Goal: Information Seeking & Learning: Learn about a topic

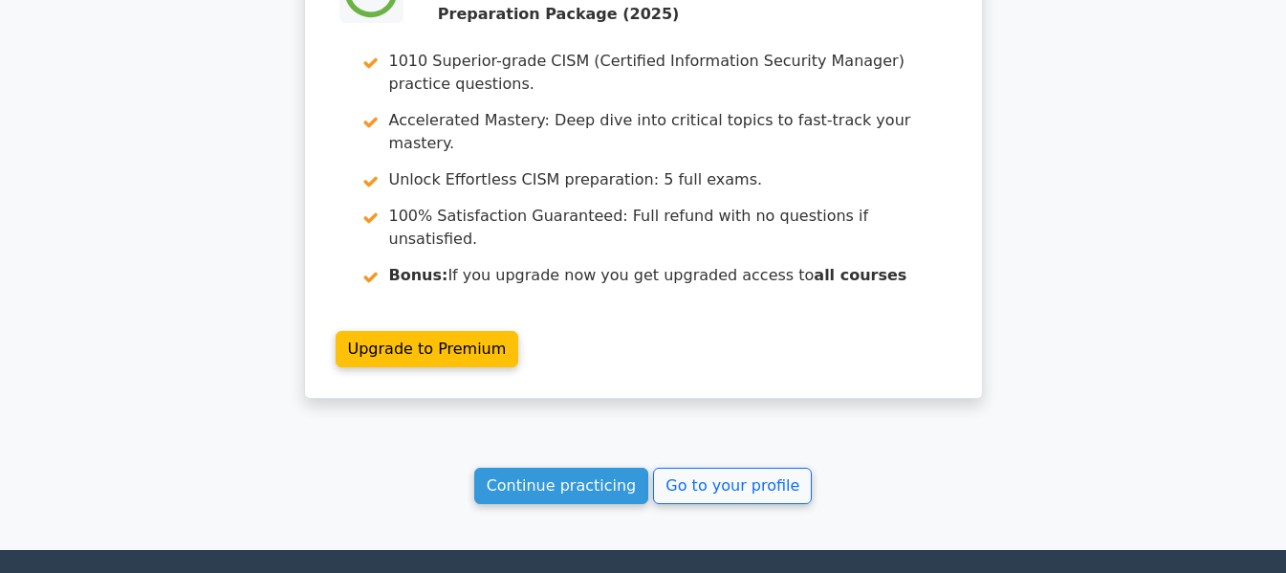
scroll to position [3624, 0]
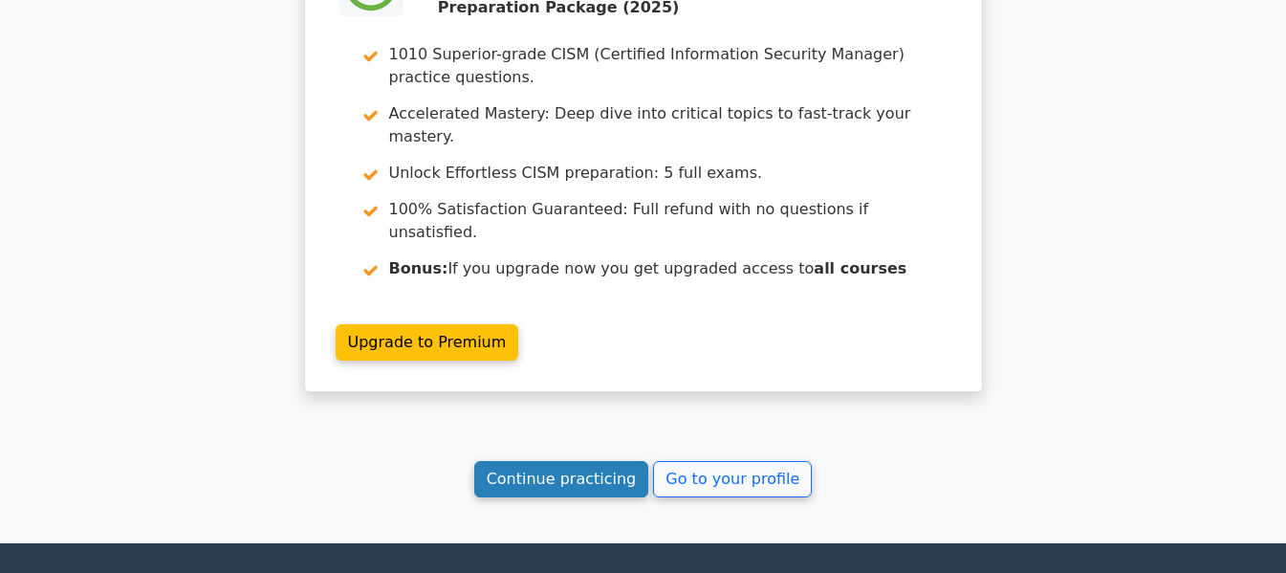
click at [567, 461] on link "Continue practicing" at bounding box center [561, 479] width 175 height 36
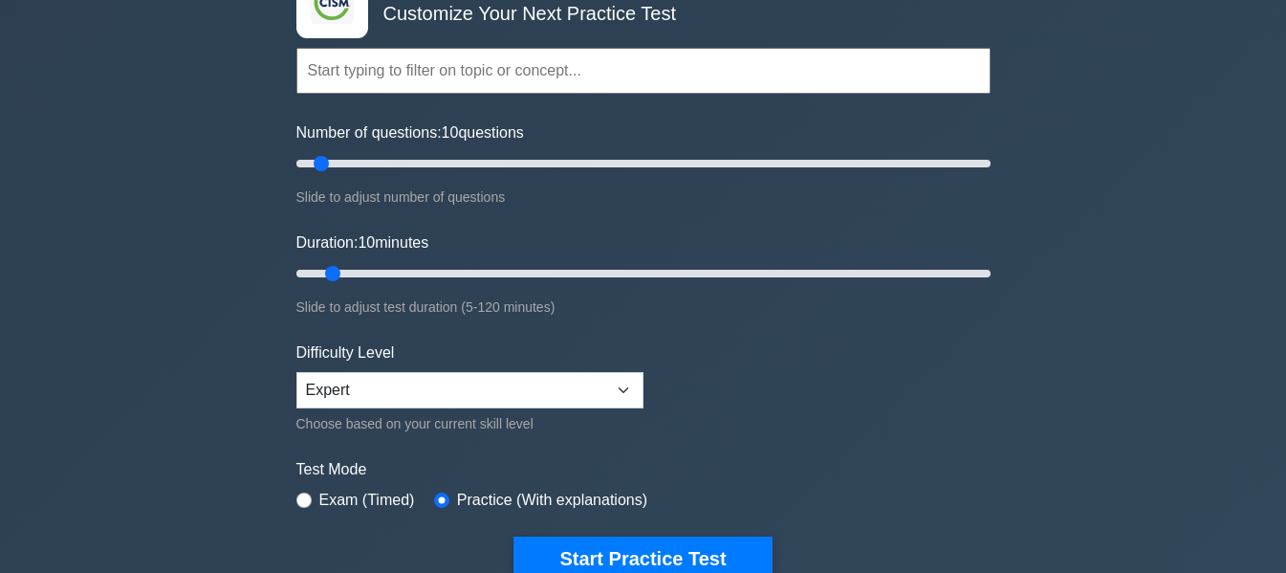
scroll to position [383, 0]
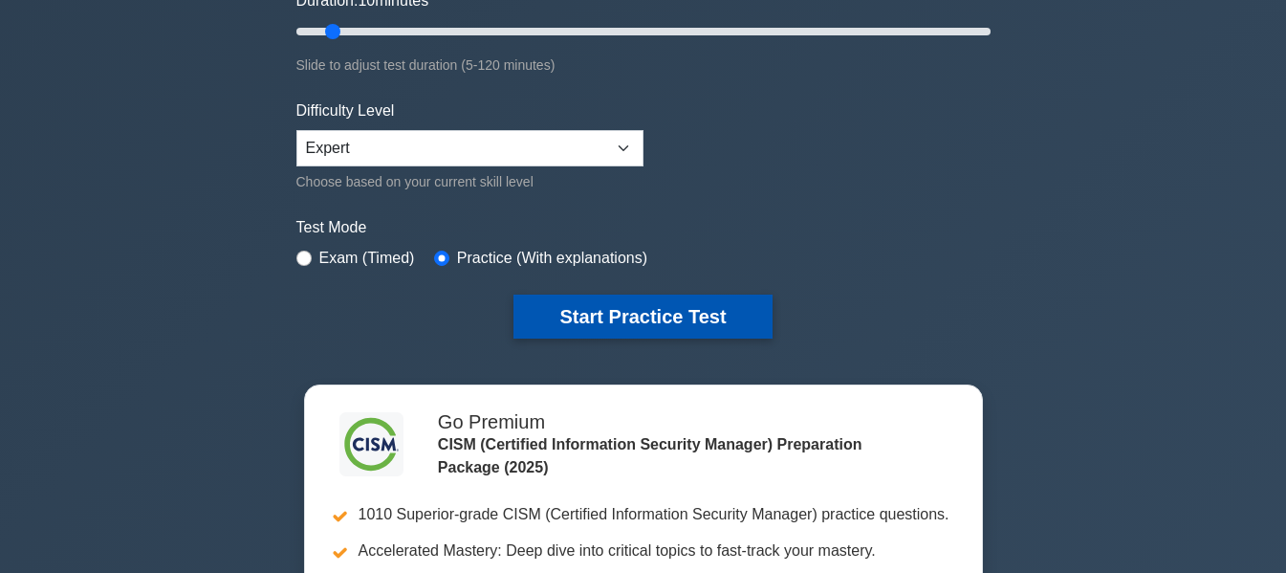
click at [682, 305] on button "Start Practice Test" at bounding box center [643, 317] width 258 height 44
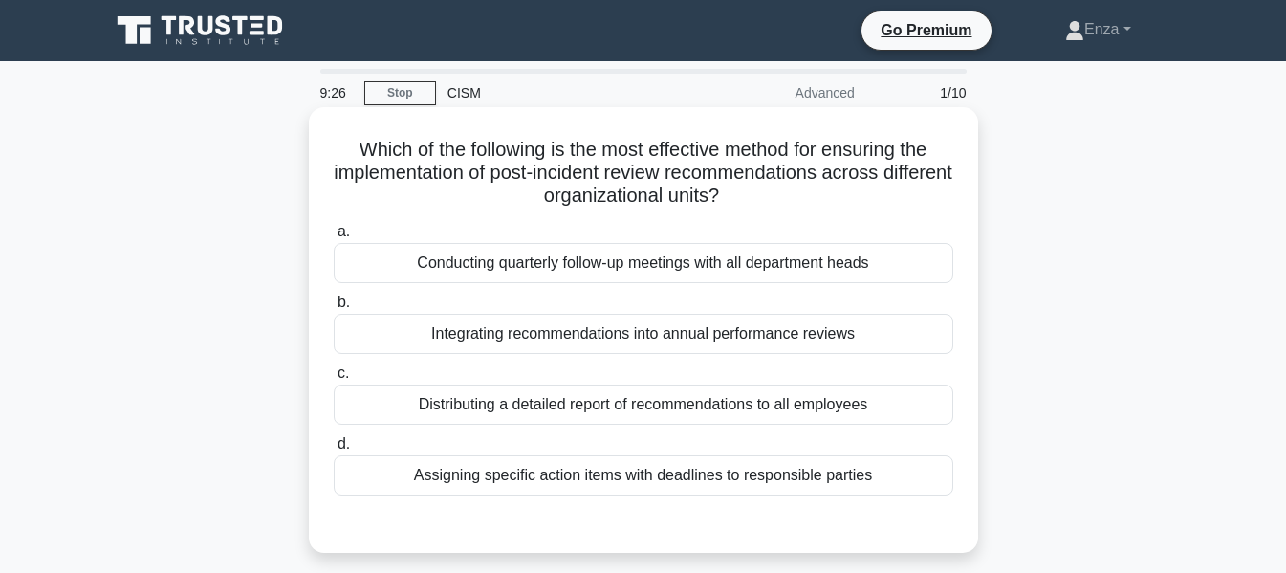
click at [785, 475] on div "Assigning specific action items with deadlines to responsible parties" at bounding box center [644, 475] width 620 height 40
click at [334, 450] on input "d. Assigning specific action items with deadlines to responsible parties" at bounding box center [334, 444] width 0 height 12
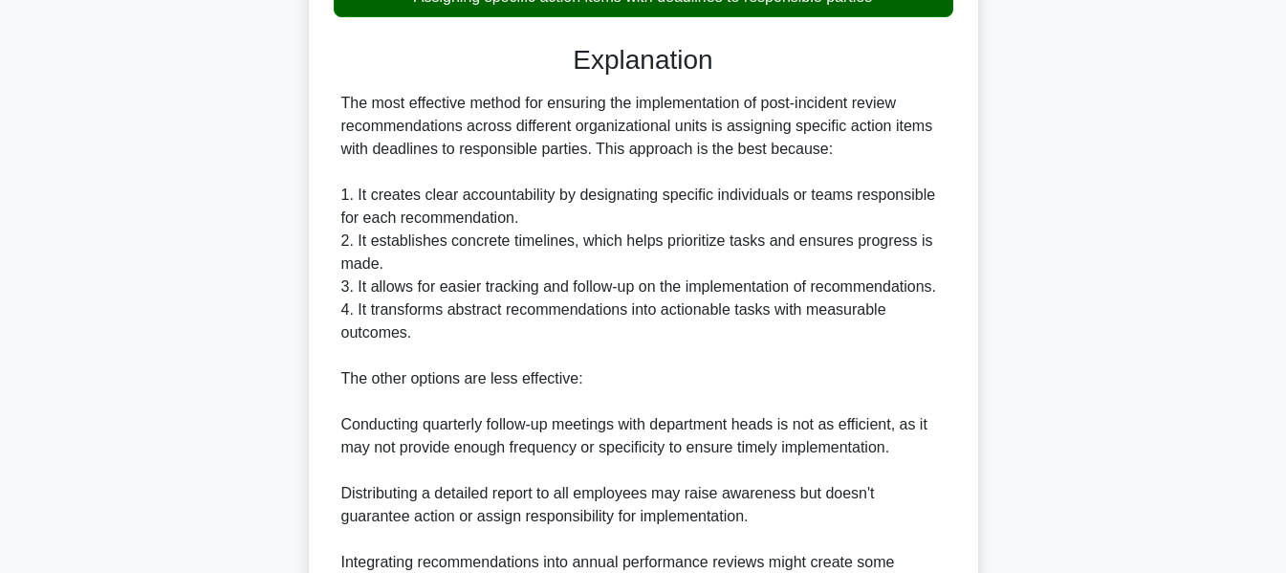
scroll to position [791, 0]
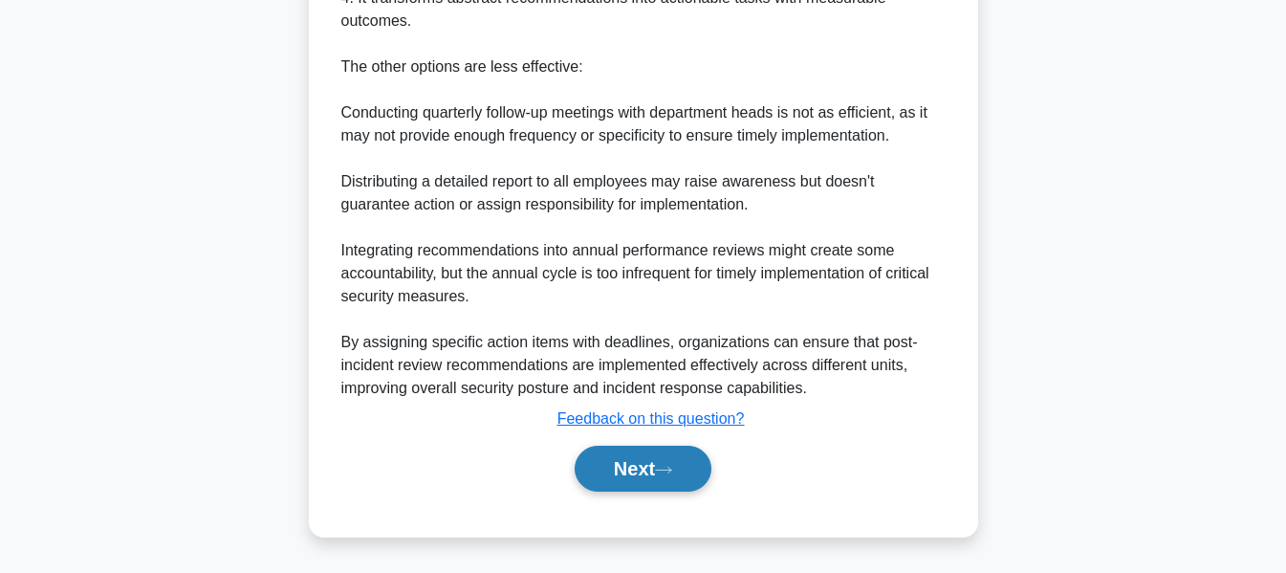
click at [638, 458] on button "Next" at bounding box center [643, 469] width 137 height 46
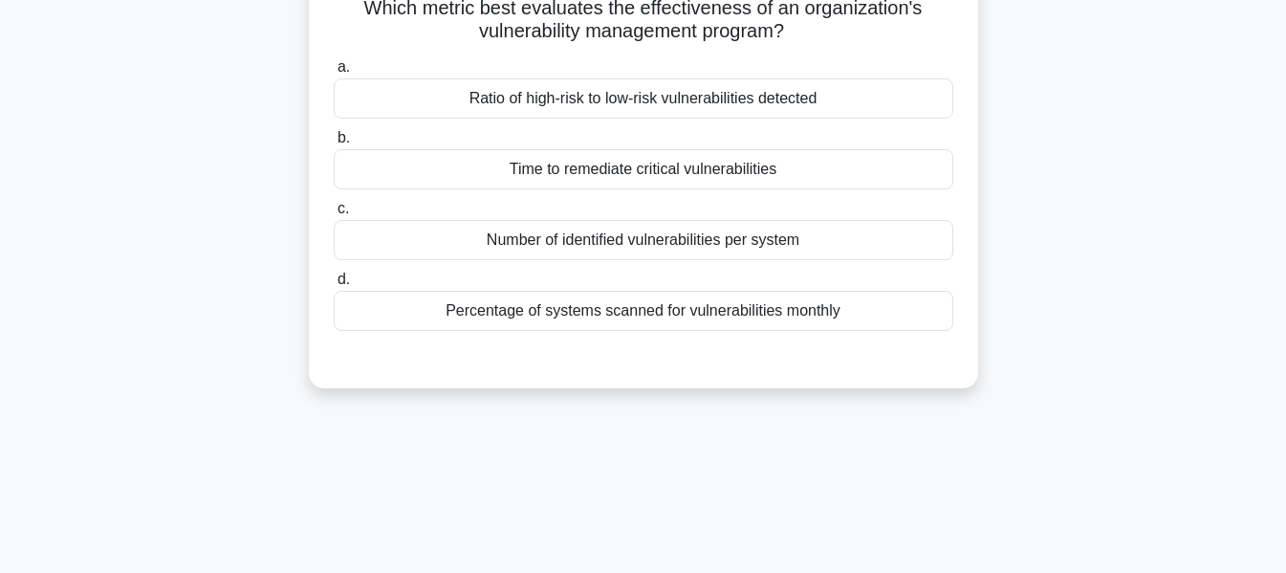
scroll to position [0, 0]
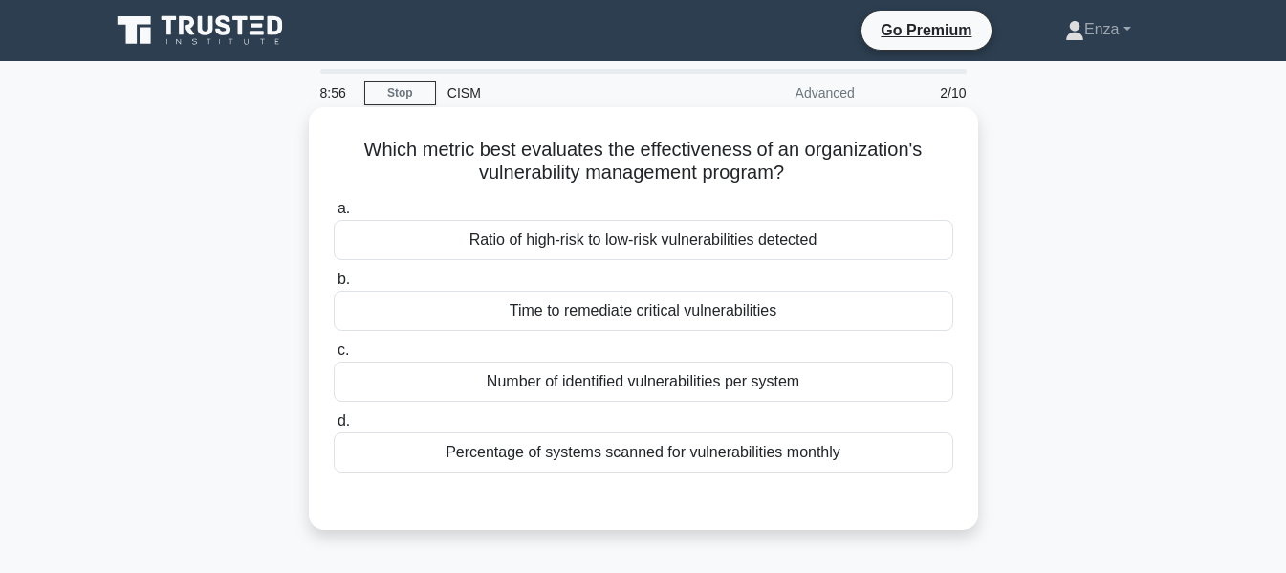
click at [708, 232] on div "Ratio of high-risk to low-risk vulnerabilities detected" at bounding box center [644, 240] width 620 height 40
click at [334, 215] on input "a. Ratio of high-risk to low-risk vulnerabilities detected" at bounding box center [334, 209] width 0 height 12
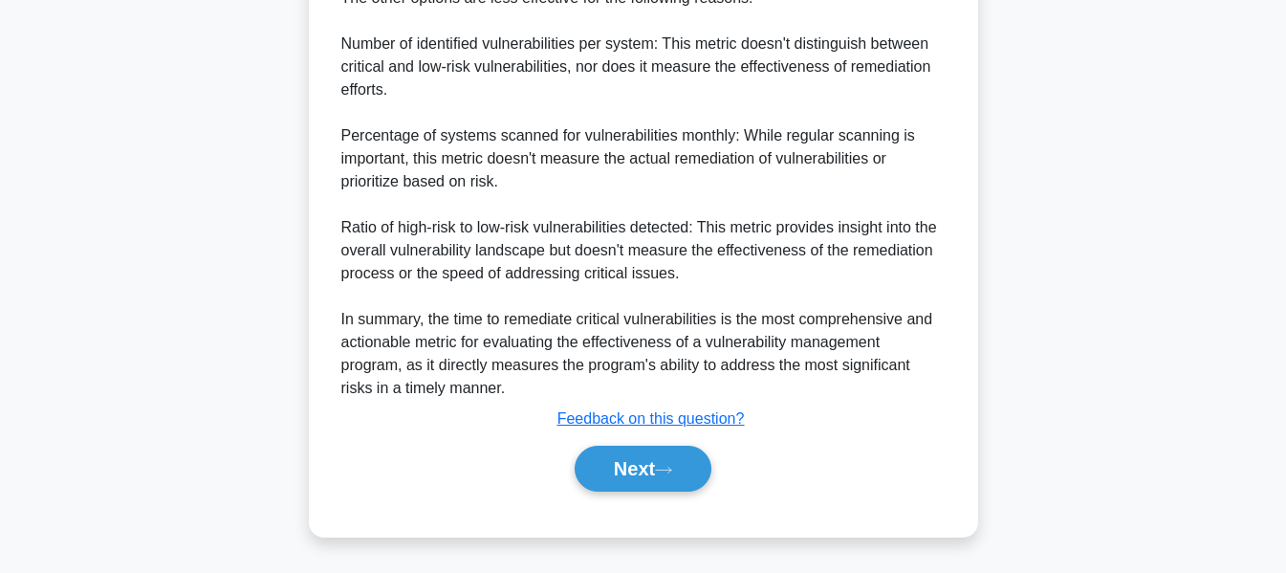
scroll to position [862, 0]
click at [691, 472] on button "Next" at bounding box center [643, 469] width 137 height 46
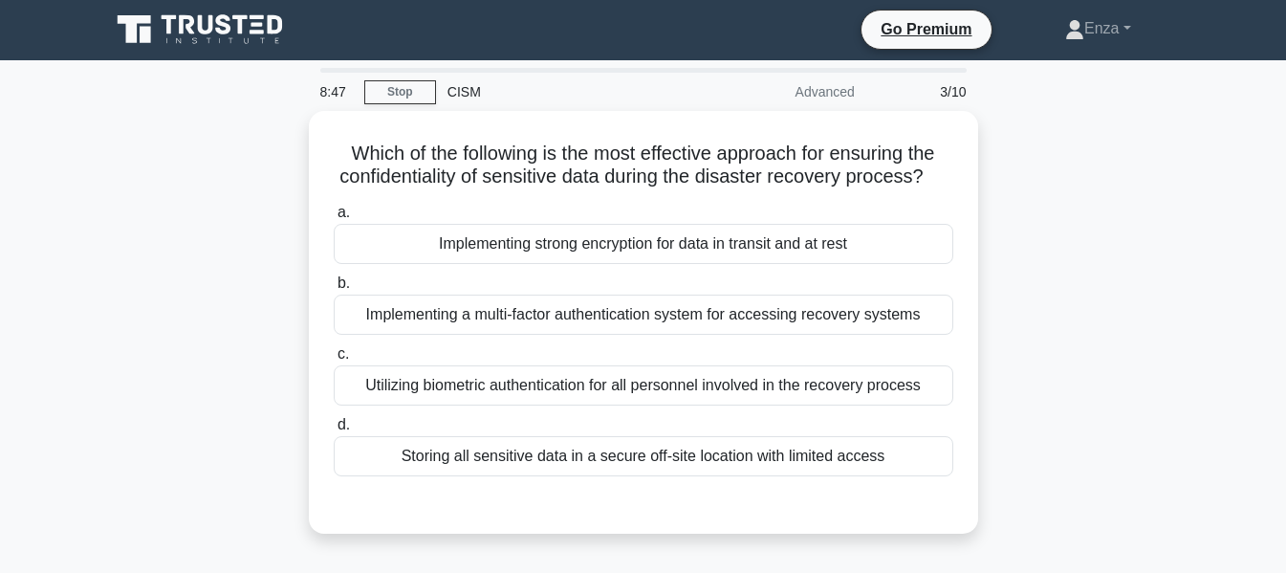
scroll to position [0, 0]
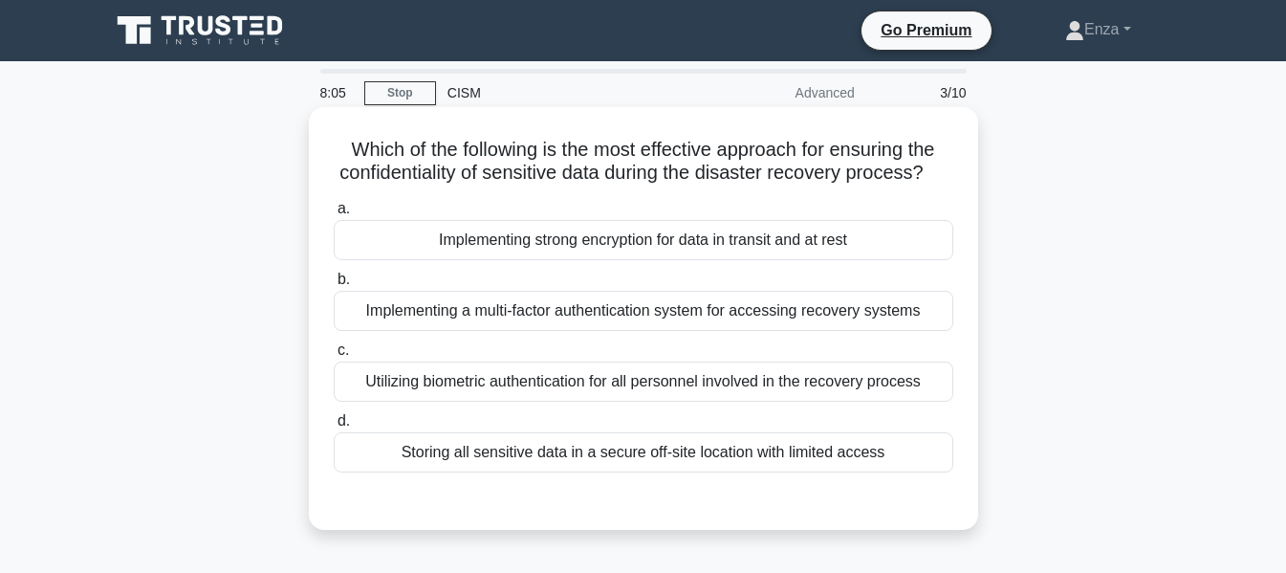
click at [887, 468] on div "Storing all sensitive data in a secure off-site location with limited access" at bounding box center [644, 452] width 620 height 40
click at [334, 428] on input "d. Storing all sensitive data in a secure off-site location with limited access" at bounding box center [334, 421] width 0 height 12
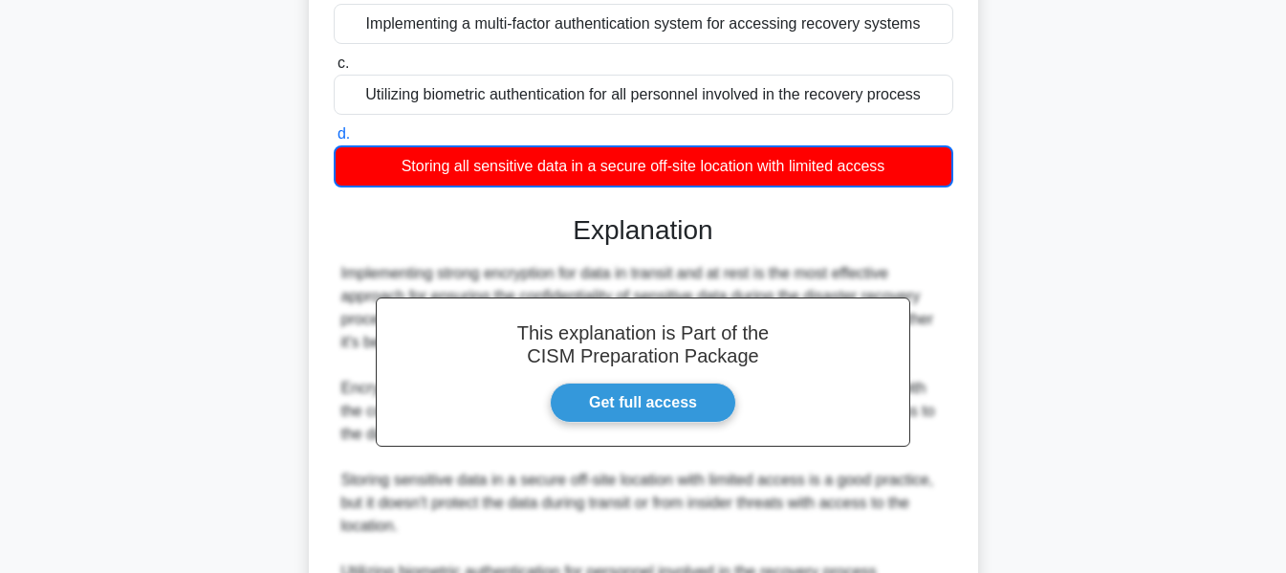
scroll to position [669, 0]
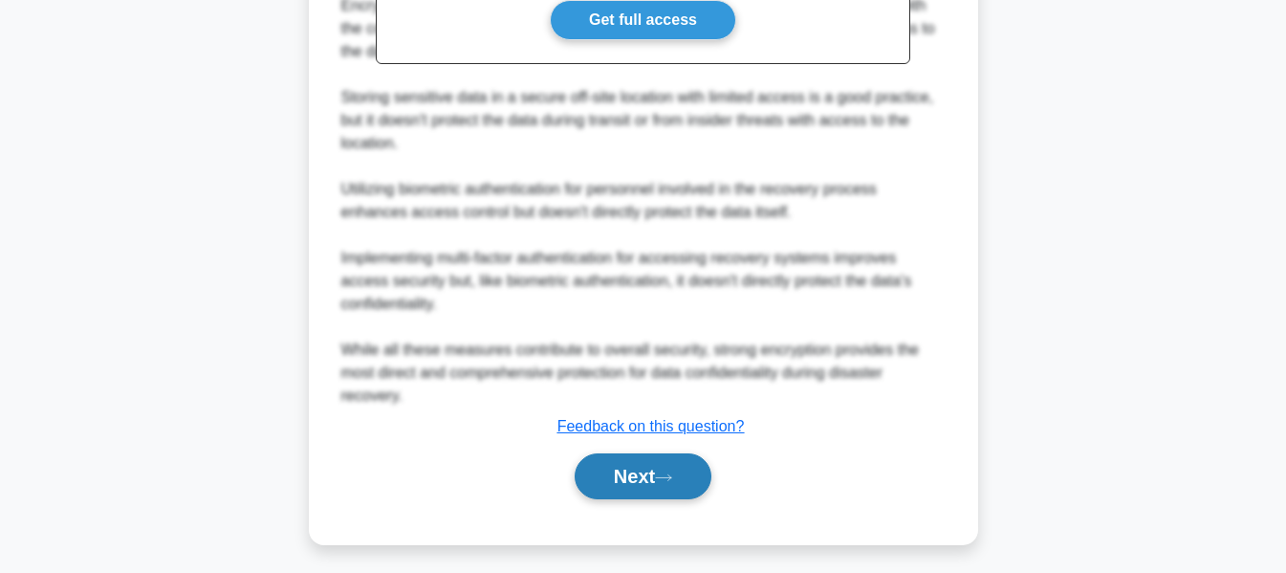
click at [709, 494] on button "Next" at bounding box center [643, 476] width 137 height 46
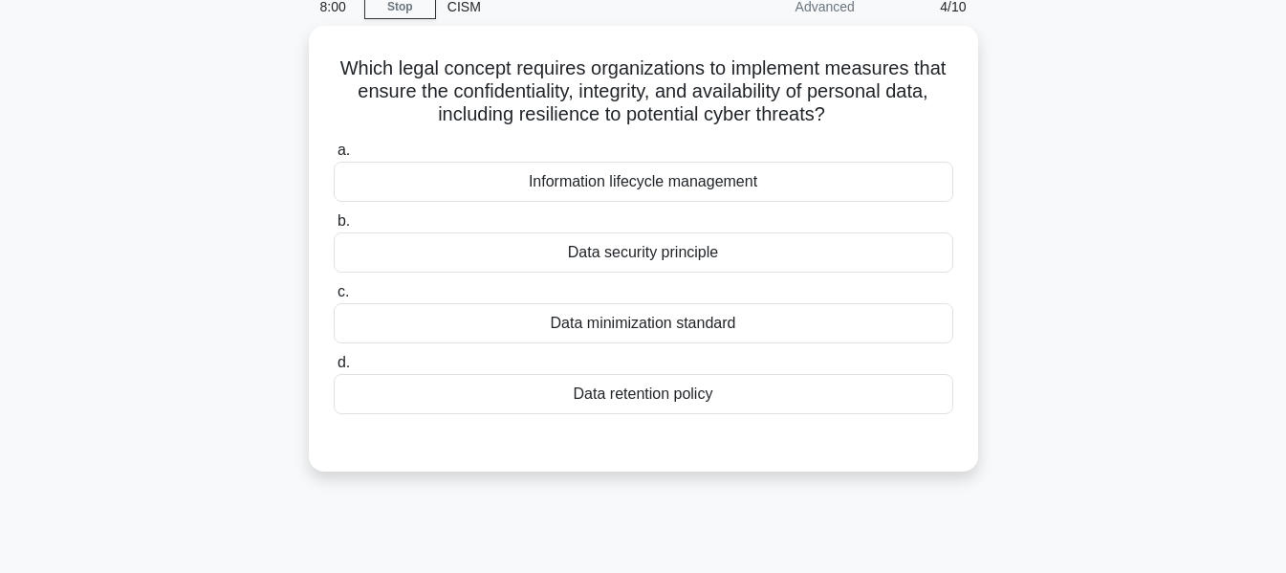
scroll to position [0, 0]
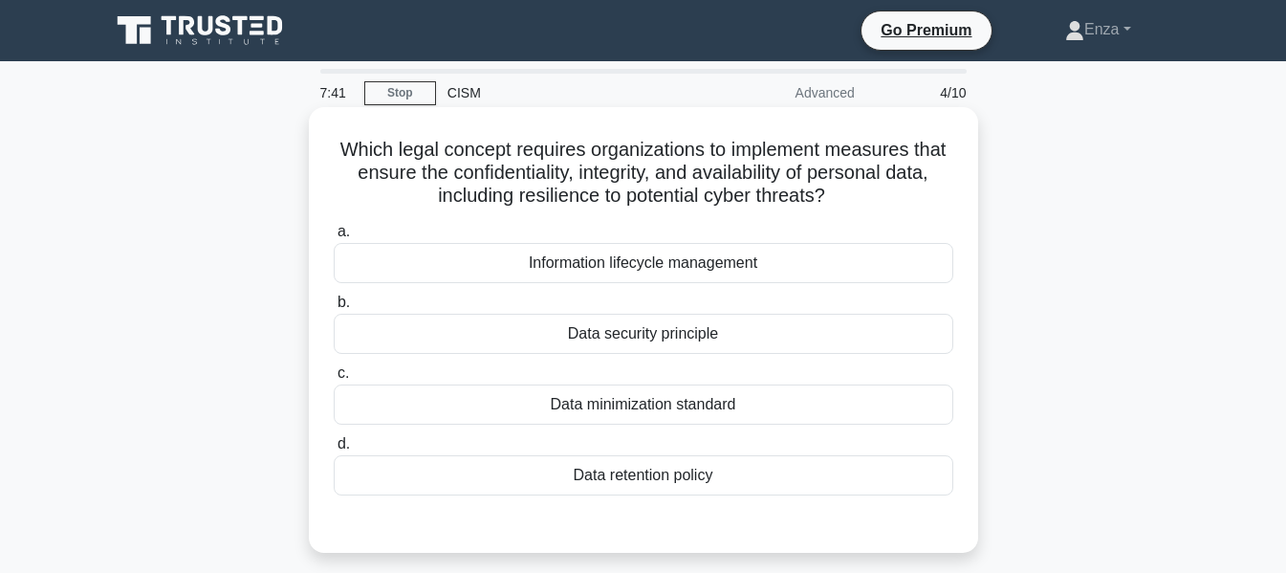
click at [638, 336] on div "Data security principle" at bounding box center [644, 334] width 620 height 40
click at [334, 309] on input "b. Data security principle" at bounding box center [334, 302] width 0 height 12
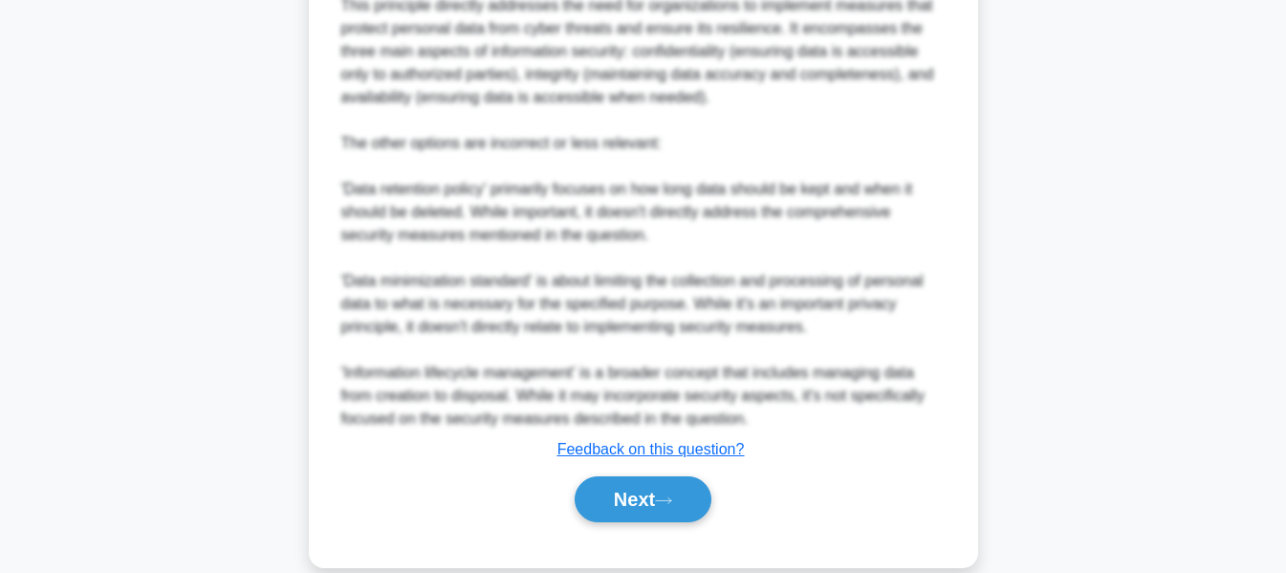
scroll to position [791, 0]
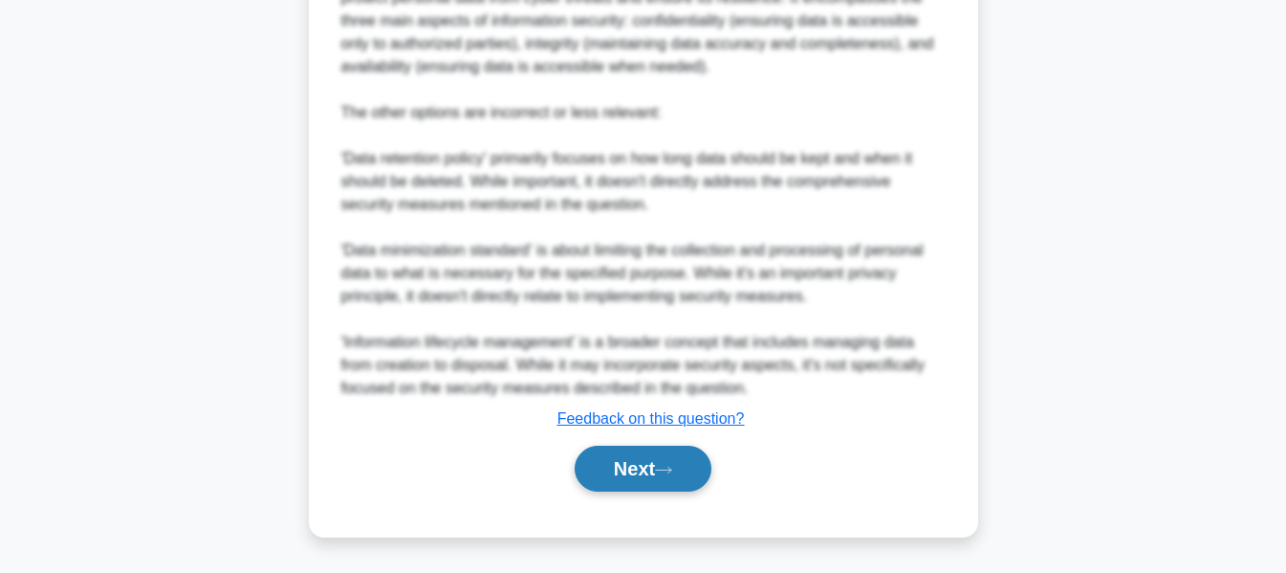
click at [644, 469] on button "Next" at bounding box center [643, 469] width 137 height 46
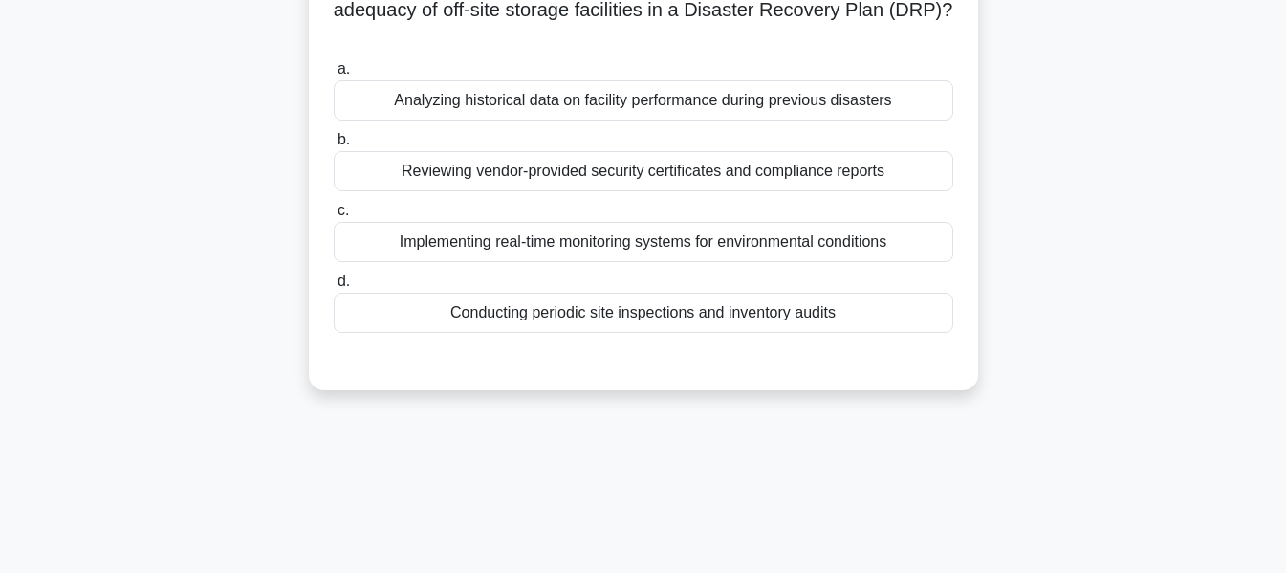
scroll to position [0, 0]
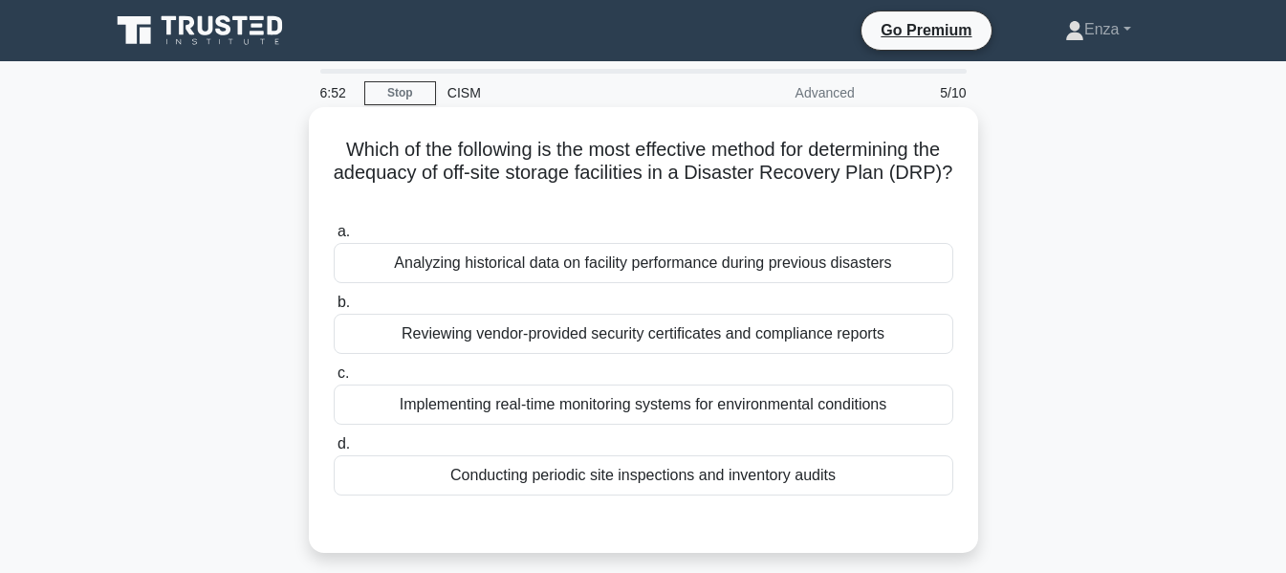
click at [660, 485] on div "Conducting periodic site inspections and inventory audits" at bounding box center [644, 475] width 620 height 40
click at [334, 450] on input "d. Conducting periodic site inspections and inventory audits" at bounding box center [334, 444] width 0 height 12
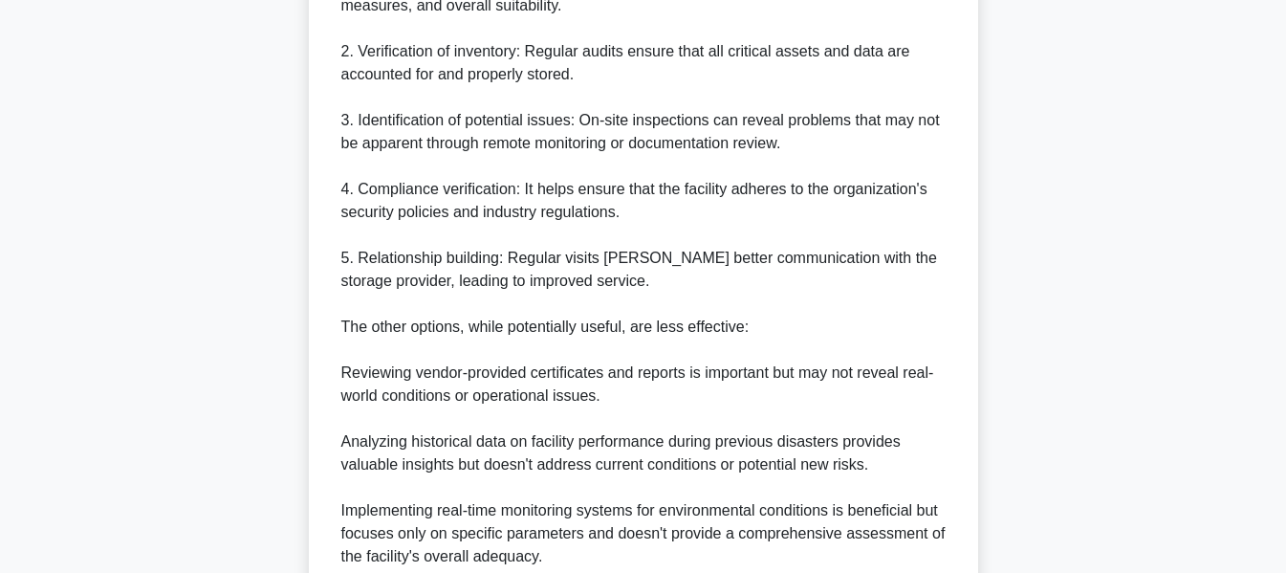
scroll to position [860, 0]
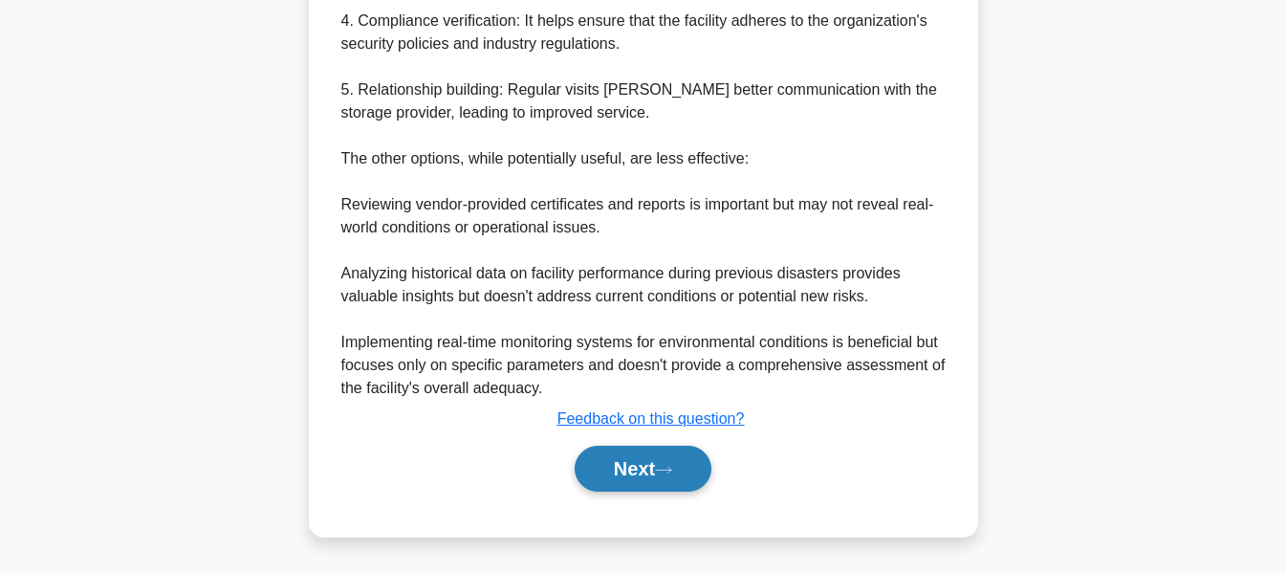
click at [666, 479] on button "Next" at bounding box center [643, 469] width 137 height 46
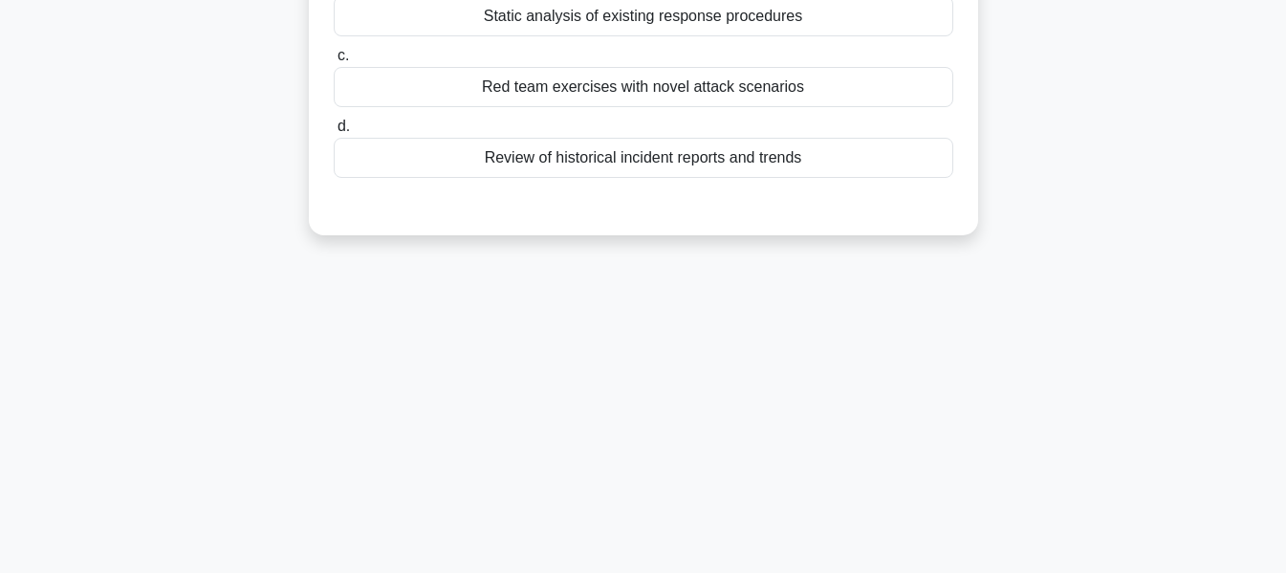
scroll to position [0, 0]
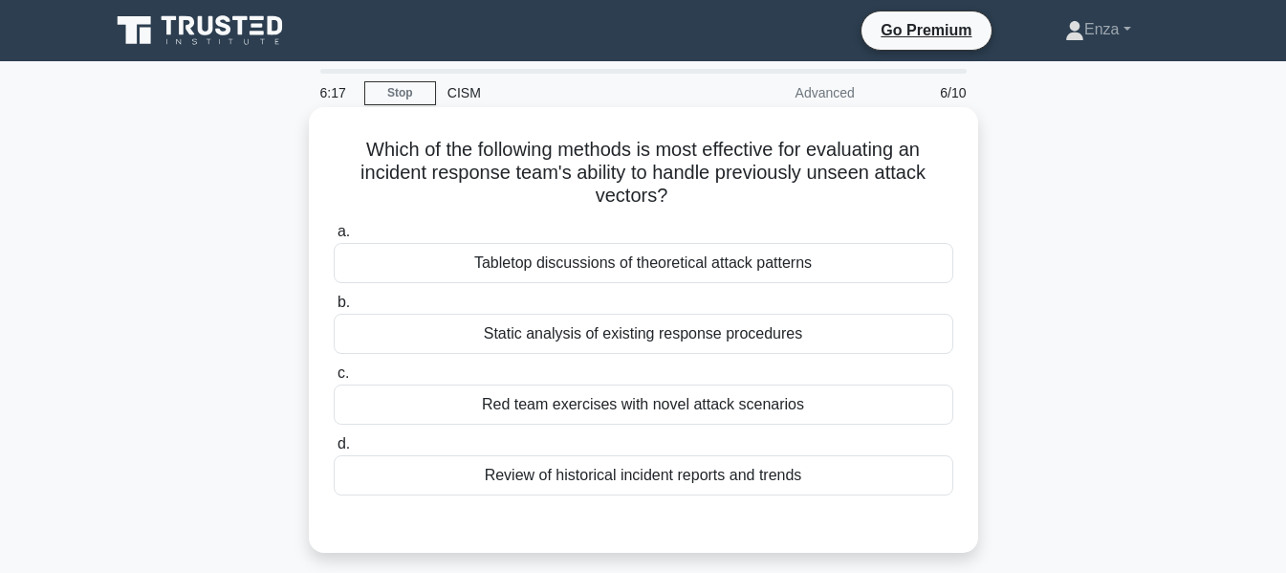
click at [664, 480] on div "Review of historical incident reports and trends" at bounding box center [644, 475] width 620 height 40
click at [334, 450] on input "d. Review of historical incident reports and trends" at bounding box center [334, 444] width 0 height 12
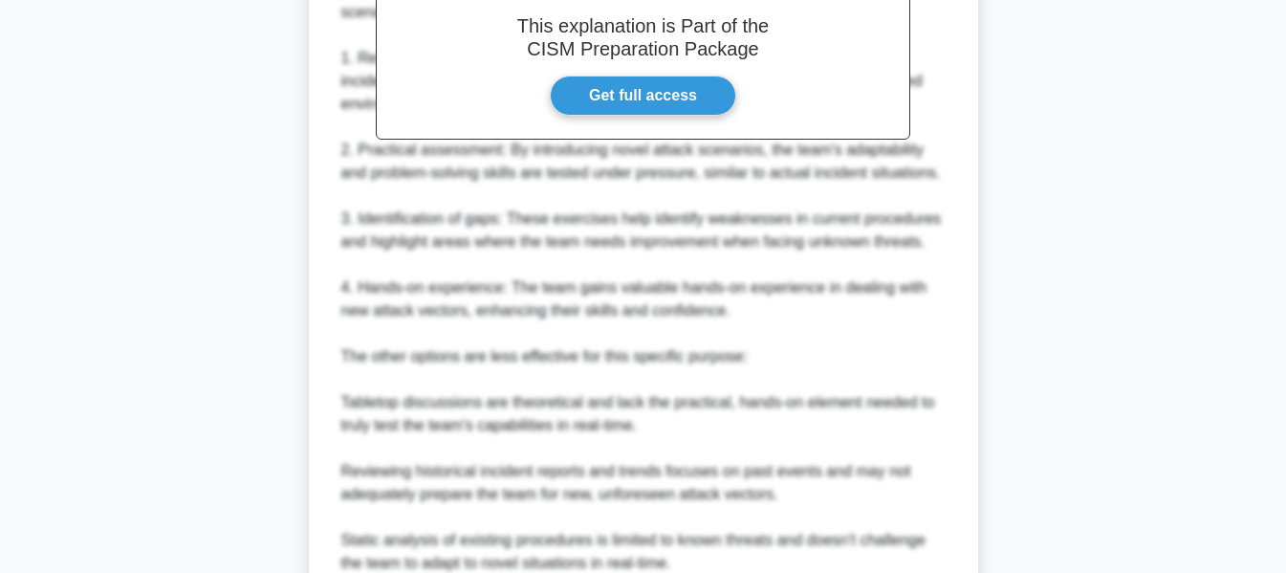
scroll to position [793, 0]
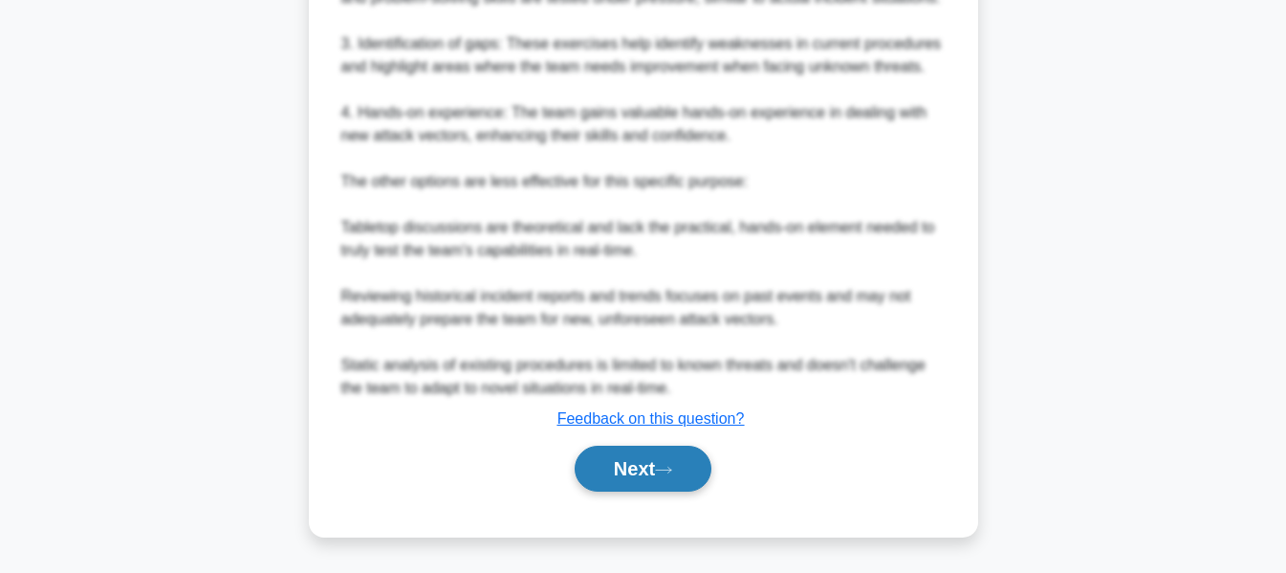
click at [670, 455] on button "Next" at bounding box center [643, 469] width 137 height 46
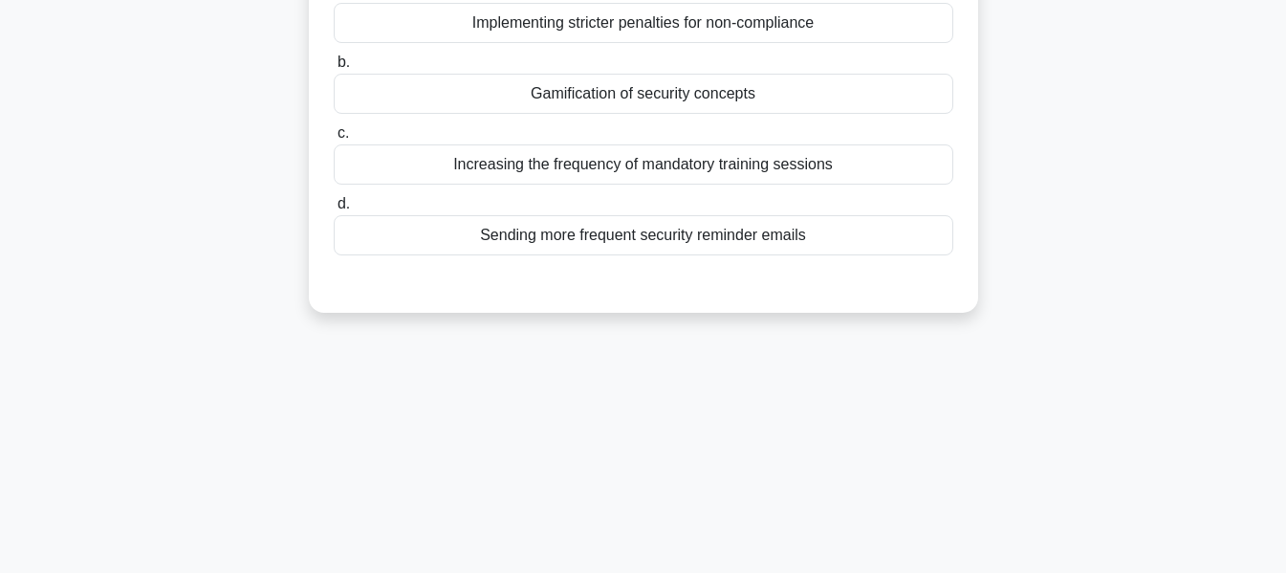
scroll to position [77, 0]
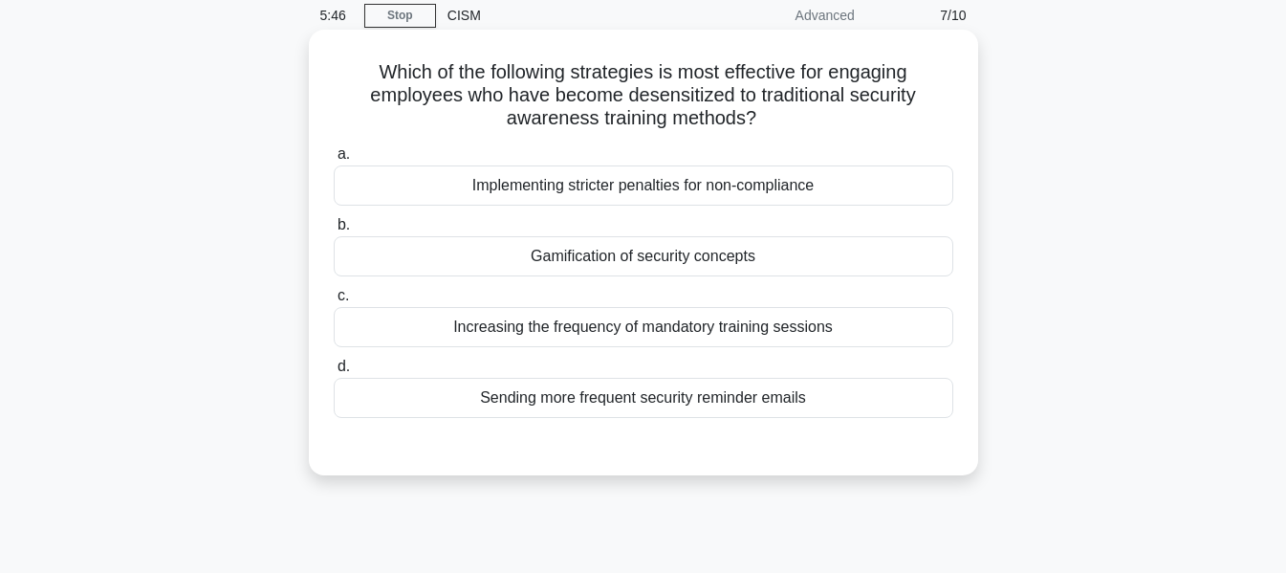
click at [715, 255] on div "Gamification of security concepts" at bounding box center [644, 256] width 620 height 40
click at [334, 231] on input "b. Gamification of security concepts" at bounding box center [334, 225] width 0 height 12
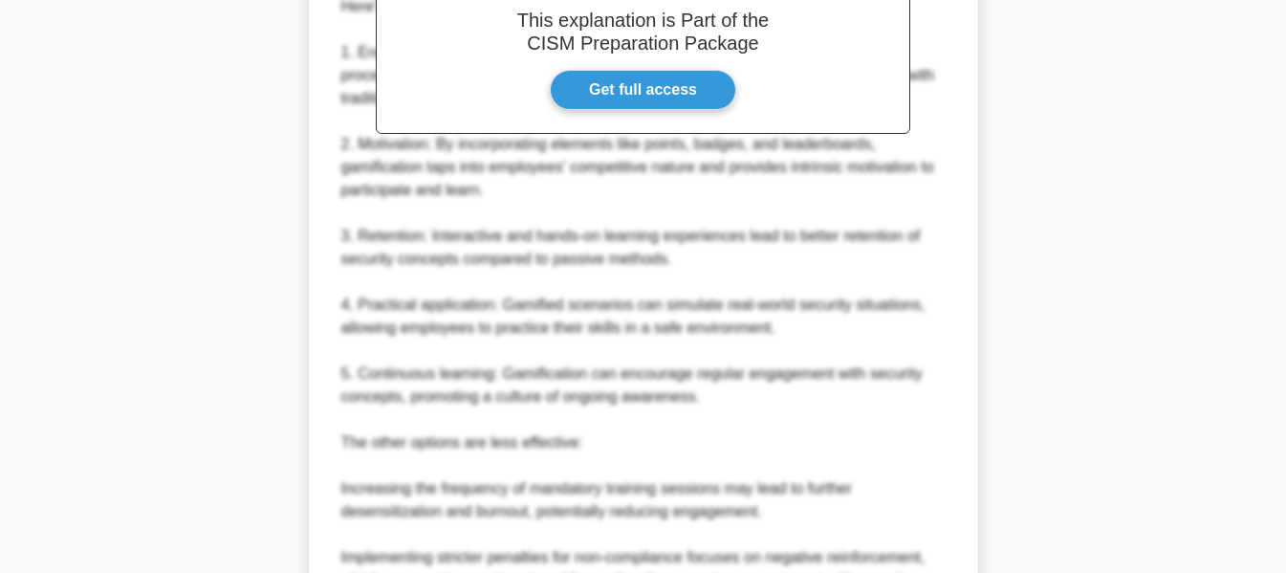
scroll to position [929, 0]
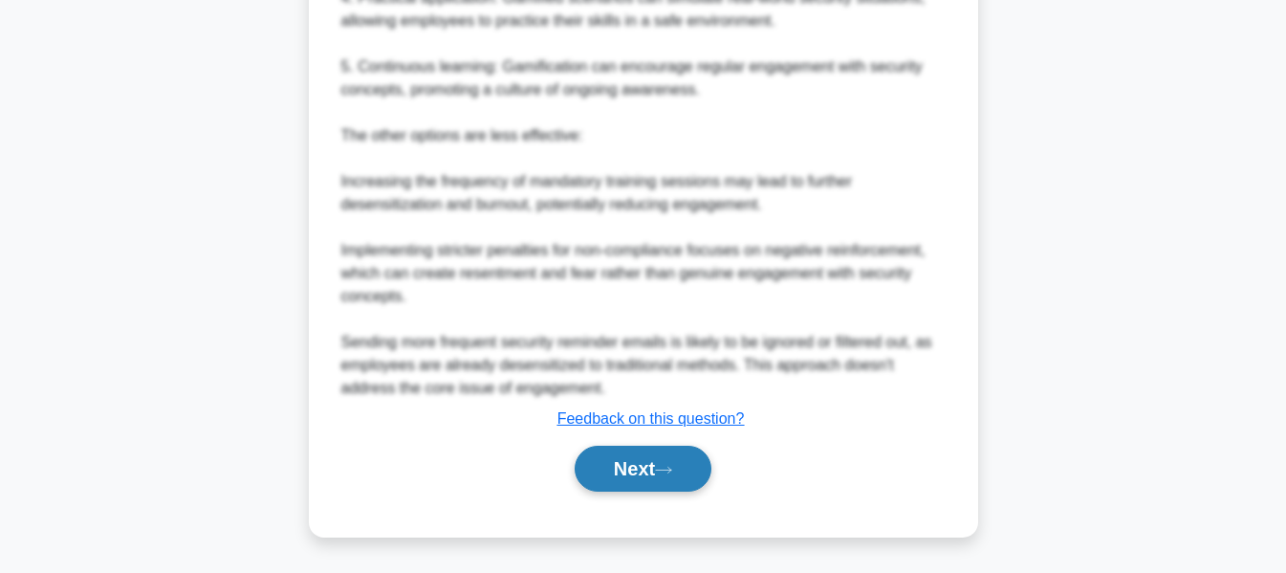
click at [657, 474] on button "Next" at bounding box center [643, 469] width 137 height 46
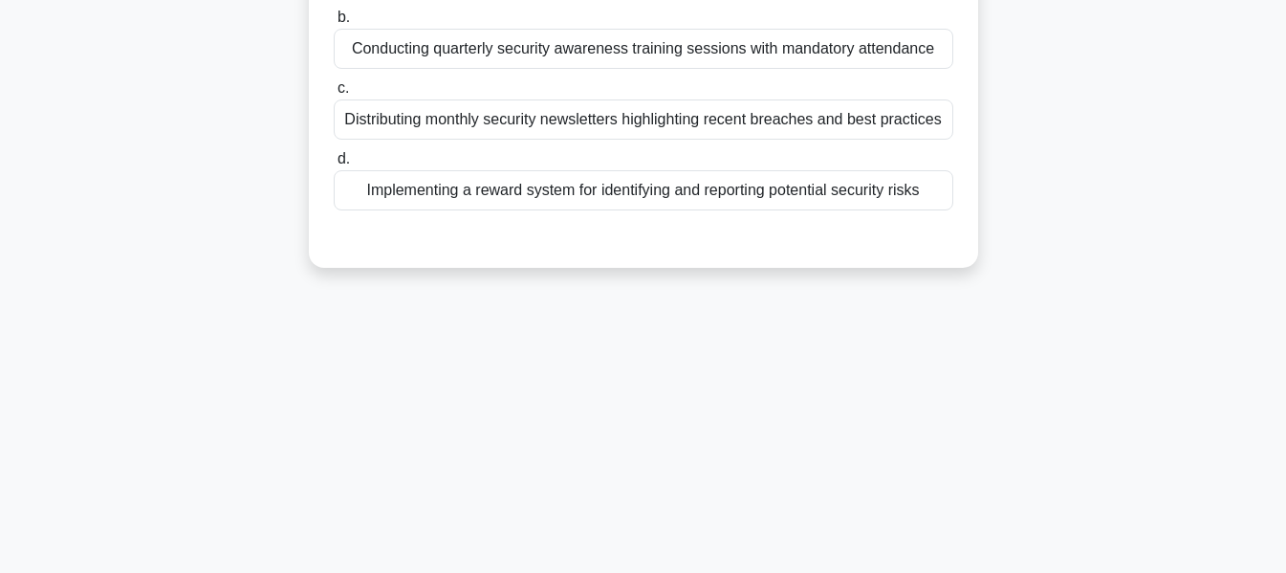
scroll to position [77, 0]
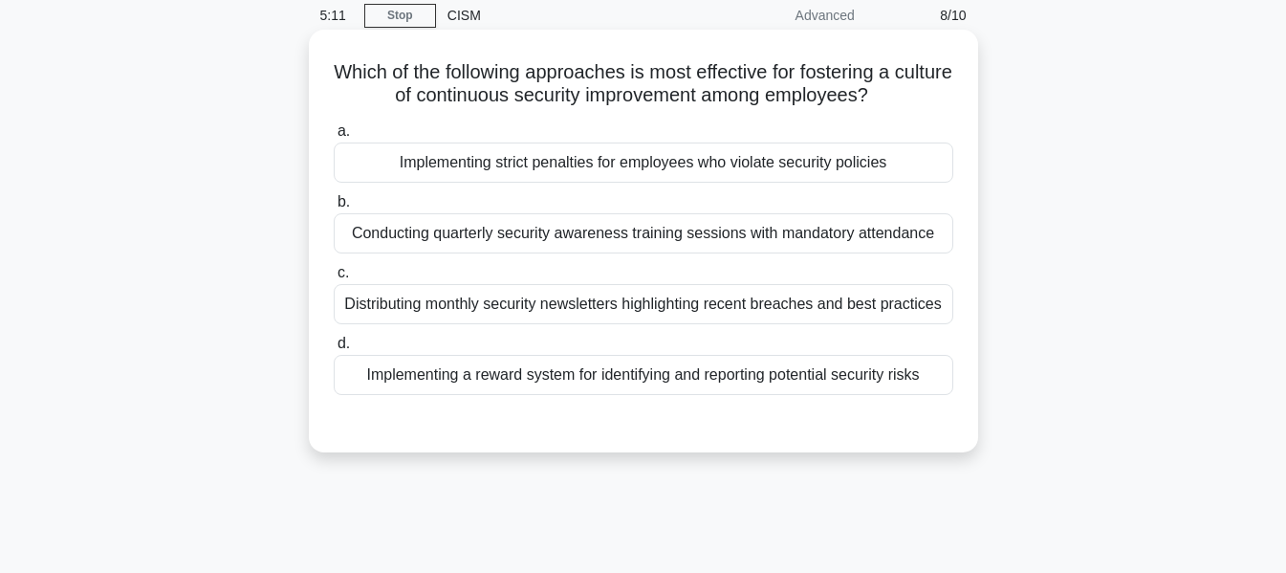
click at [552, 246] on div "Conducting quarterly security awareness training sessions with mandatory attend…" at bounding box center [644, 233] width 620 height 40
click at [334, 208] on input "b. Conducting quarterly security awareness training sessions with mandatory att…" at bounding box center [334, 202] width 0 height 12
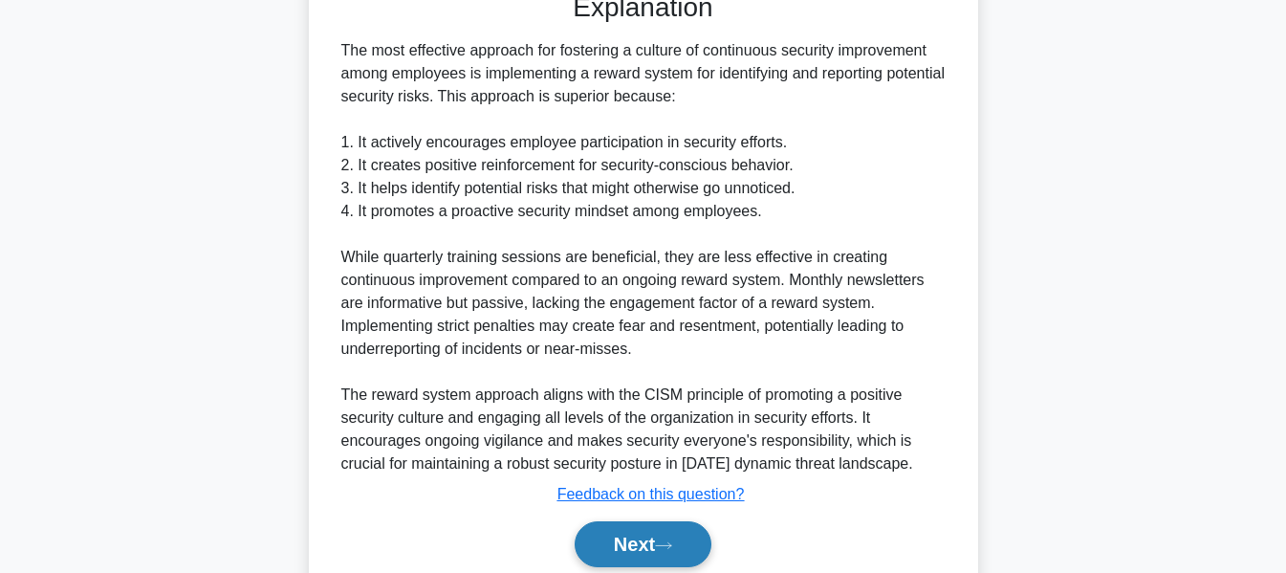
scroll to position [586, 0]
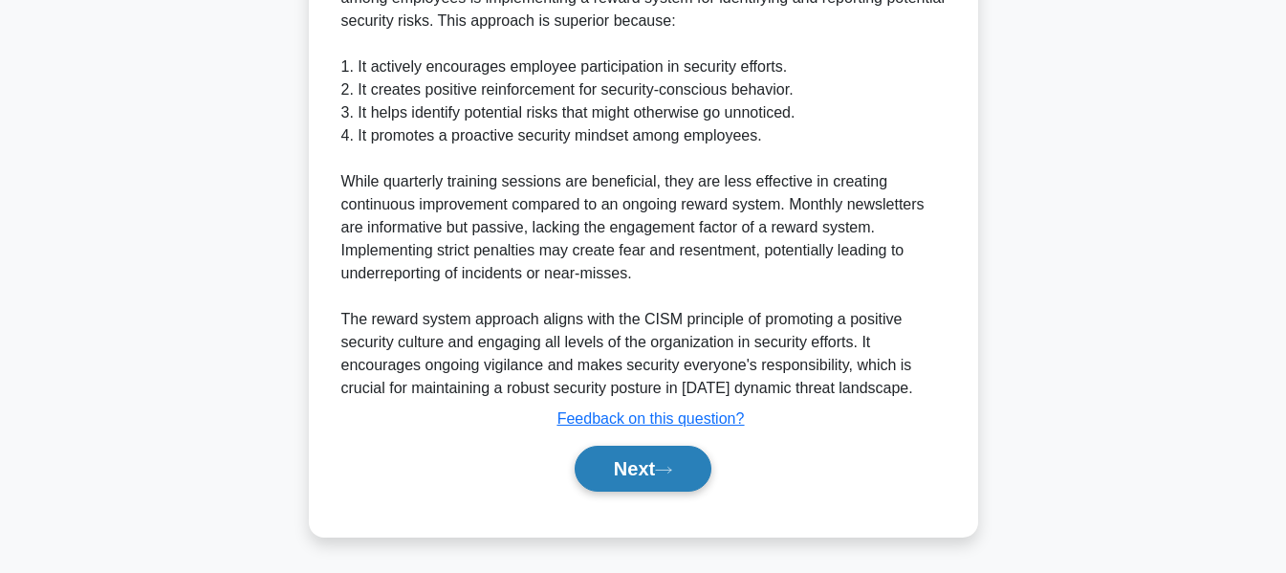
click at [666, 481] on button "Next" at bounding box center [643, 469] width 137 height 46
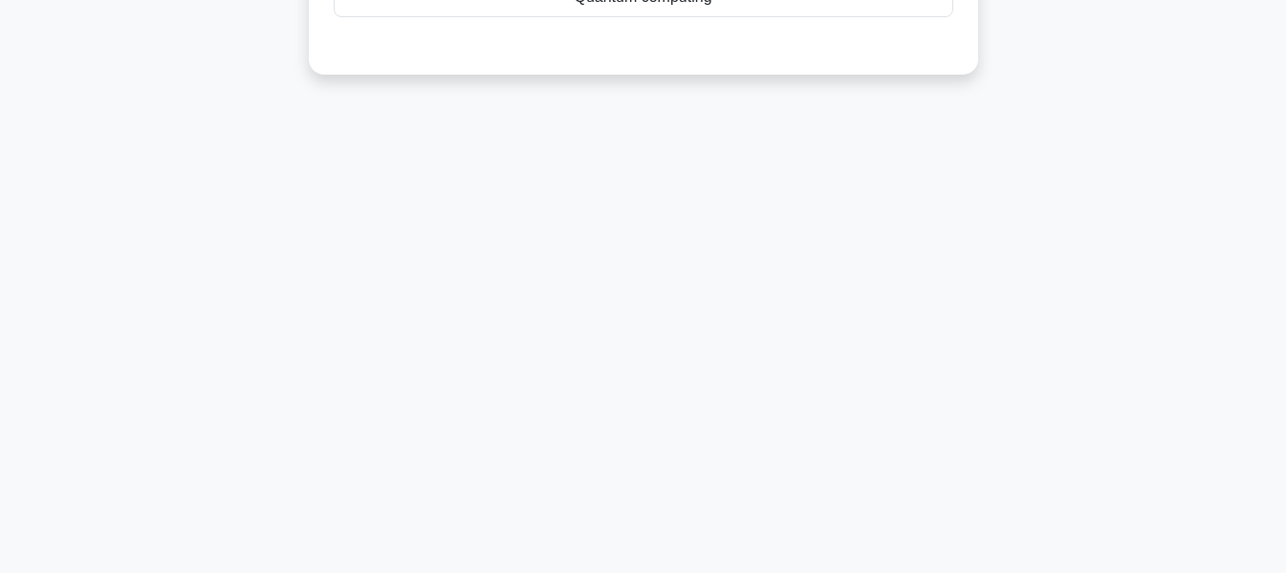
scroll to position [0, 0]
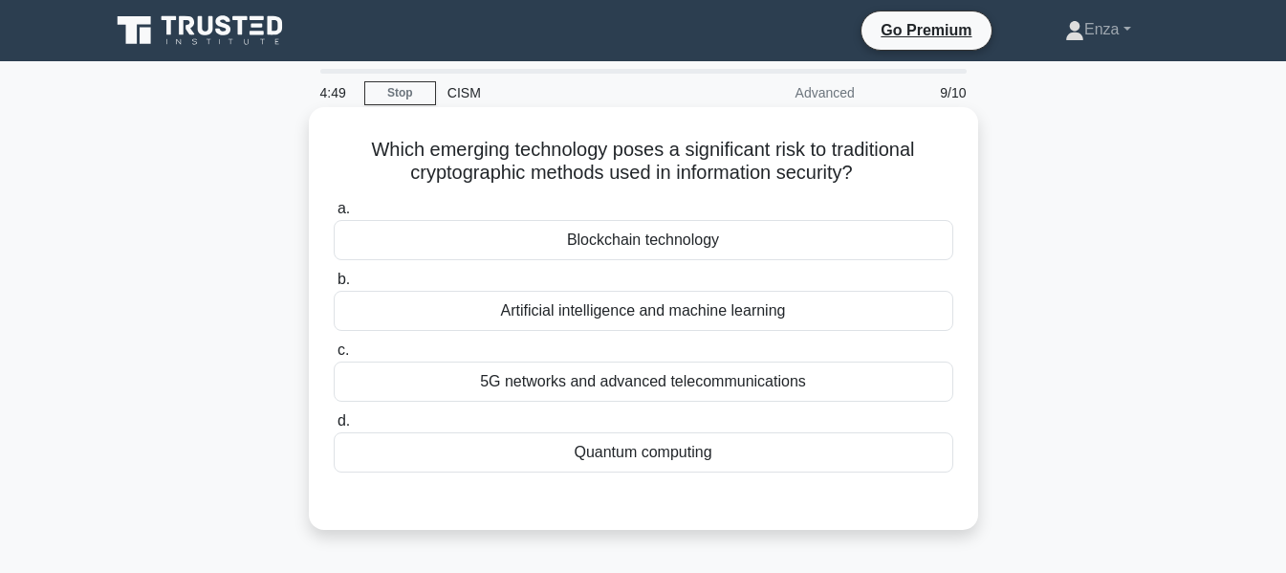
click at [649, 452] on div "Quantum computing" at bounding box center [644, 452] width 620 height 40
click at [334, 428] on input "d. Quantum computing" at bounding box center [334, 421] width 0 height 12
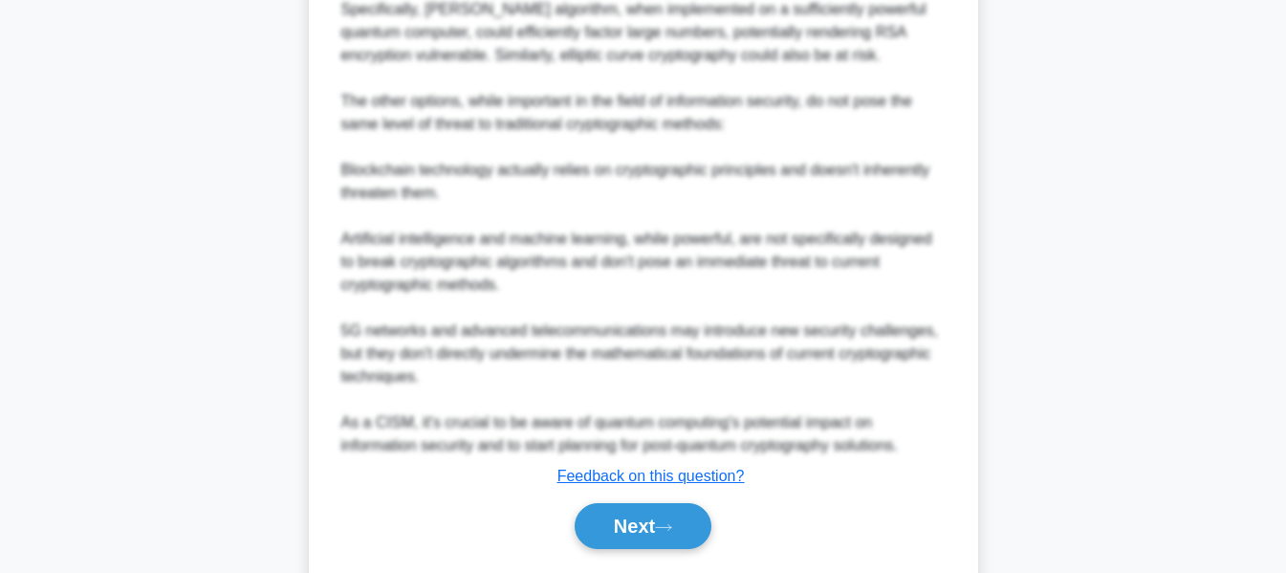
scroll to position [791, 0]
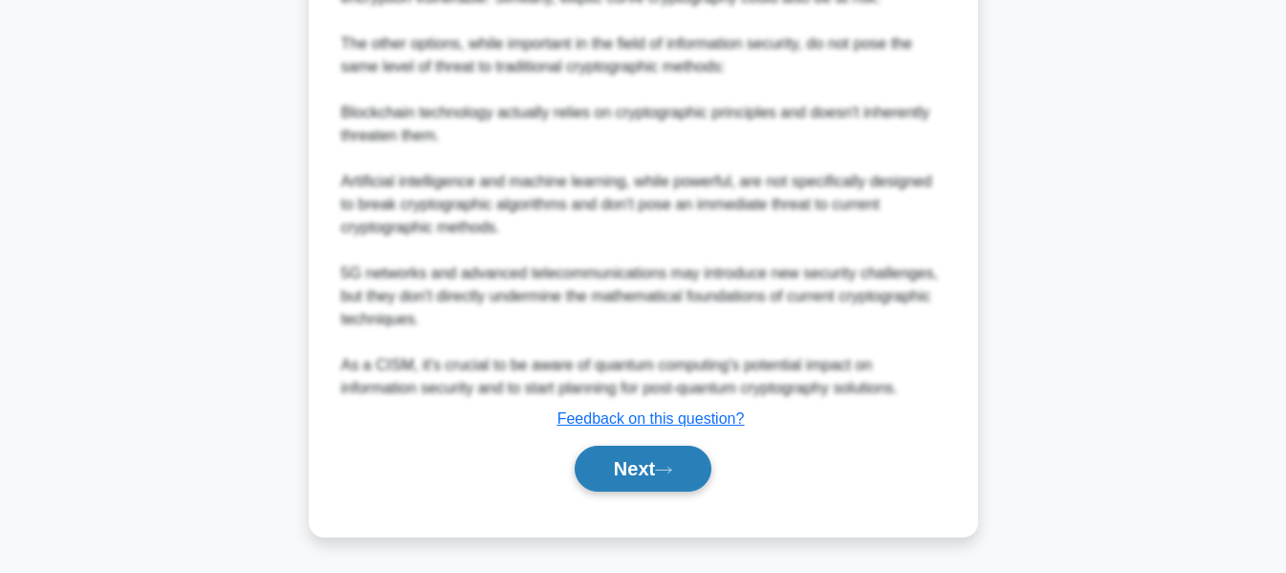
click at [669, 467] on icon at bounding box center [663, 470] width 17 height 11
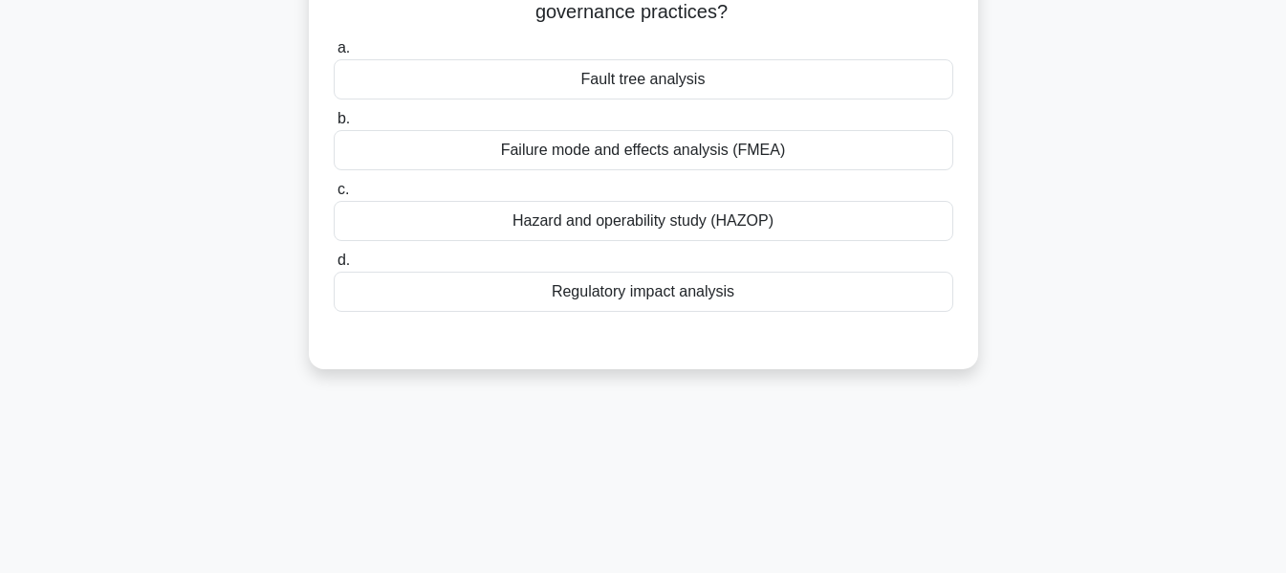
scroll to position [0, 0]
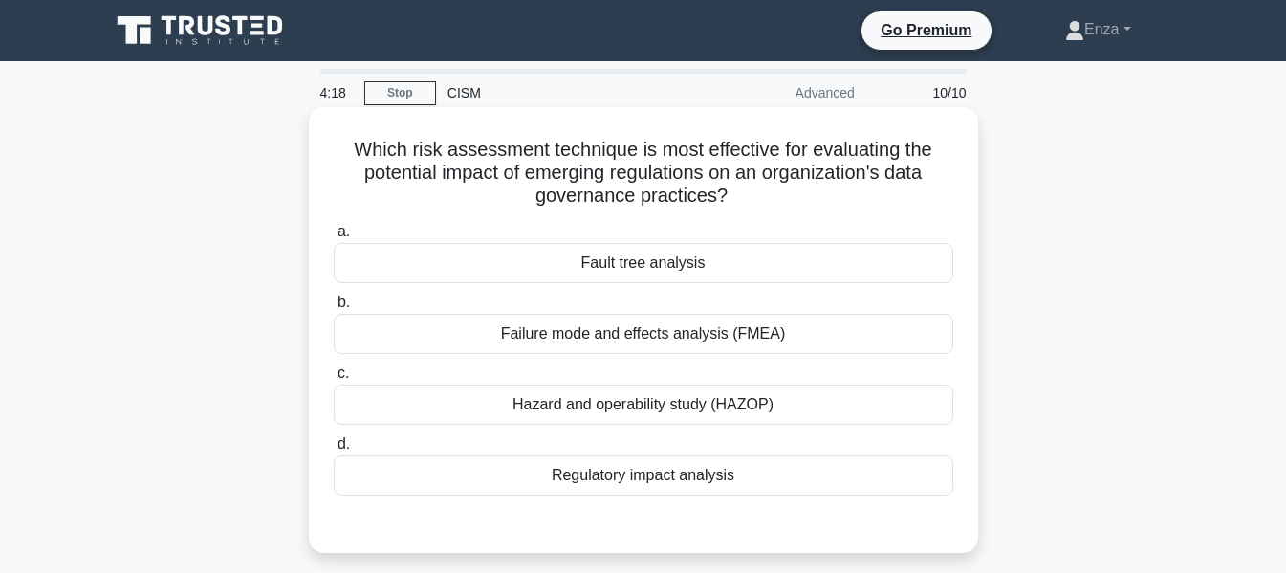
click at [770, 475] on div "Regulatory impact analysis" at bounding box center [644, 475] width 620 height 40
click at [334, 450] on input "d. Regulatory impact analysis" at bounding box center [334, 444] width 0 height 12
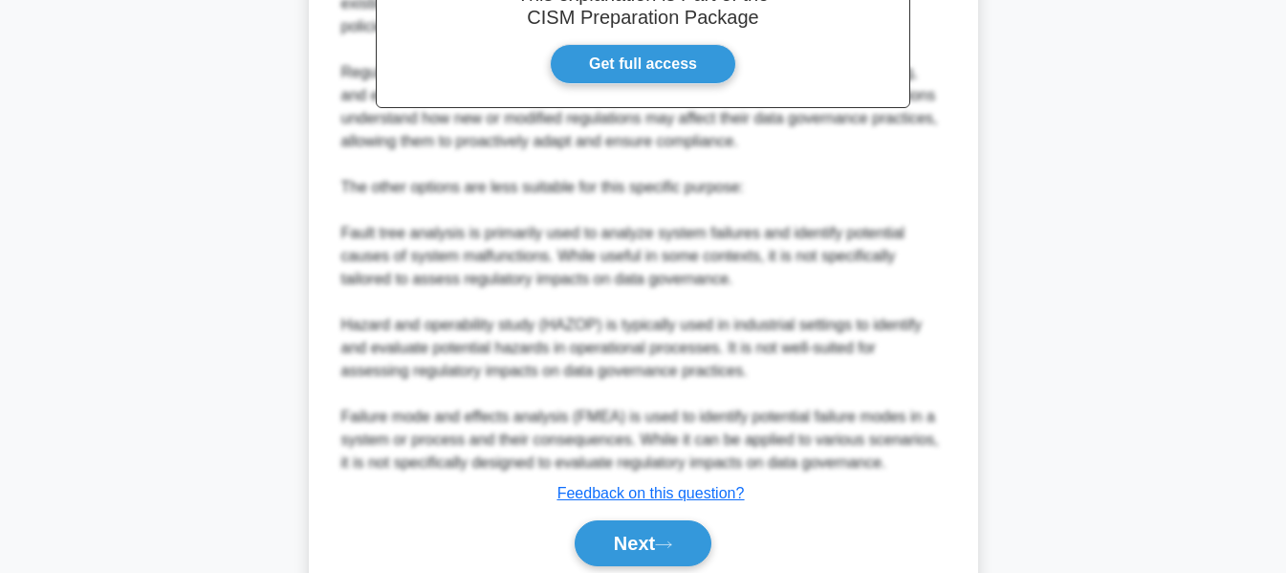
scroll to position [722, 0]
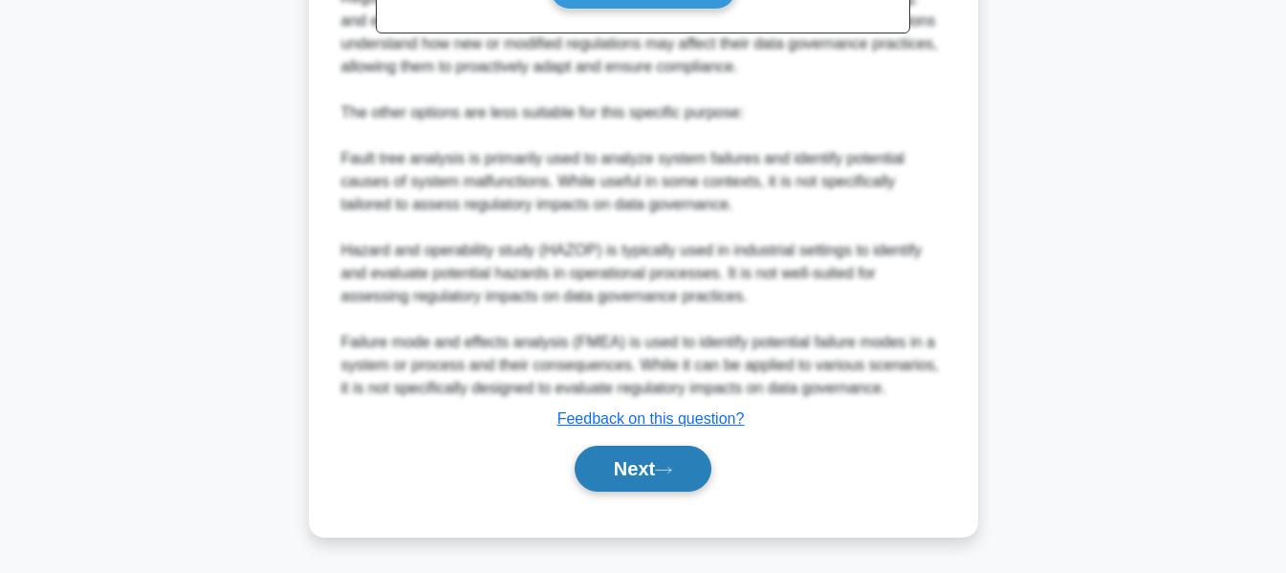
click at [672, 470] on icon at bounding box center [663, 470] width 17 height 11
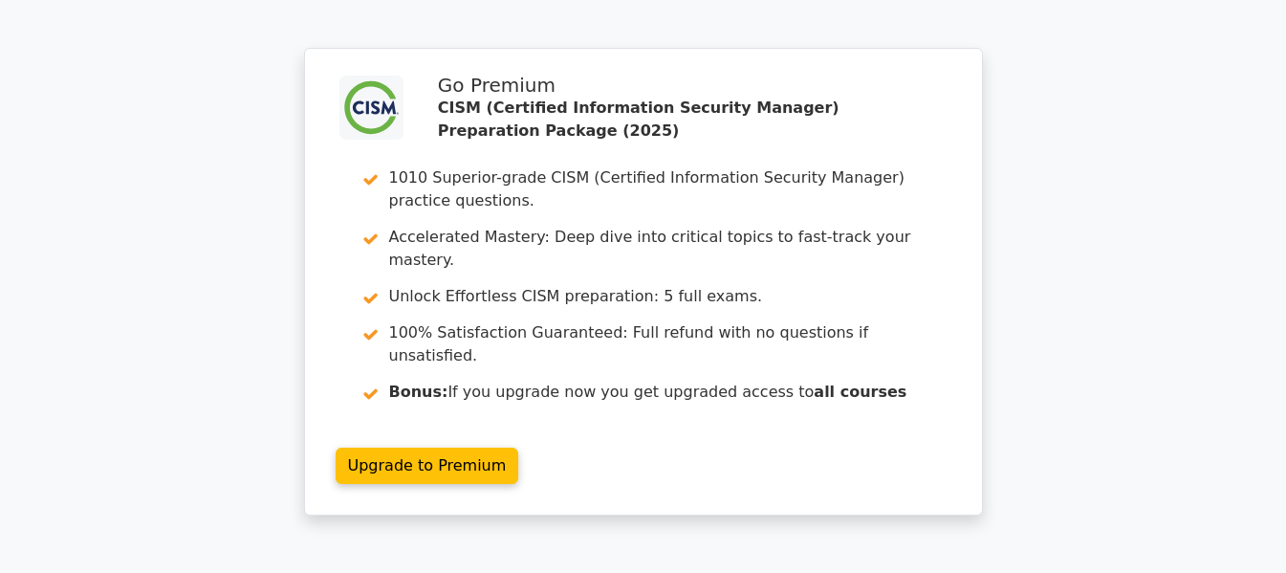
scroll to position [3362, 0]
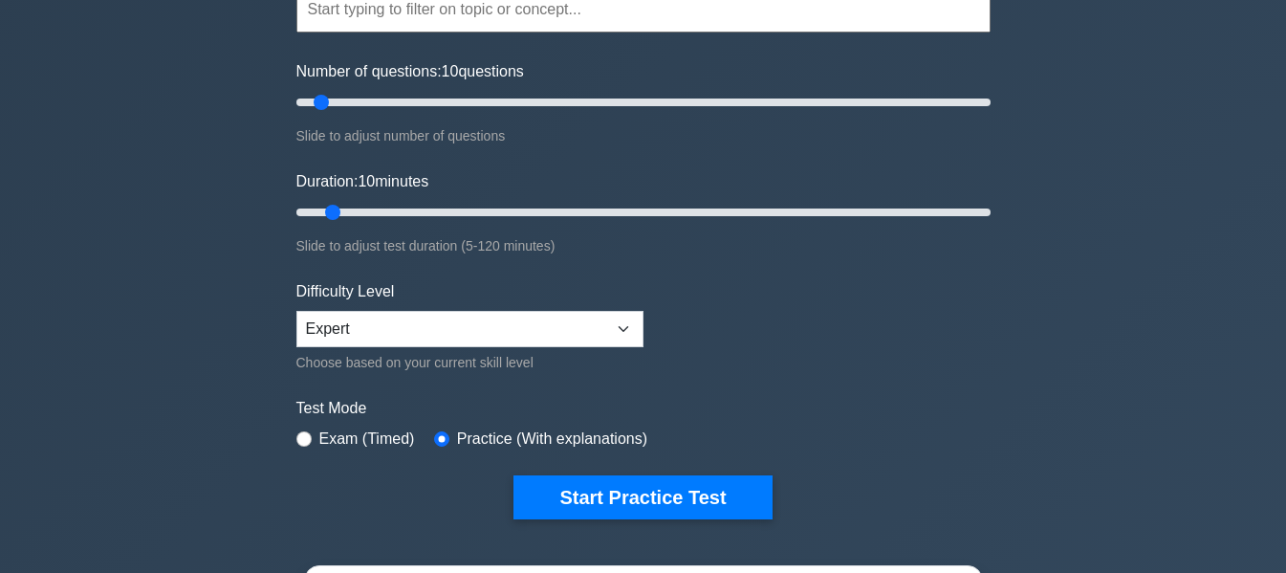
scroll to position [287, 0]
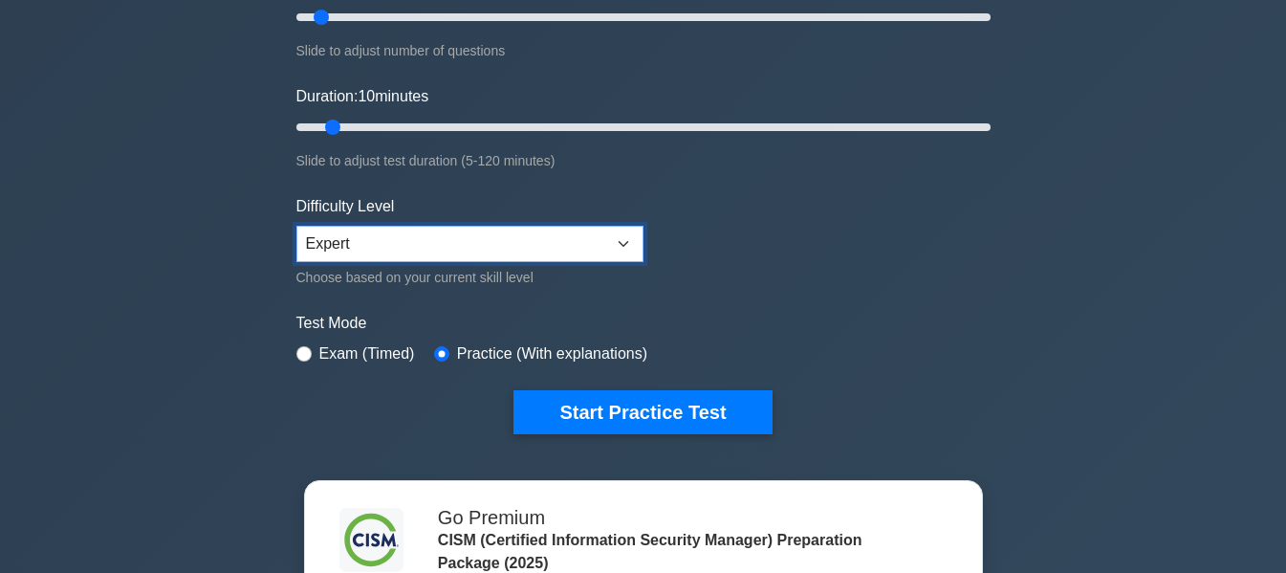
click at [626, 238] on select "Beginner Intermediate Expert" at bounding box center [469, 244] width 347 height 36
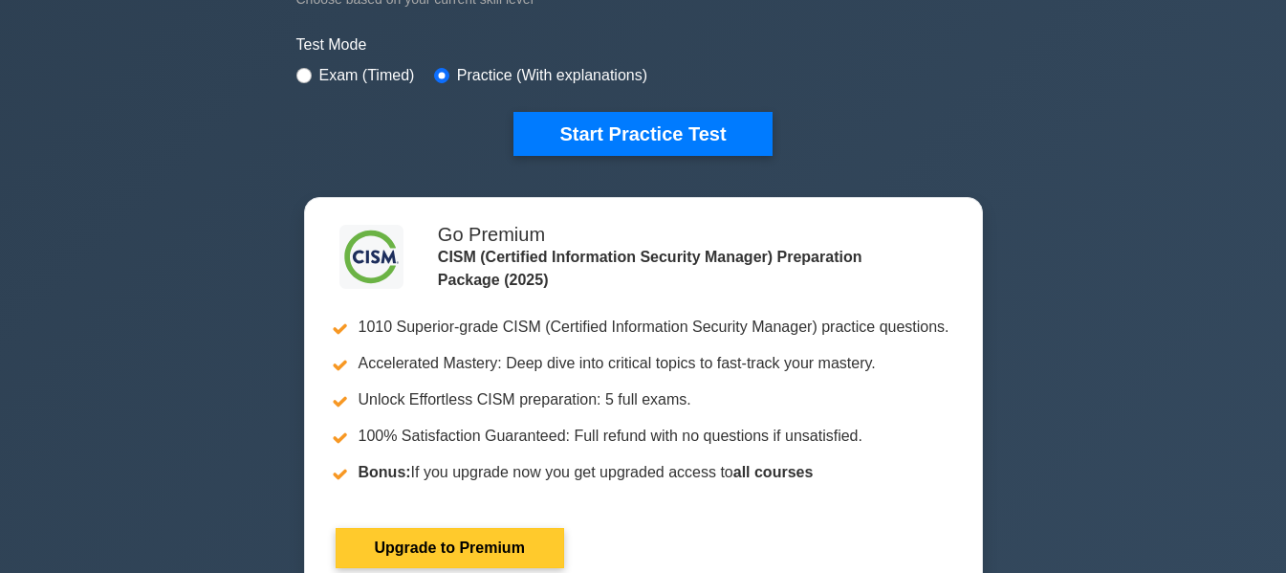
scroll to position [574, 0]
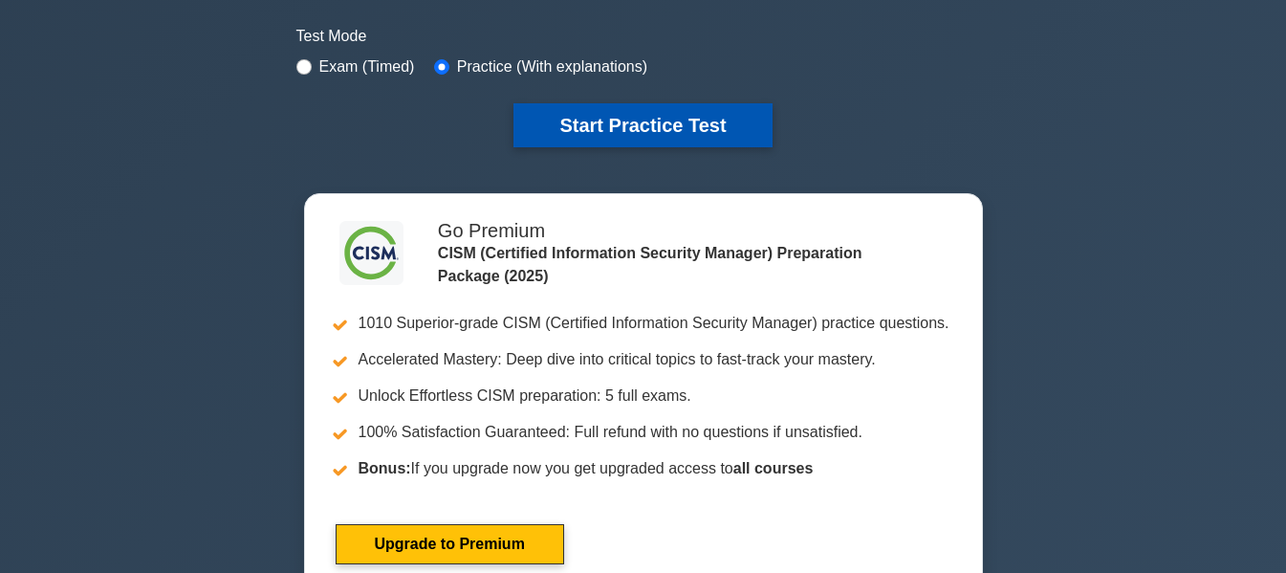
click at [652, 124] on button "Start Practice Test" at bounding box center [643, 125] width 258 height 44
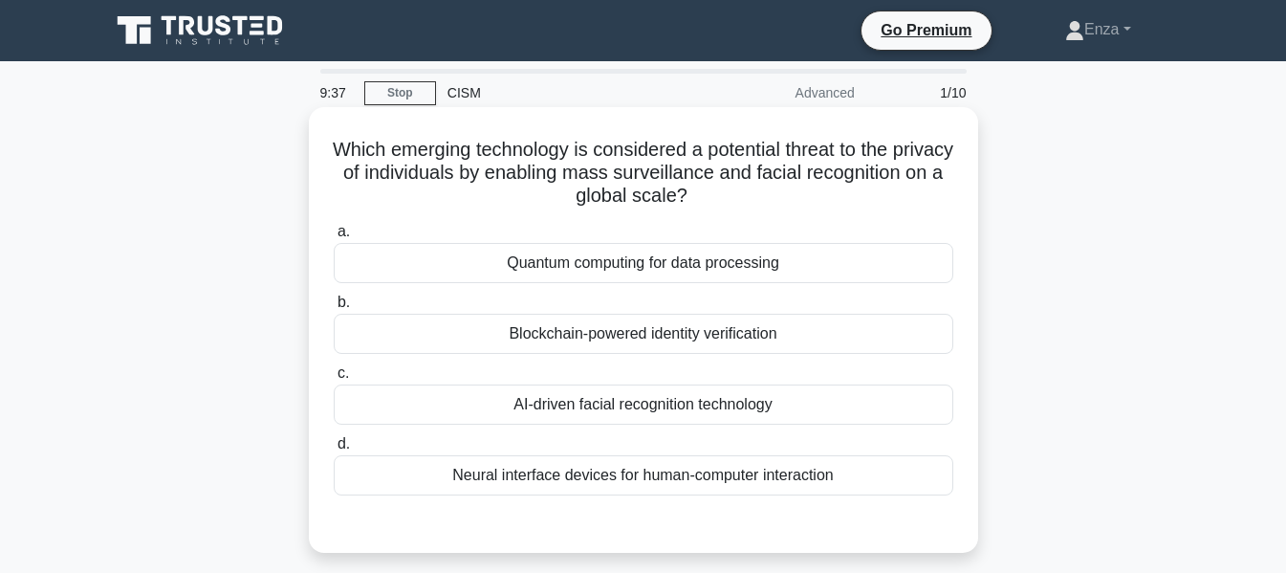
click at [706, 408] on div "AI-driven facial recognition technology" at bounding box center [644, 404] width 620 height 40
click at [334, 380] on input "c. AI-driven facial recognition technology" at bounding box center [334, 373] width 0 height 12
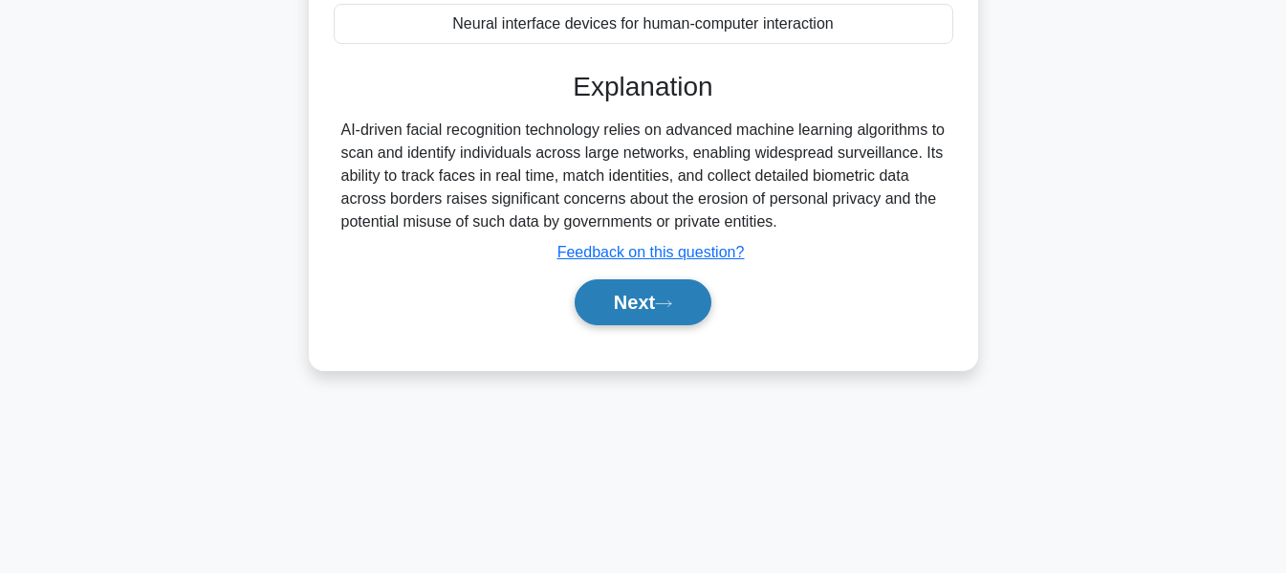
scroll to position [460, 0]
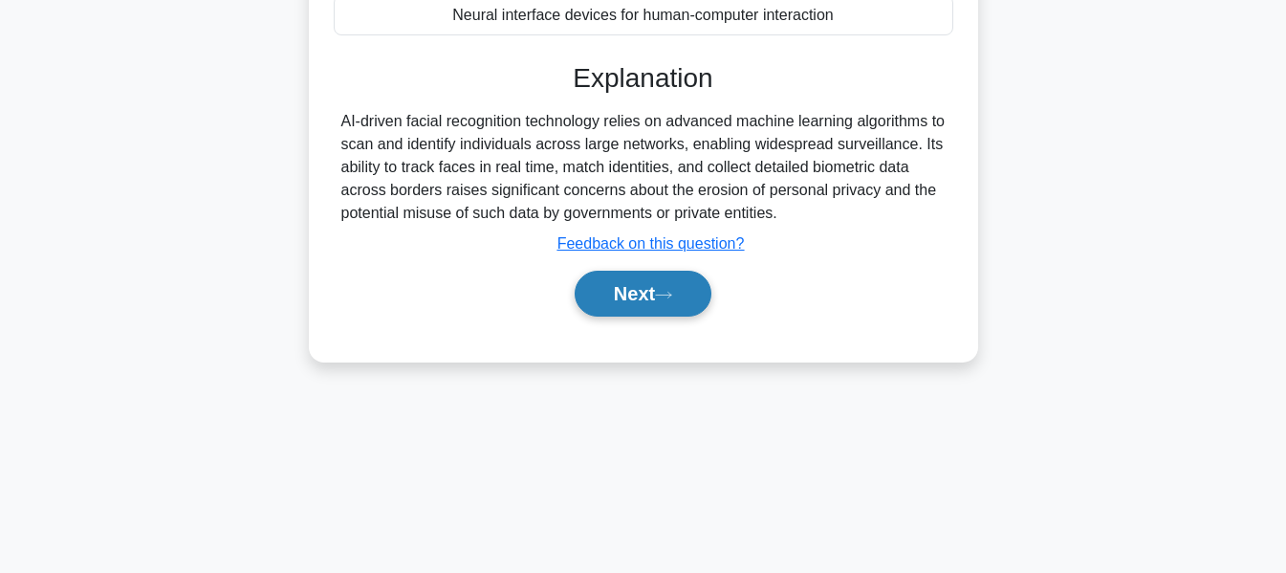
click at [636, 281] on button "Next" at bounding box center [643, 294] width 137 height 46
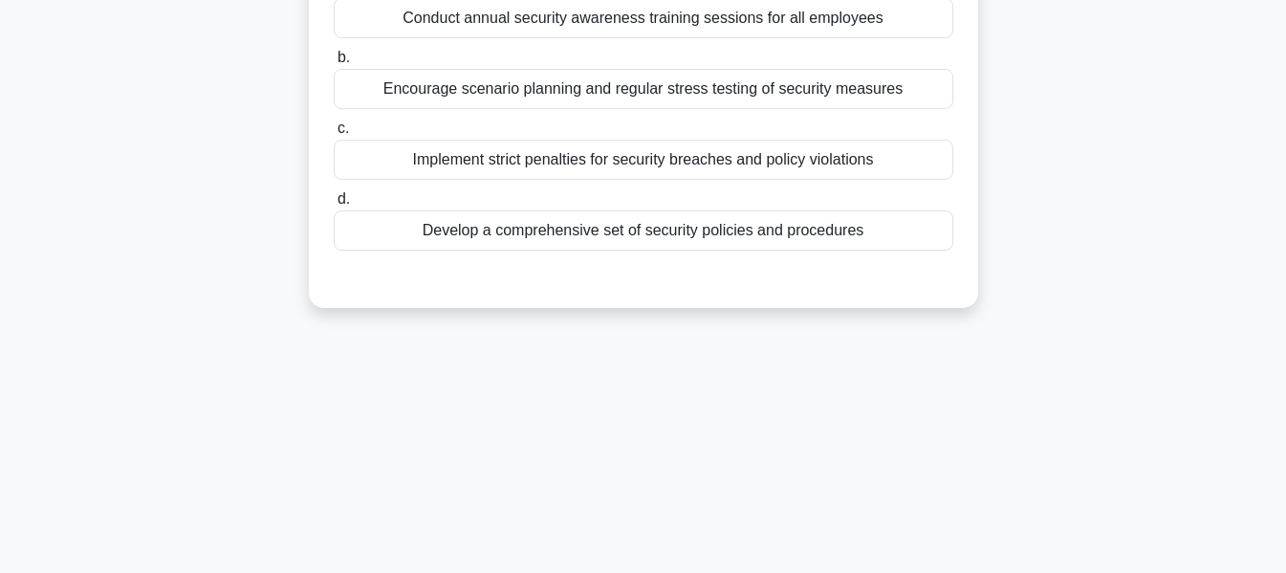
scroll to position [77, 0]
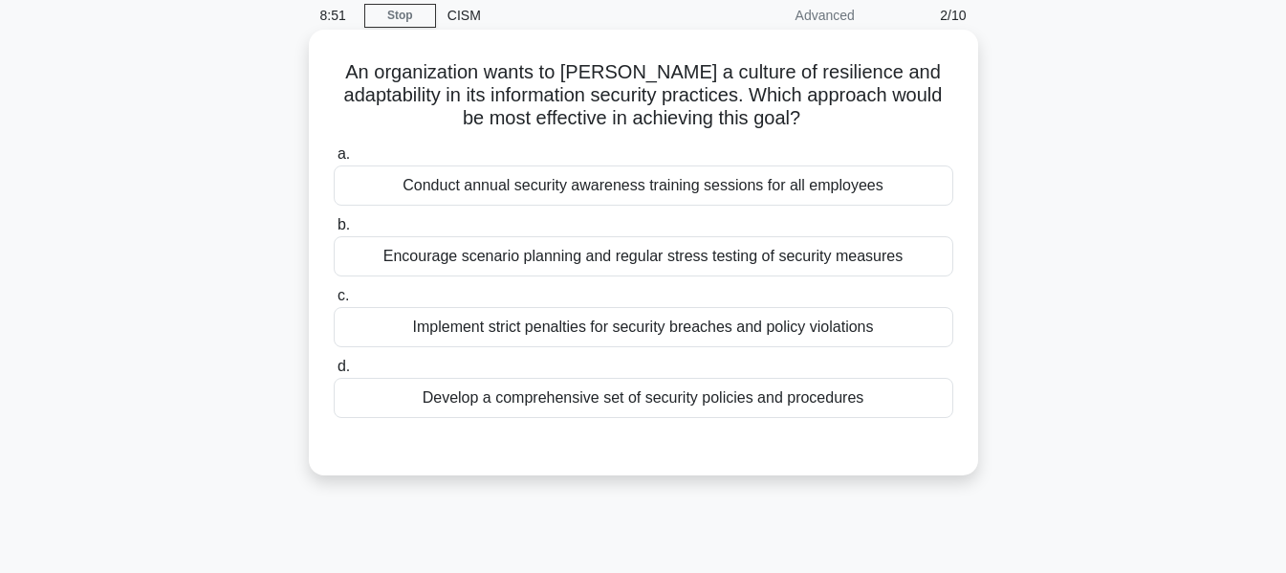
click at [779, 188] on div "Conduct annual security awareness training sessions for all employees" at bounding box center [644, 185] width 620 height 40
click at [334, 161] on input "a. Conduct annual security awareness training sessions for all employees" at bounding box center [334, 154] width 0 height 12
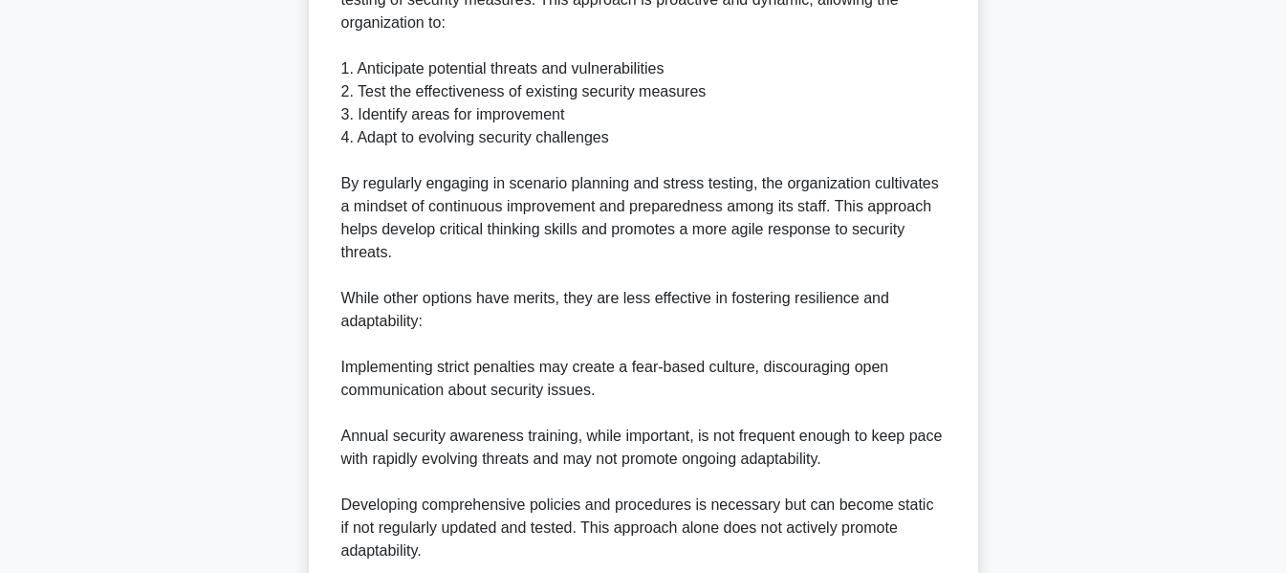
scroll to position [862, 0]
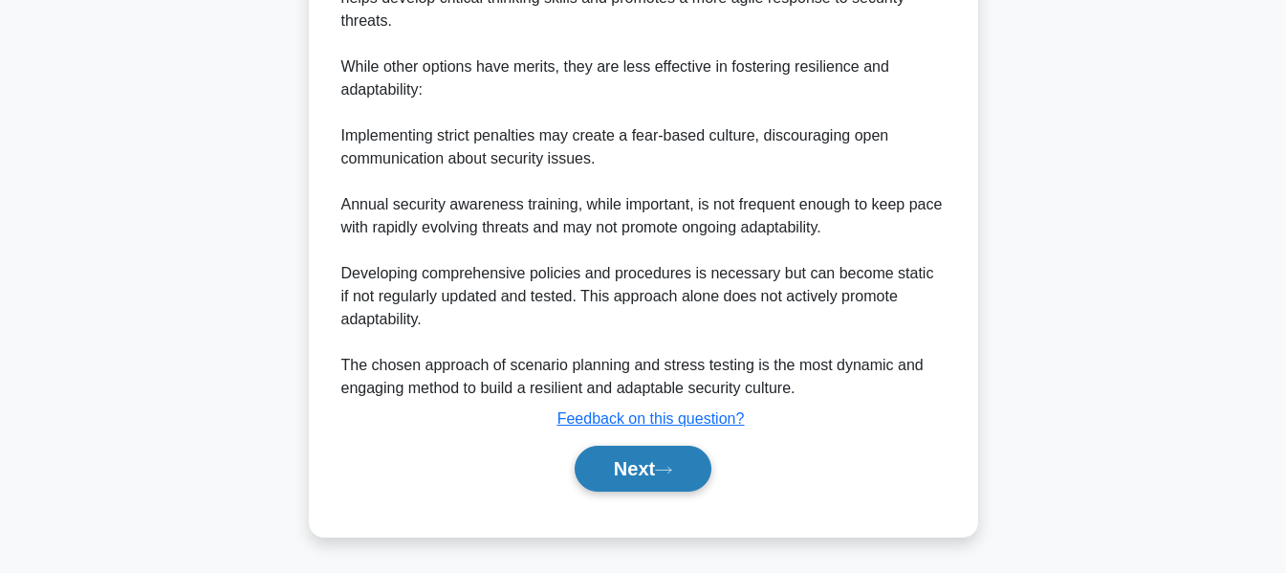
click at [657, 477] on button "Next" at bounding box center [643, 469] width 137 height 46
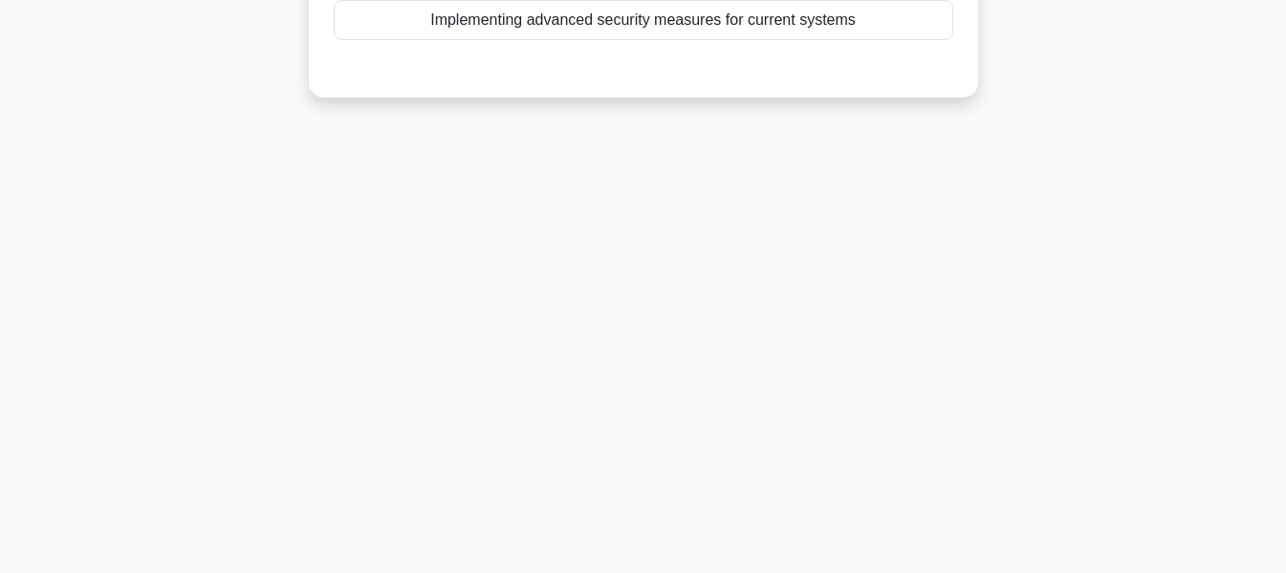
scroll to position [0, 0]
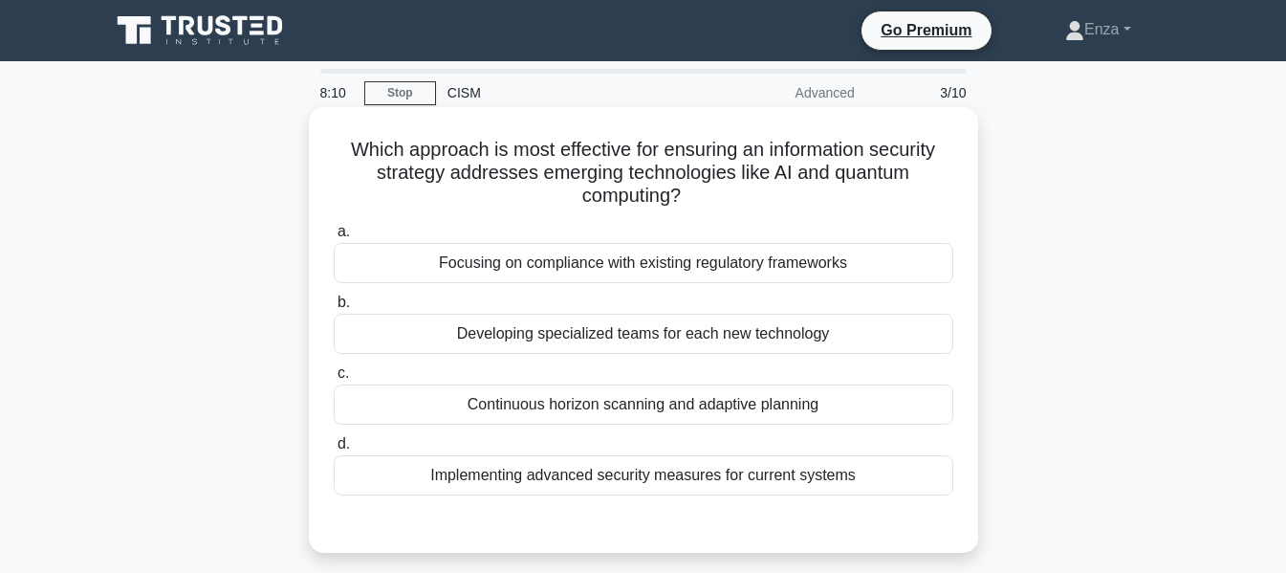
click at [671, 331] on div "Developing specialized teams for each new technology" at bounding box center [644, 334] width 620 height 40
click at [334, 309] on input "b. Developing specialized teams for each new technology" at bounding box center [334, 302] width 0 height 12
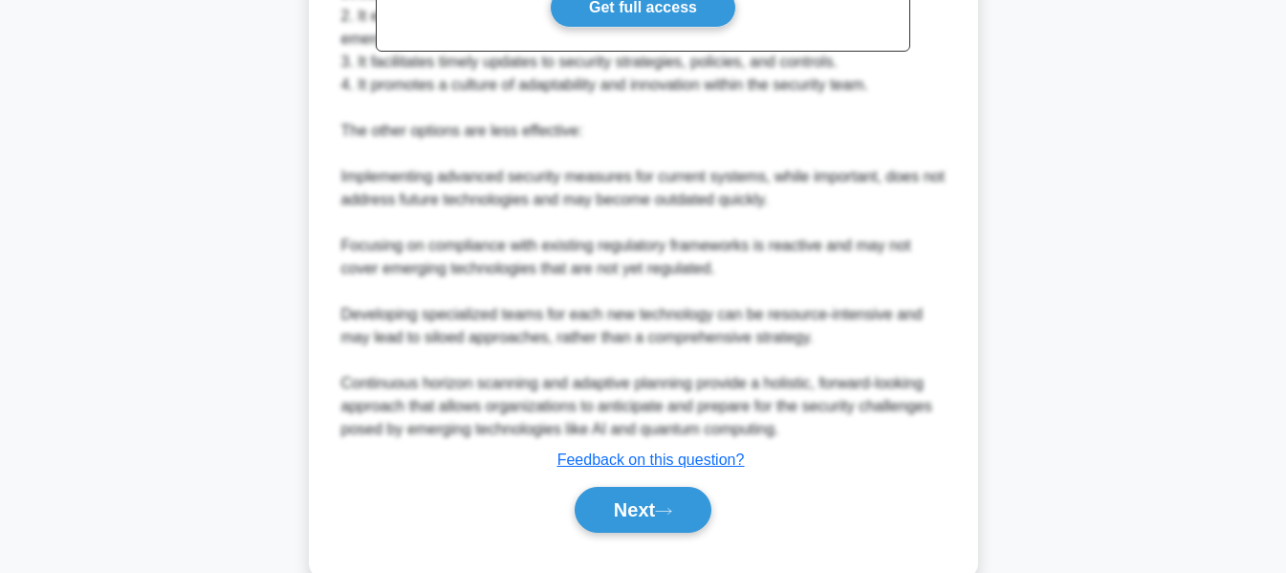
scroll to position [747, 0]
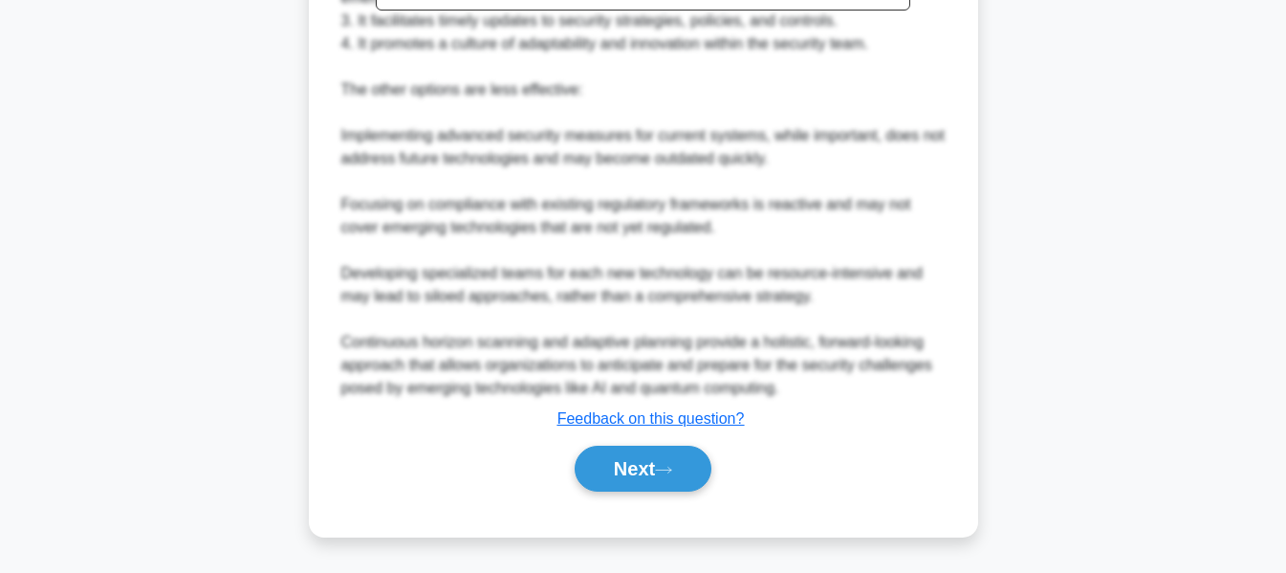
click at [669, 463] on button "Next" at bounding box center [643, 469] width 137 height 46
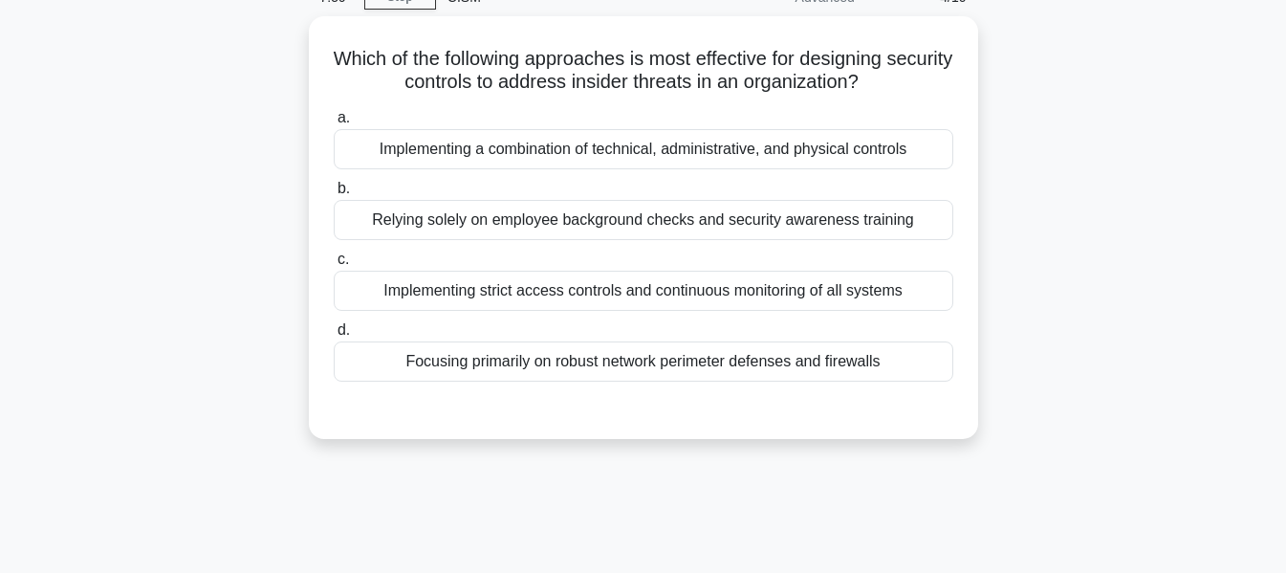
scroll to position [0, 0]
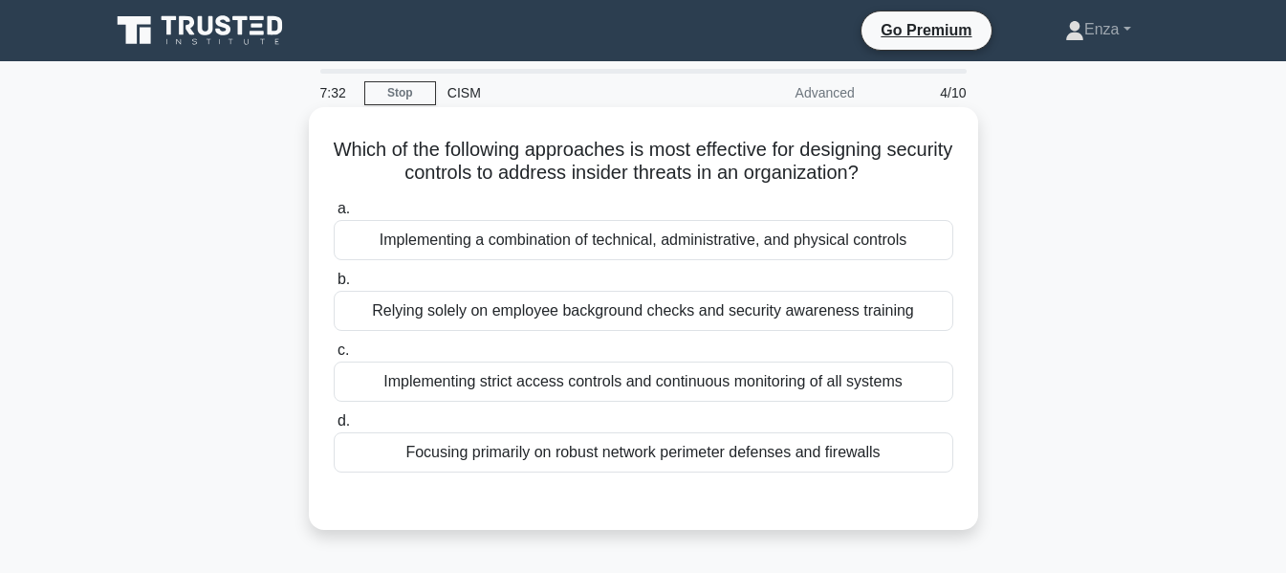
click at [571, 386] on div "Implementing strict access controls and continuous monitoring of all systems" at bounding box center [644, 382] width 620 height 40
click at [334, 357] on input "c. Implementing strict access controls and continuous monitoring of all systems" at bounding box center [334, 350] width 0 height 12
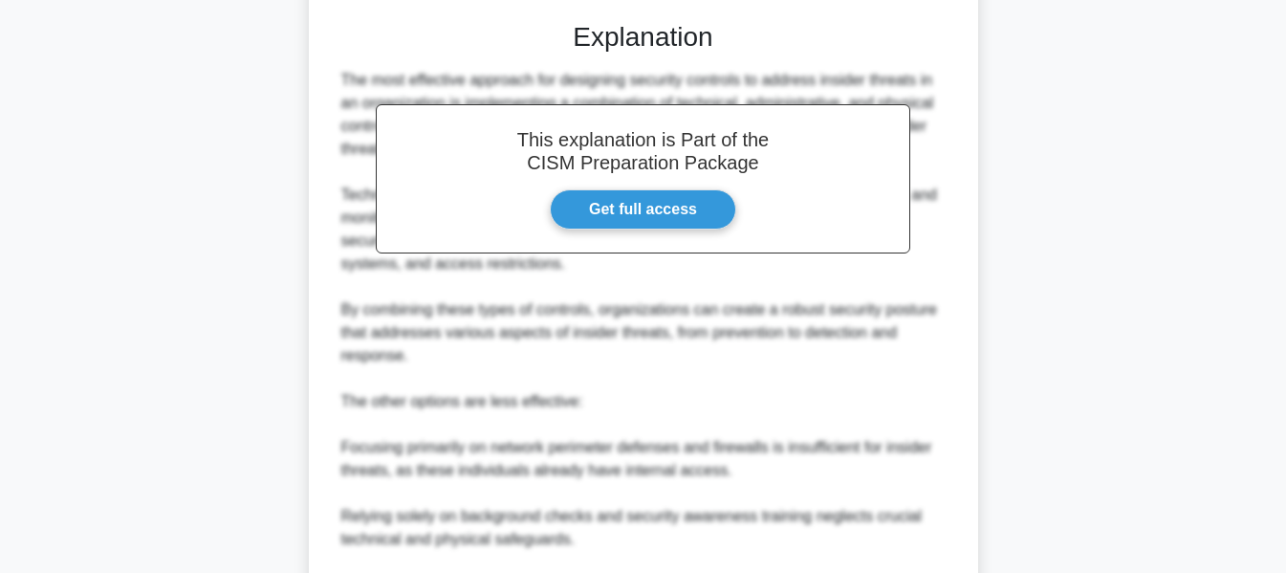
scroll to position [219, 0]
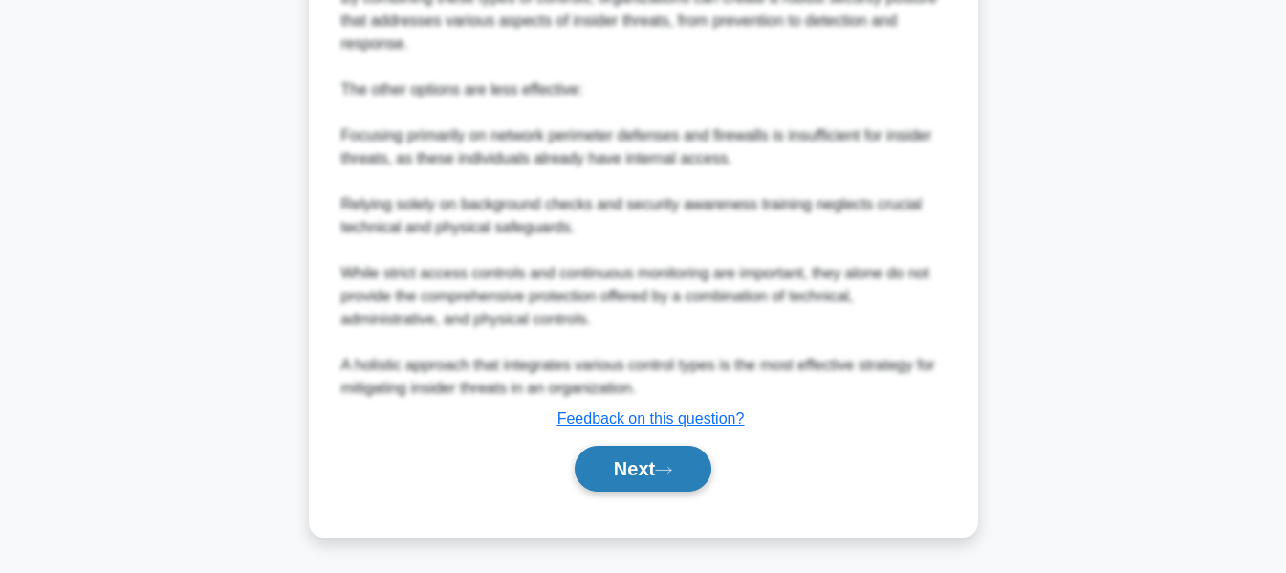
click at [606, 461] on button "Next" at bounding box center [643, 469] width 137 height 46
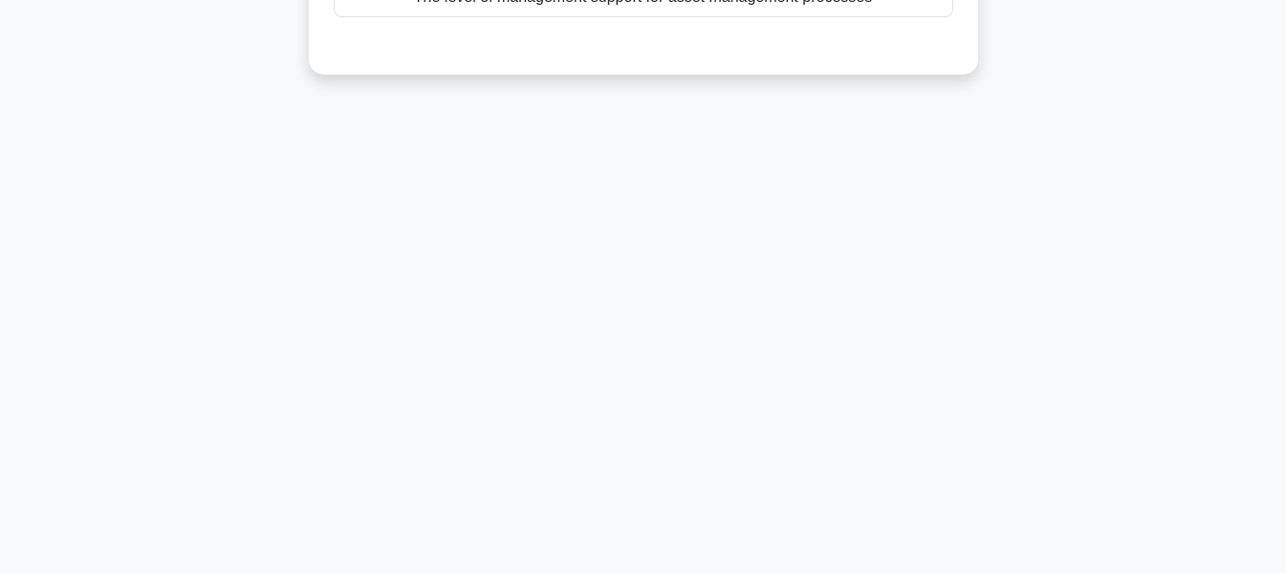
scroll to position [77, 0]
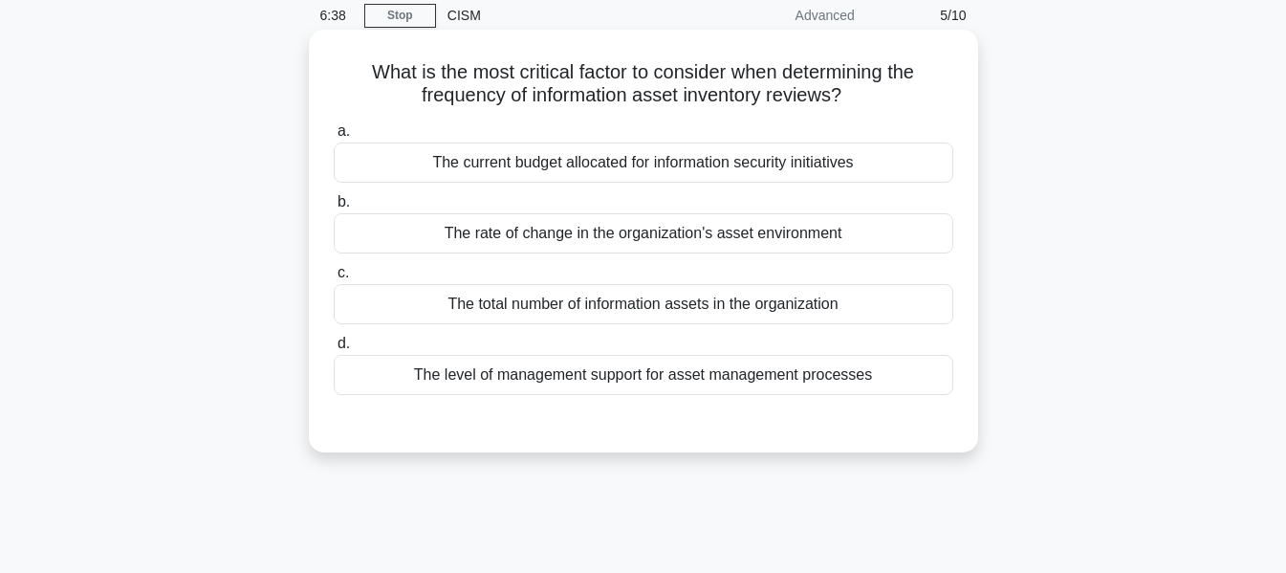
click at [641, 244] on div "The rate of change in the organization's asset environment" at bounding box center [644, 233] width 620 height 40
click at [334, 208] on input "b. The rate of change in the organization's asset environment" at bounding box center [334, 202] width 0 height 12
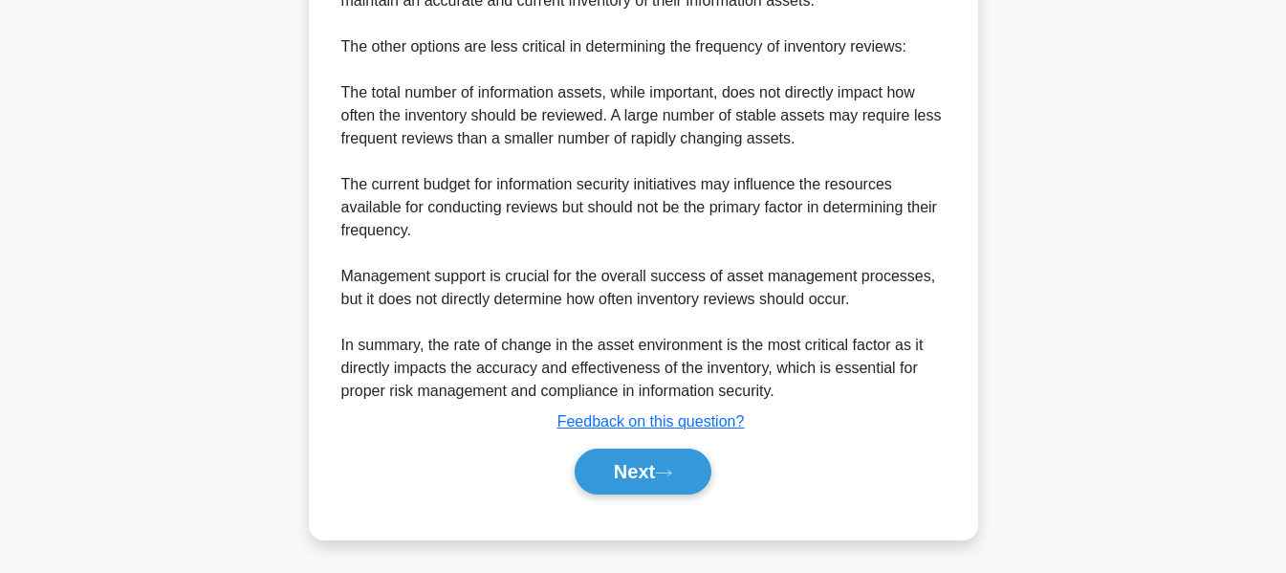
scroll to position [883, 0]
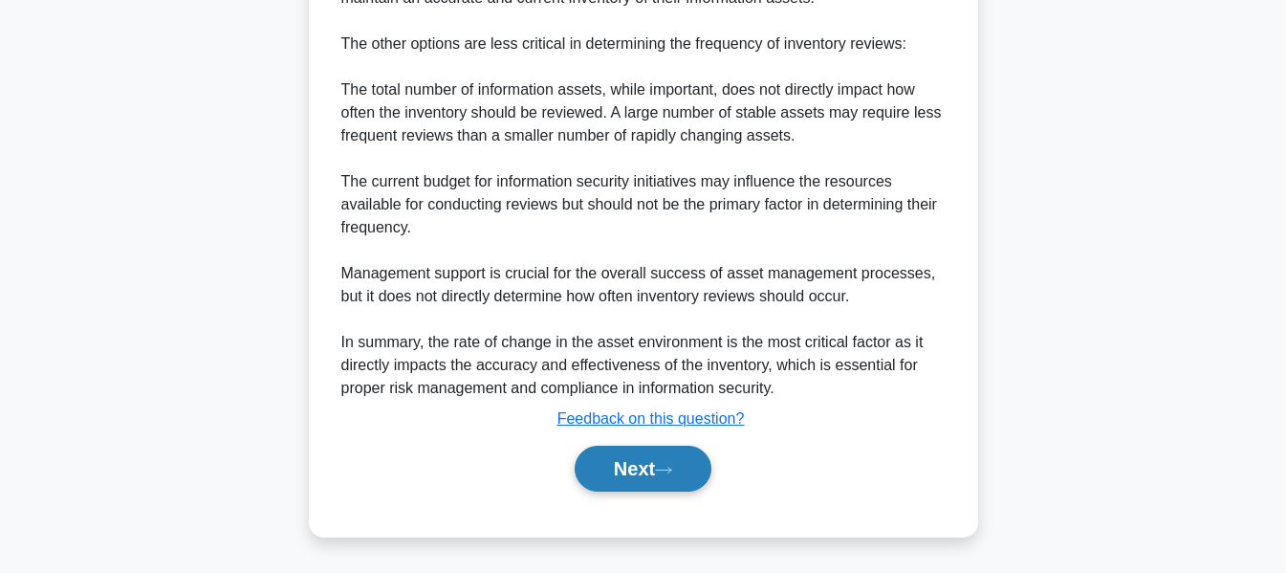
click at [634, 466] on button "Next" at bounding box center [643, 469] width 137 height 46
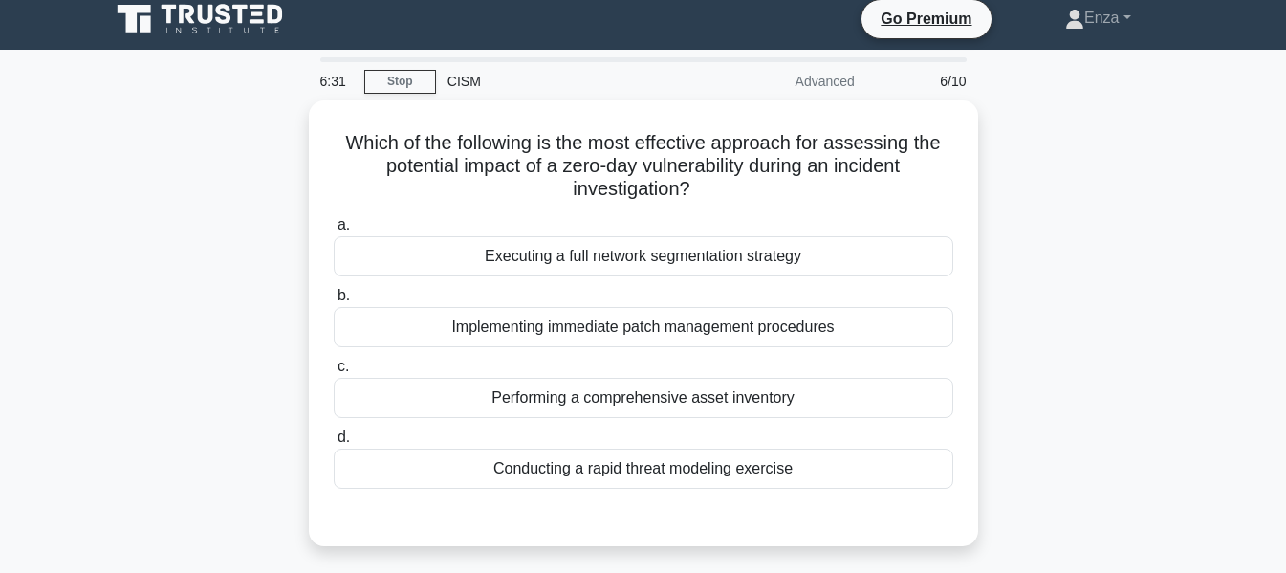
scroll to position [0, 0]
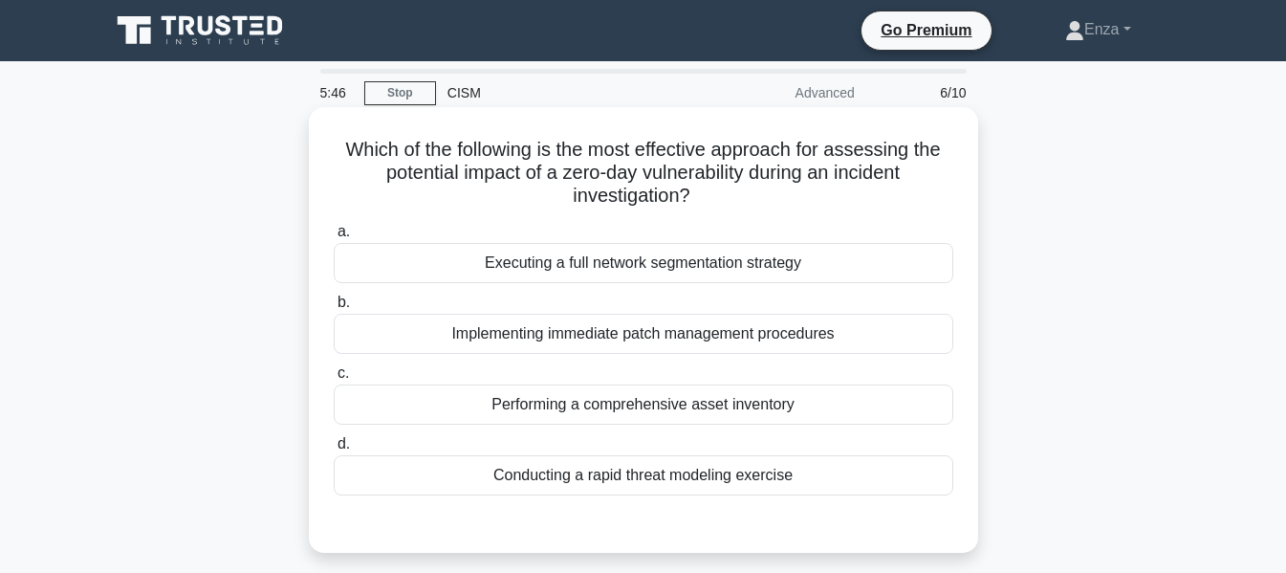
click at [602, 408] on div "Performing a comprehensive asset inventory" at bounding box center [644, 404] width 620 height 40
click at [334, 380] on input "c. Performing a comprehensive asset inventory" at bounding box center [334, 373] width 0 height 12
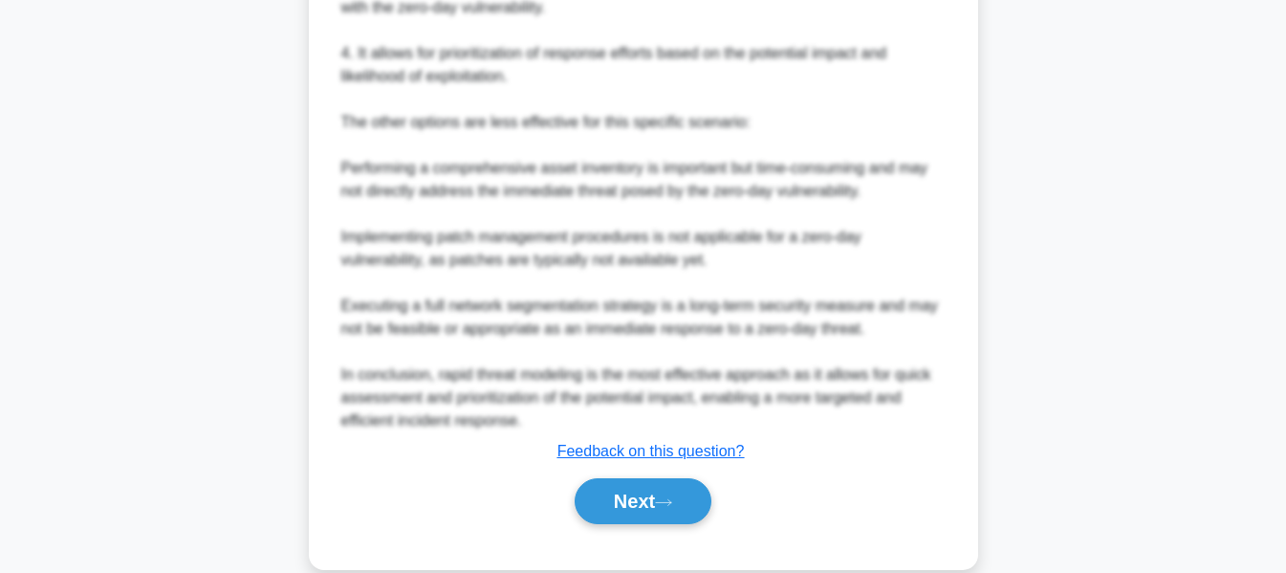
scroll to position [839, 0]
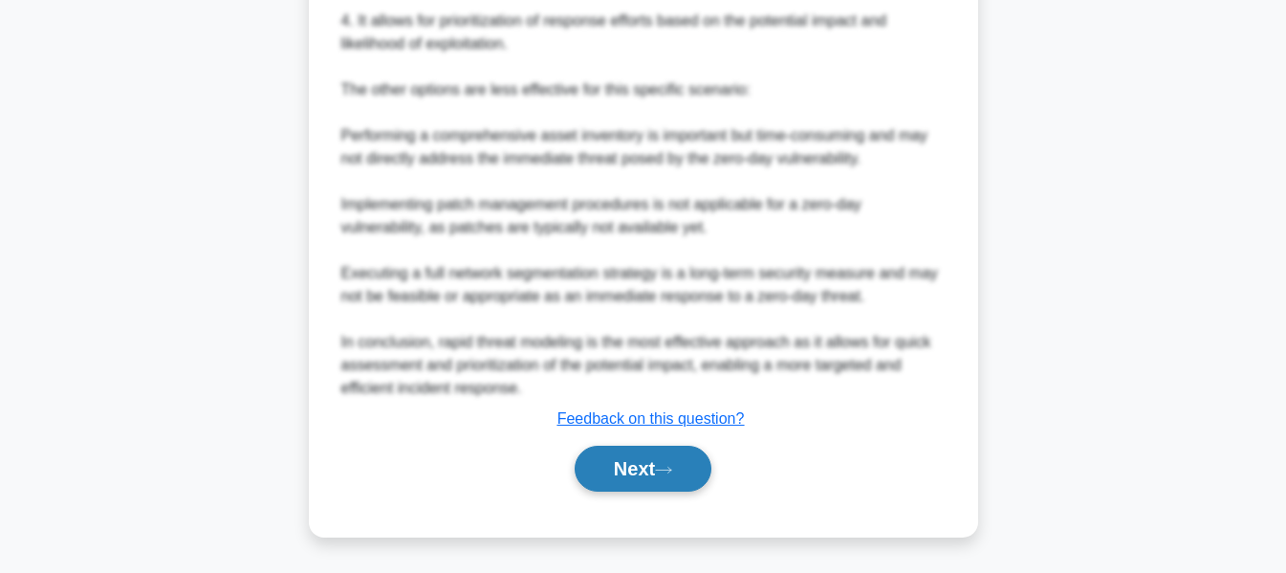
click at [701, 463] on button "Next" at bounding box center [643, 469] width 137 height 46
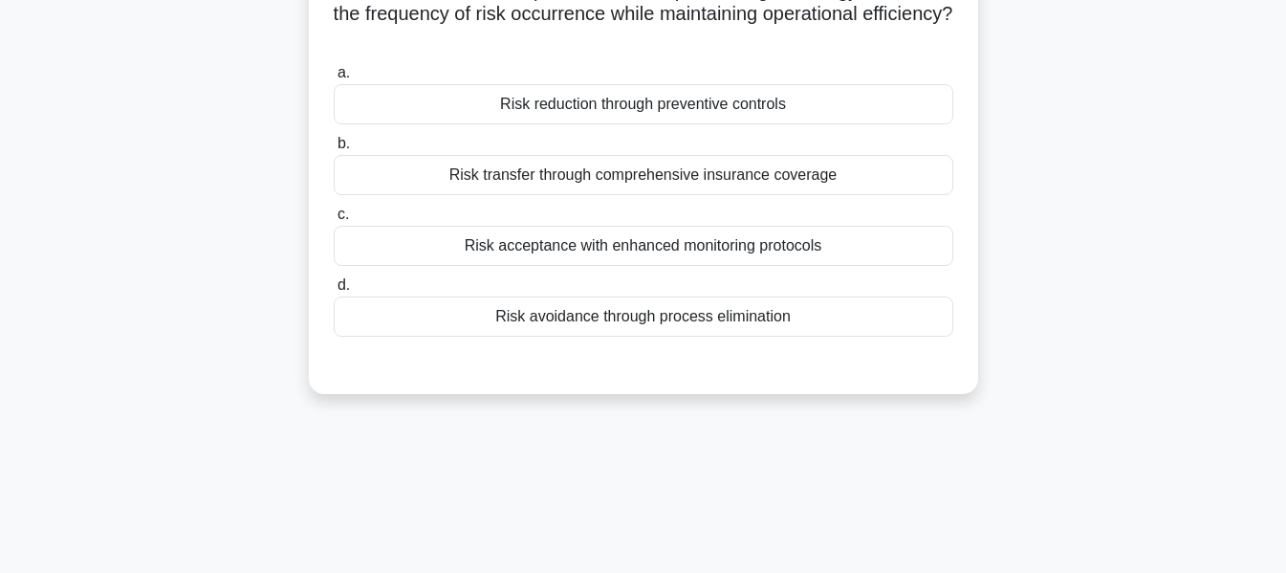
scroll to position [0, 0]
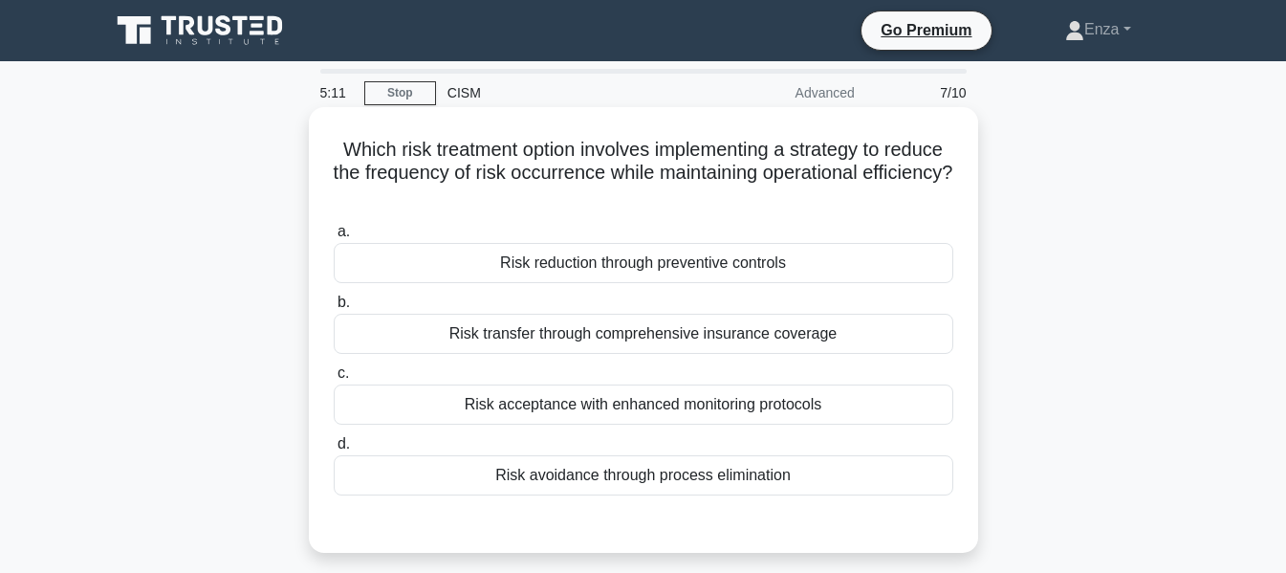
click at [710, 260] on div "Risk reduction through preventive controls" at bounding box center [644, 263] width 620 height 40
click at [334, 238] on input "a. Risk reduction through preventive controls" at bounding box center [334, 232] width 0 height 12
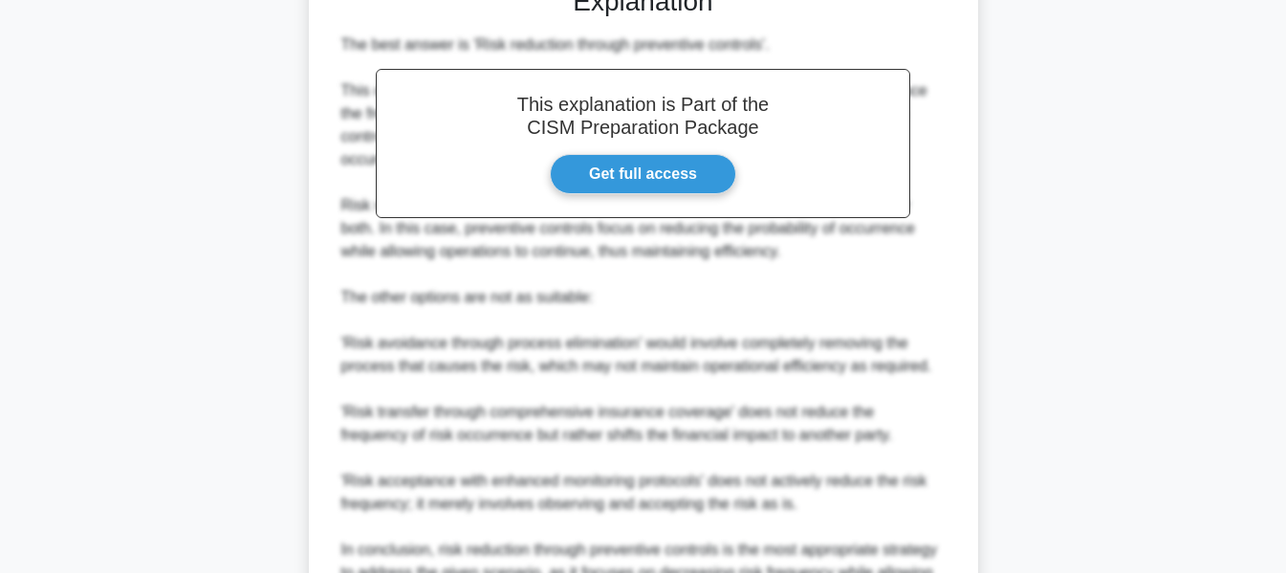
scroll to position [745, 0]
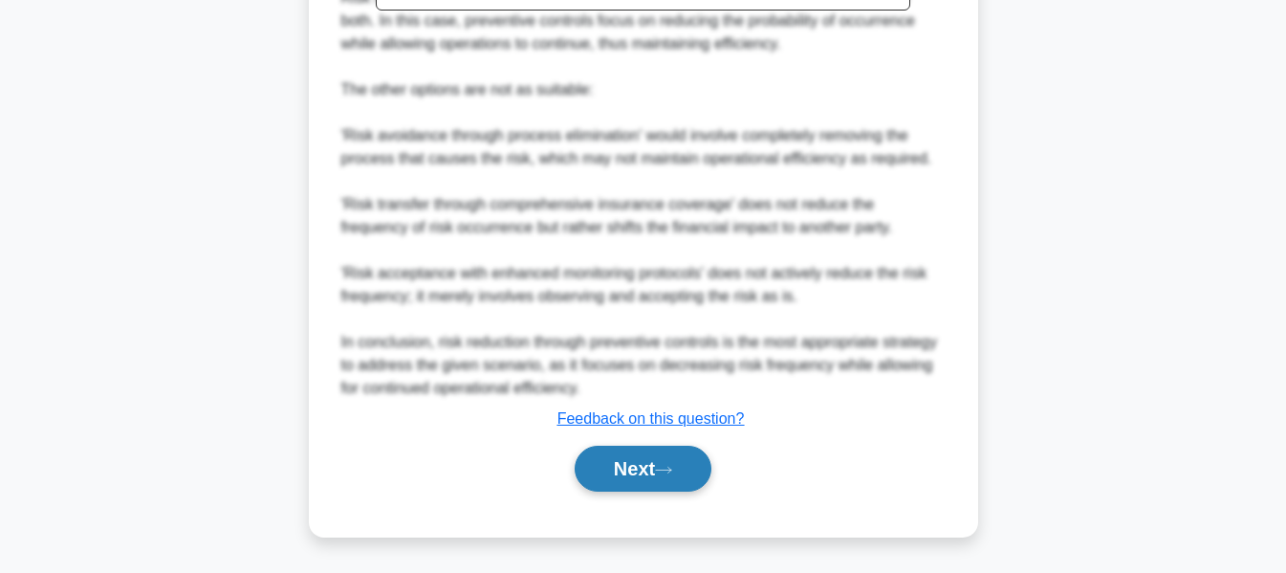
click at [667, 479] on button "Next" at bounding box center [643, 469] width 137 height 46
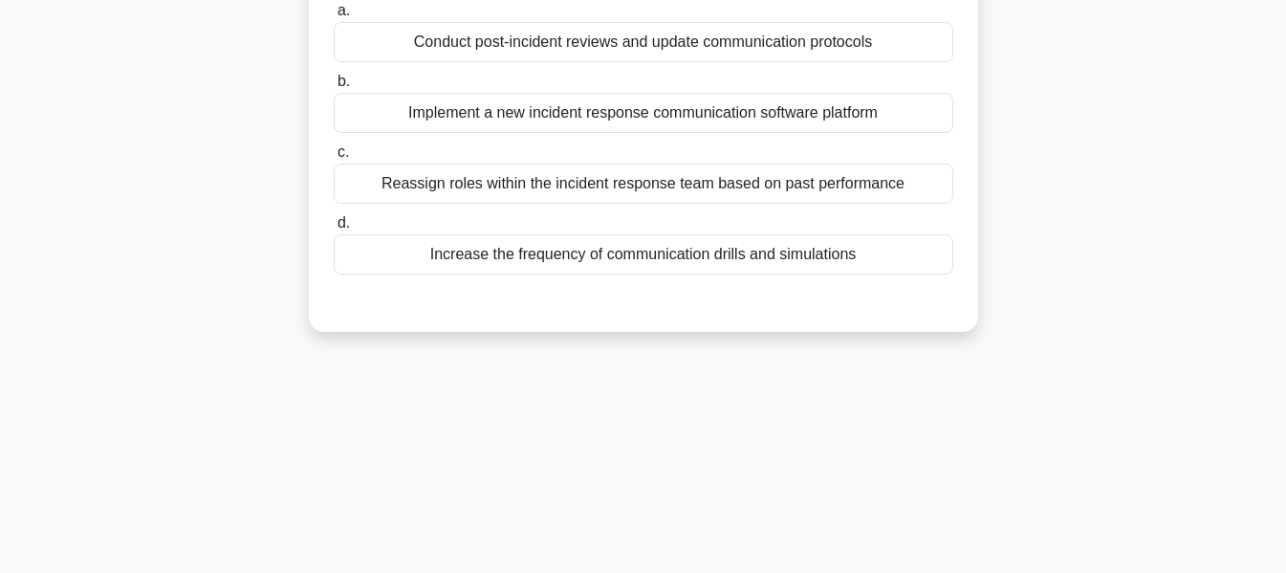
scroll to position [0, 0]
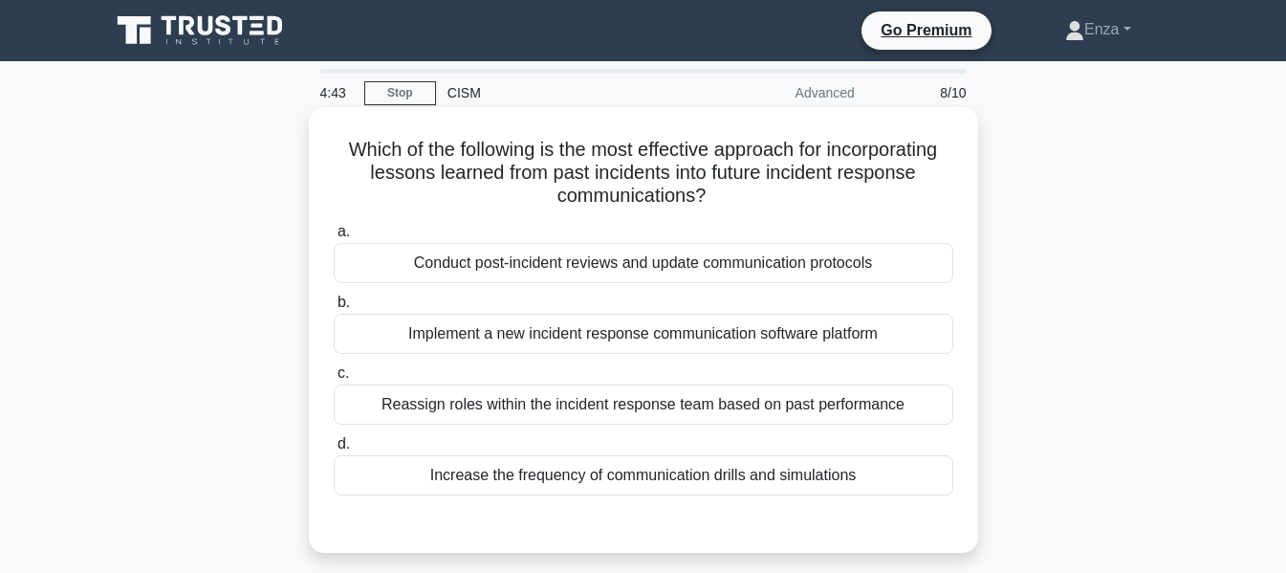
click at [723, 256] on div "Conduct post-incident reviews and update communication protocols" at bounding box center [644, 263] width 620 height 40
click at [334, 238] on input "a. Conduct post-incident reviews and update communication protocols" at bounding box center [334, 232] width 0 height 12
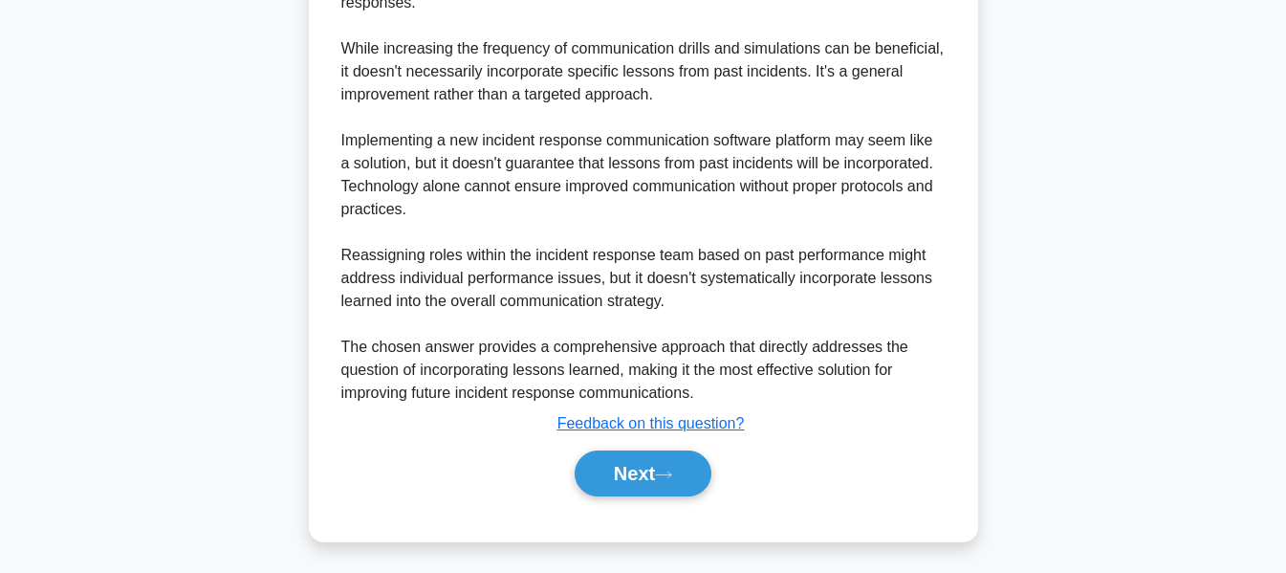
scroll to position [791, 0]
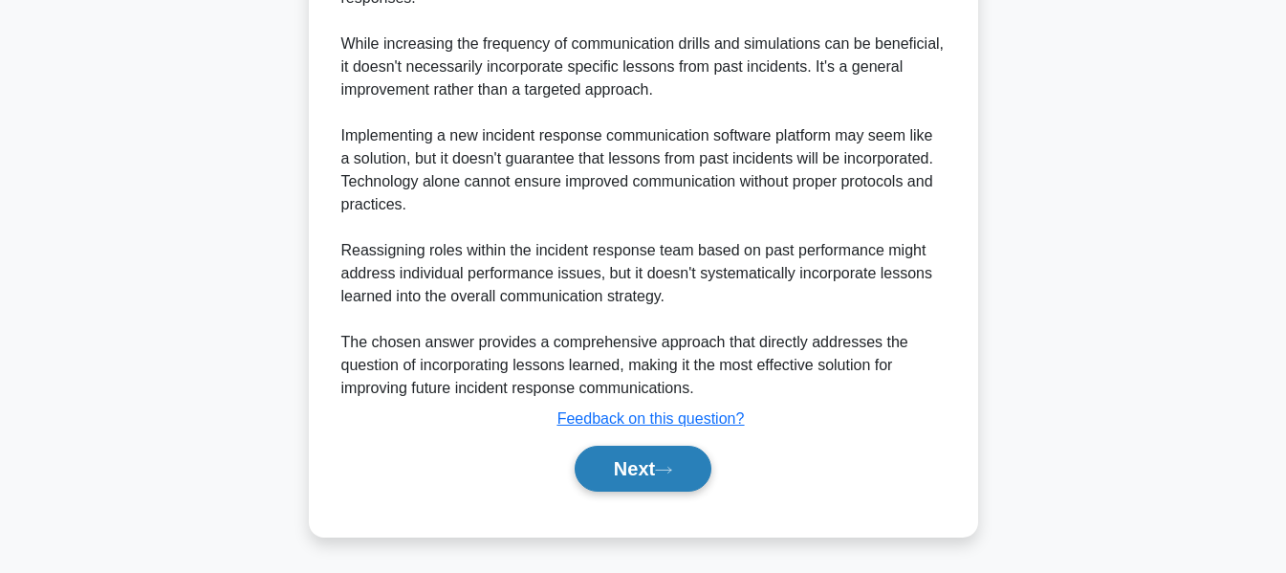
click at [625, 451] on button "Next" at bounding box center [643, 469] width 137 height 46
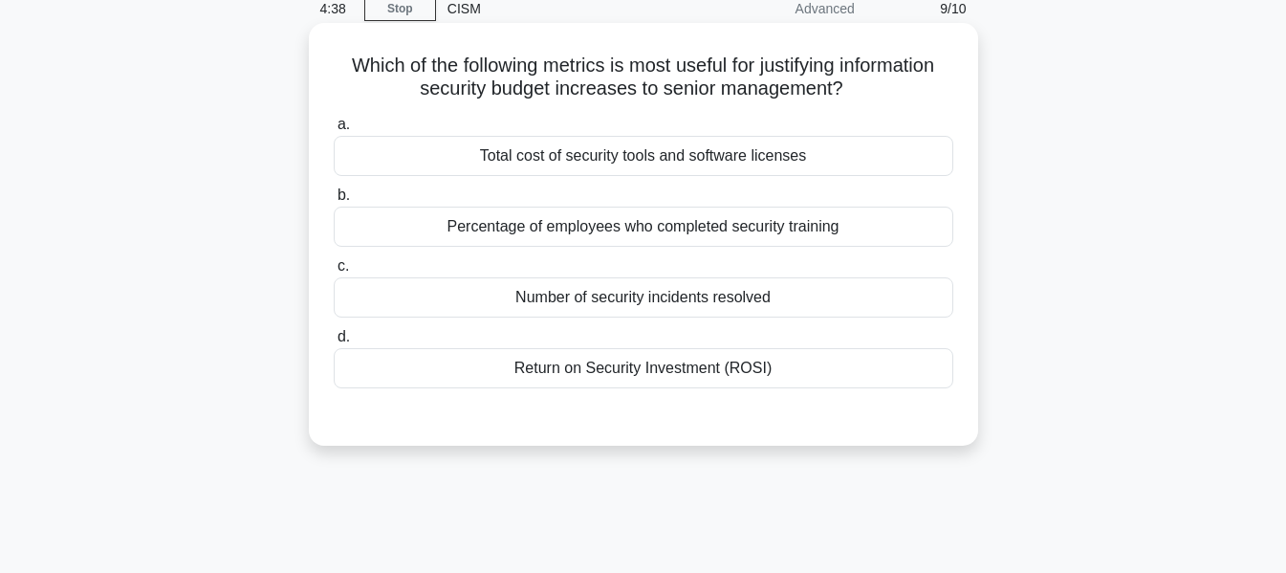
scroll to position [0, 0]
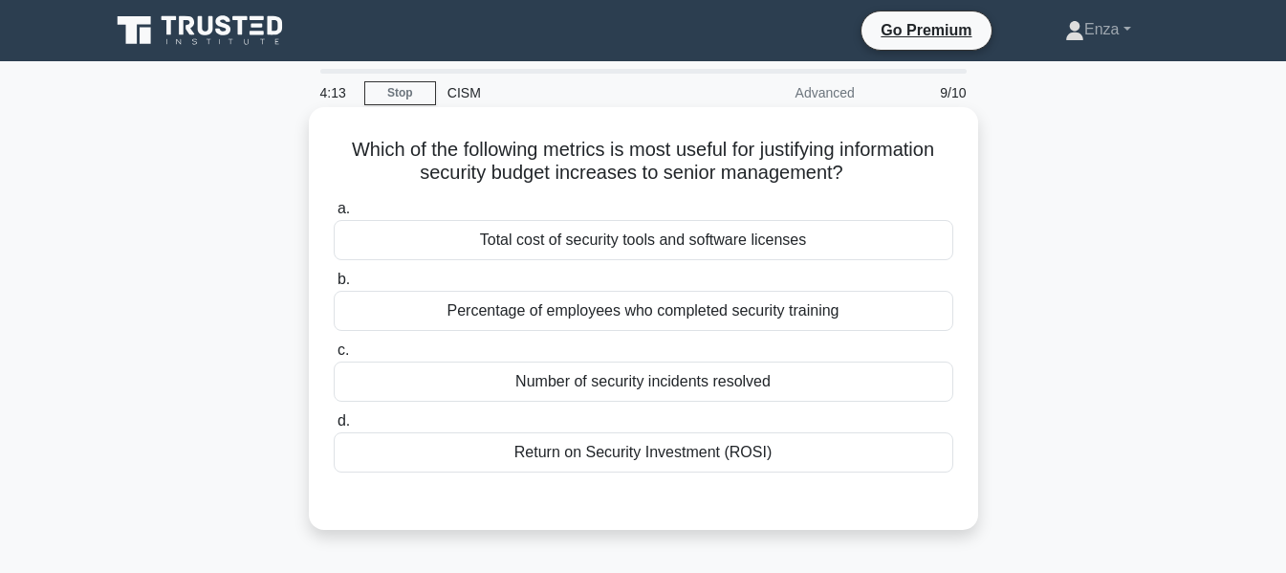
click at [703, 463] on div "Return on Security Investment (ROSI)" at bounding box center [644, 452] width 620 height 40
click at [334, 428] on input "d. Return on Security Investment (ROSI)" at bounding box center [334, 421] width 0 height 12
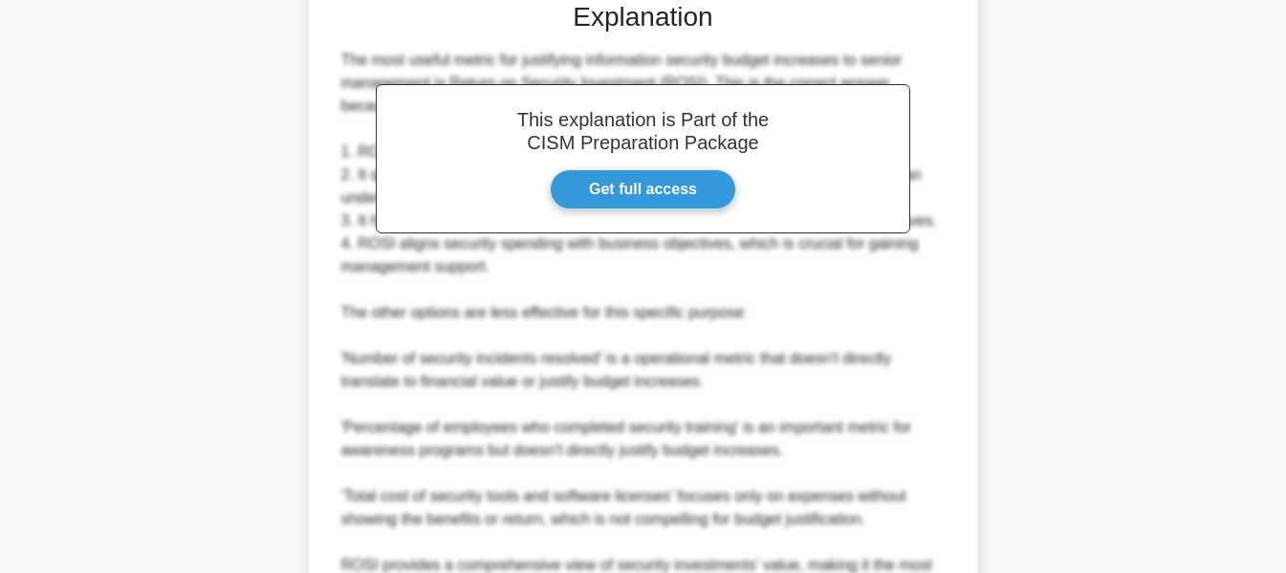
scroll to position [669, 0]
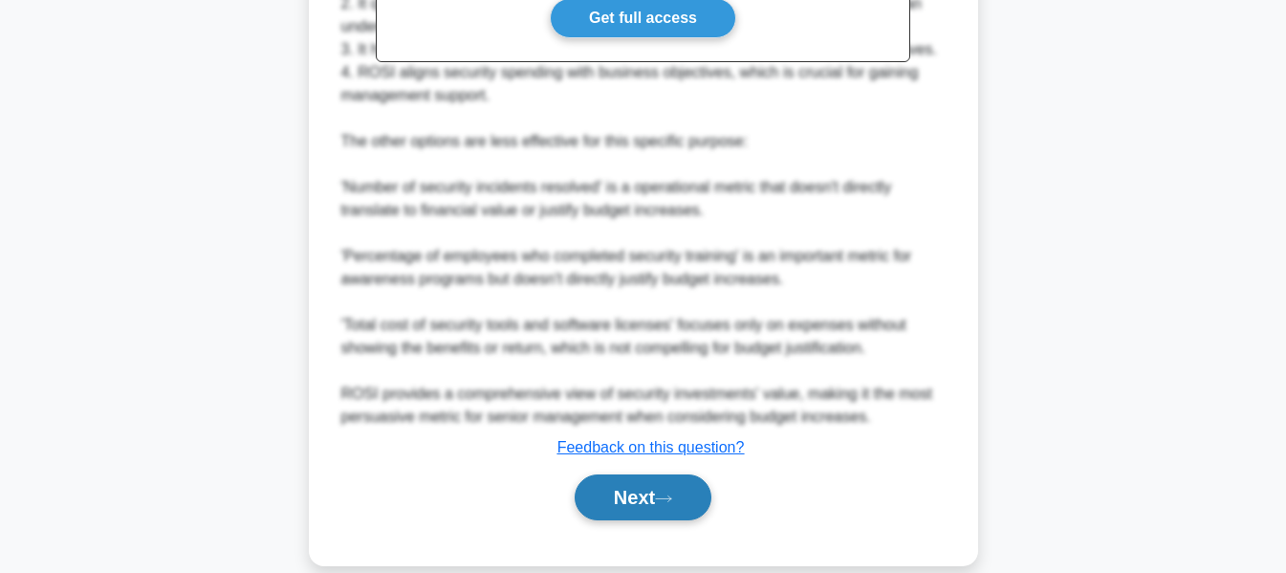
click at [676, 474] on button "Next" at bounding box center [643, 497] width 137 height 46
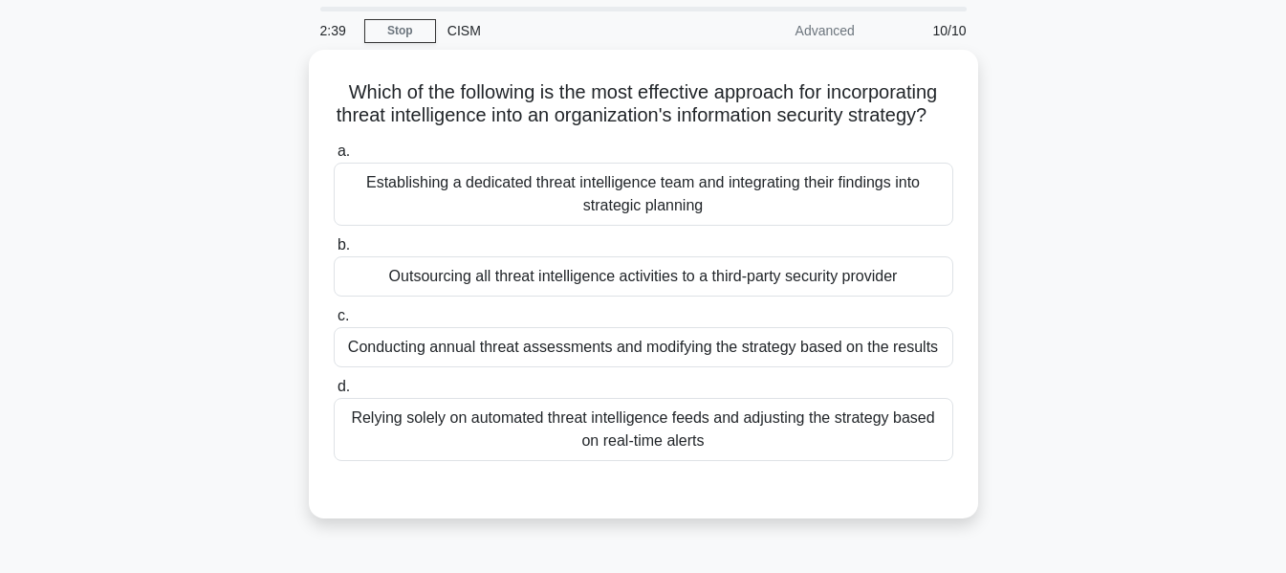
scroll to position [96, 0]
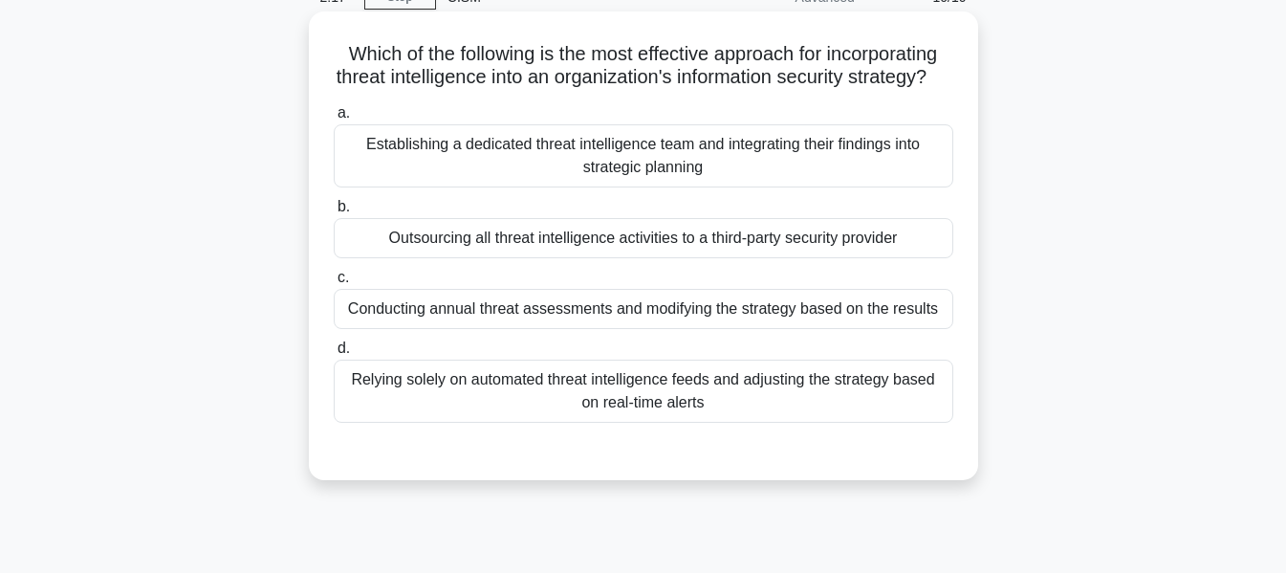
click at [820, 172] on div "Establishing a dedicated threat intelligence team and integrating their finding…" at bounding box center [644, 155] width 620 height 63
click at [334, 120] on input "a. Establishing a dedicated threat intelligence team and integrating their find…" at bounding box center [334, 113] width 0 height 12
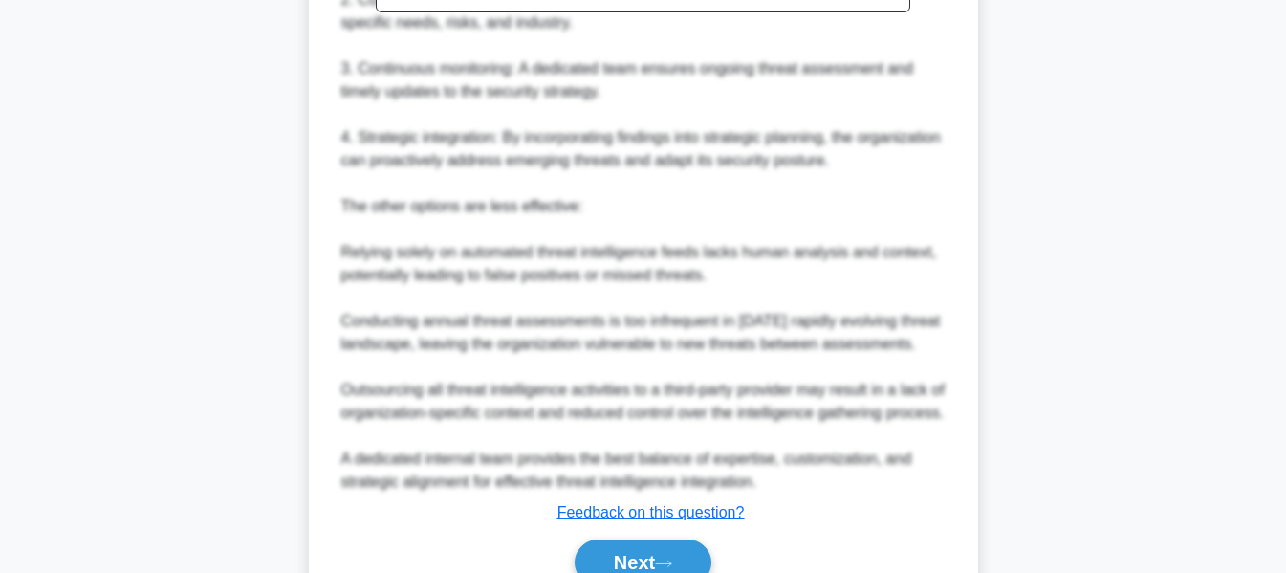
scroll to position [906, 0]
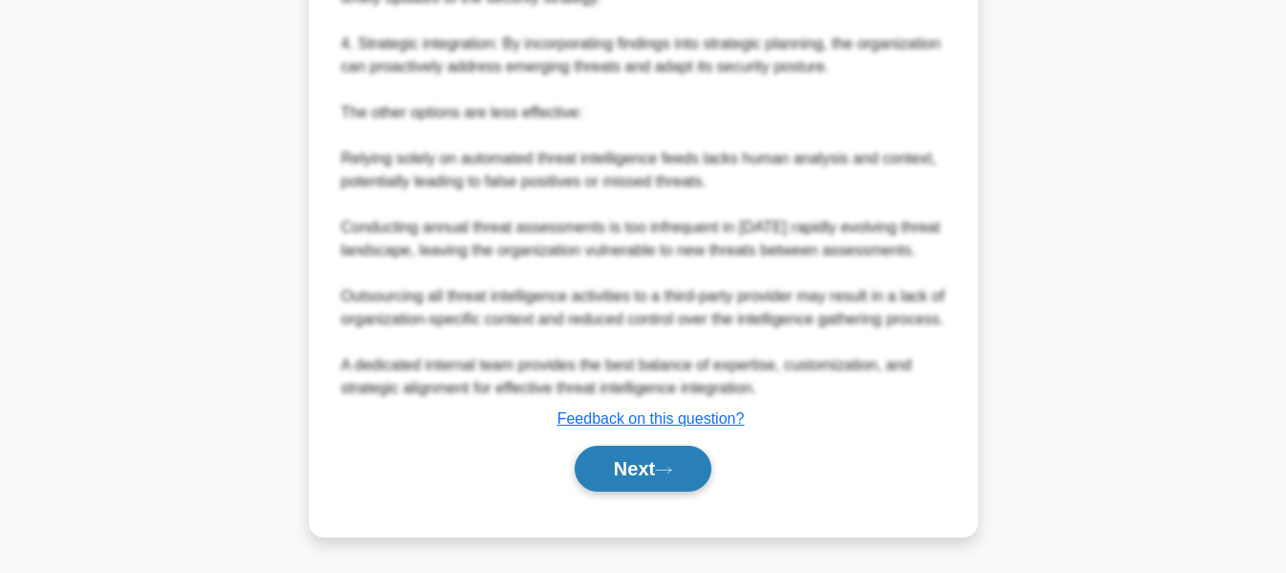
click at [699, 464] on button "Next" at bounding box center [643, 469] width 137 height 46
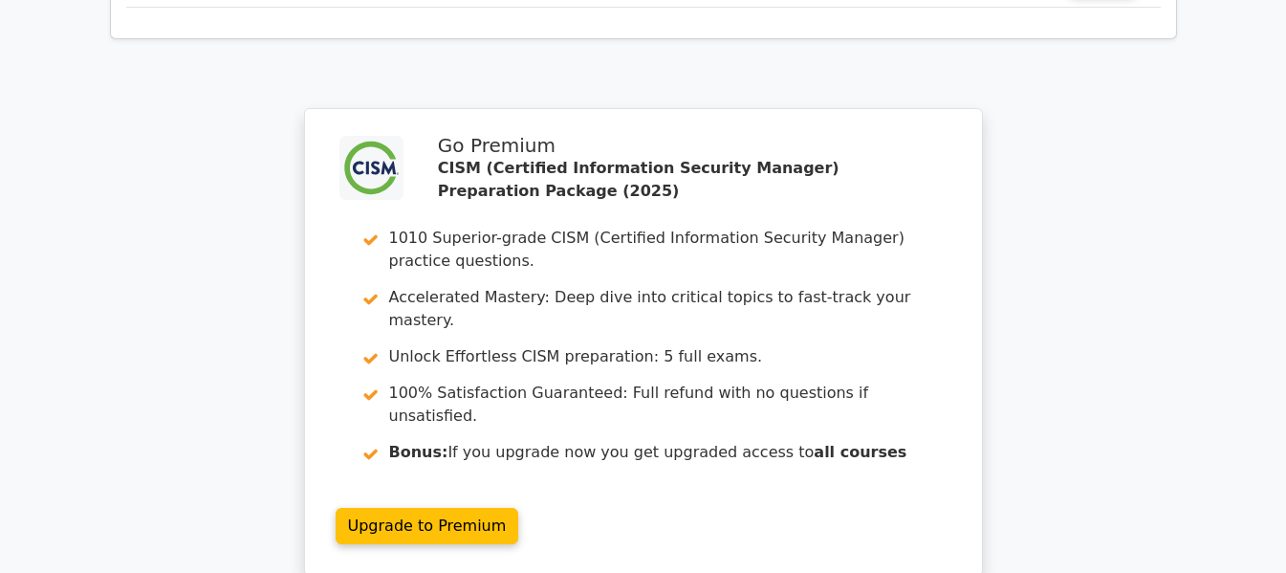
scroll to position [3051, 0]
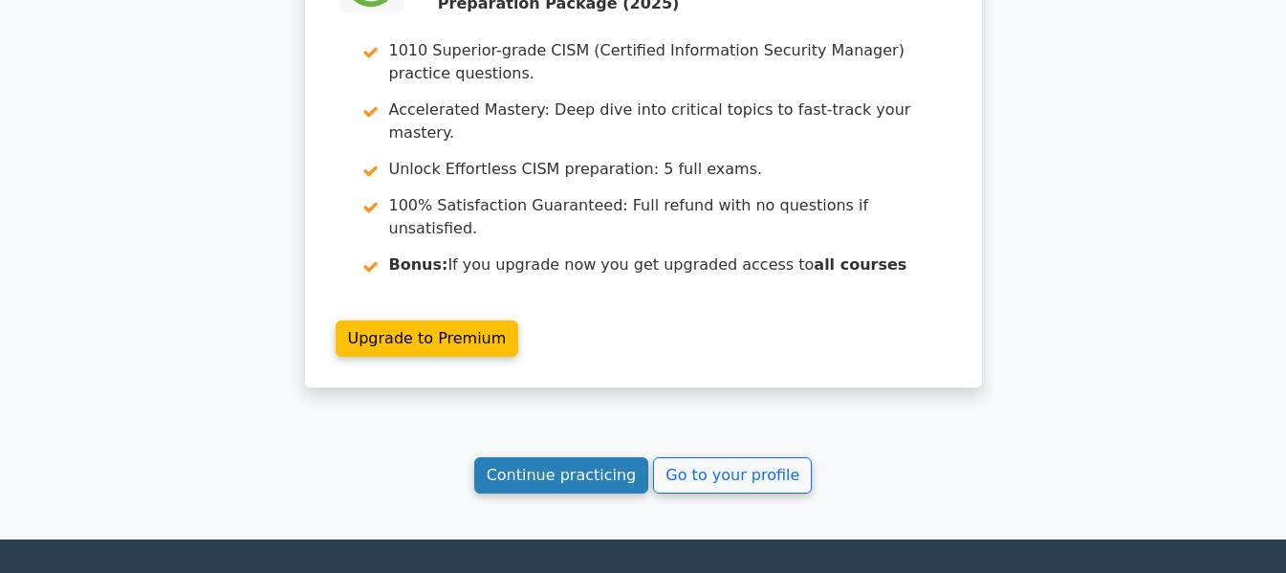
click at [554, 457] on link "Continue practicing" at bounding box center [561, 475] width 175 height 36
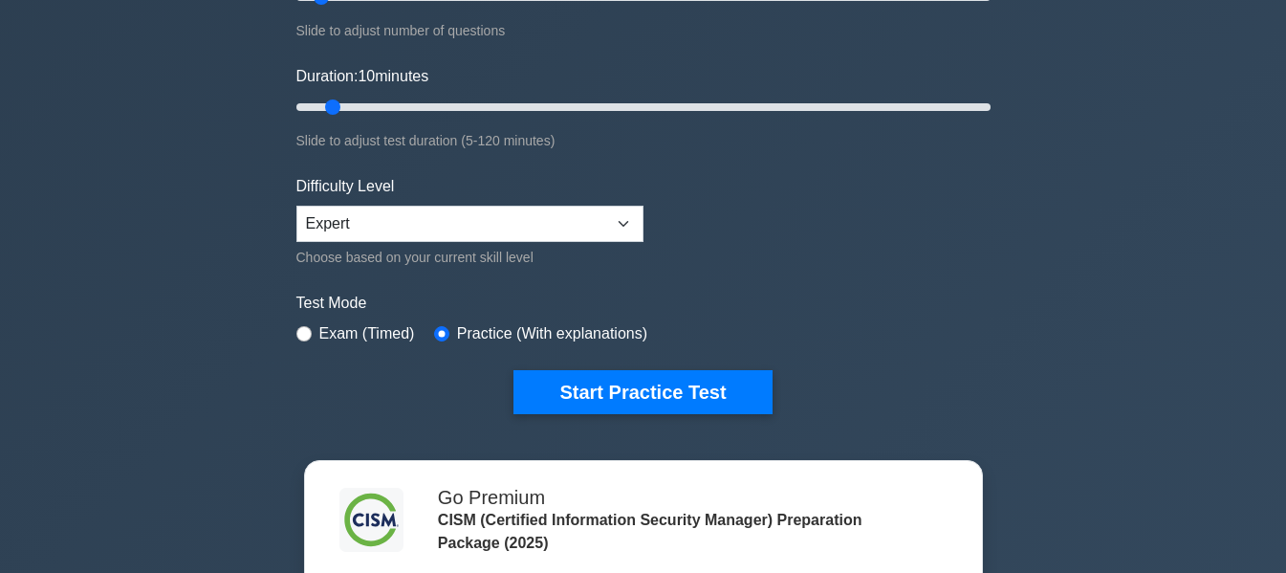
scroll to position [383, 0]
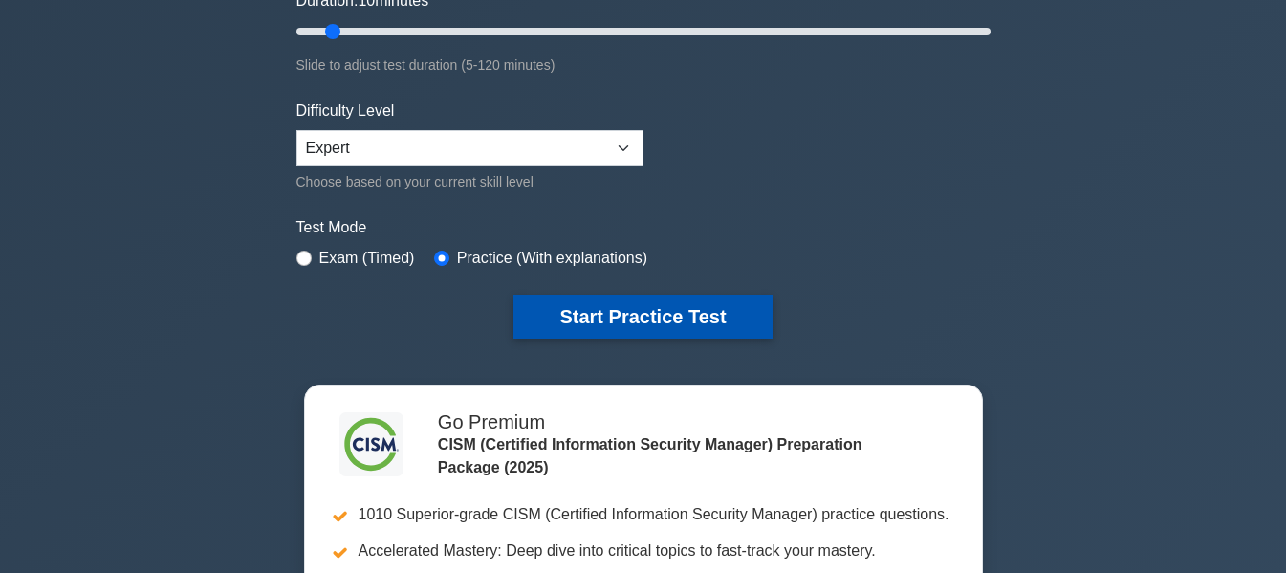
click at [686, 320] on button "Start Practice Test" at bounding box center [643, 317] width 258 height 44
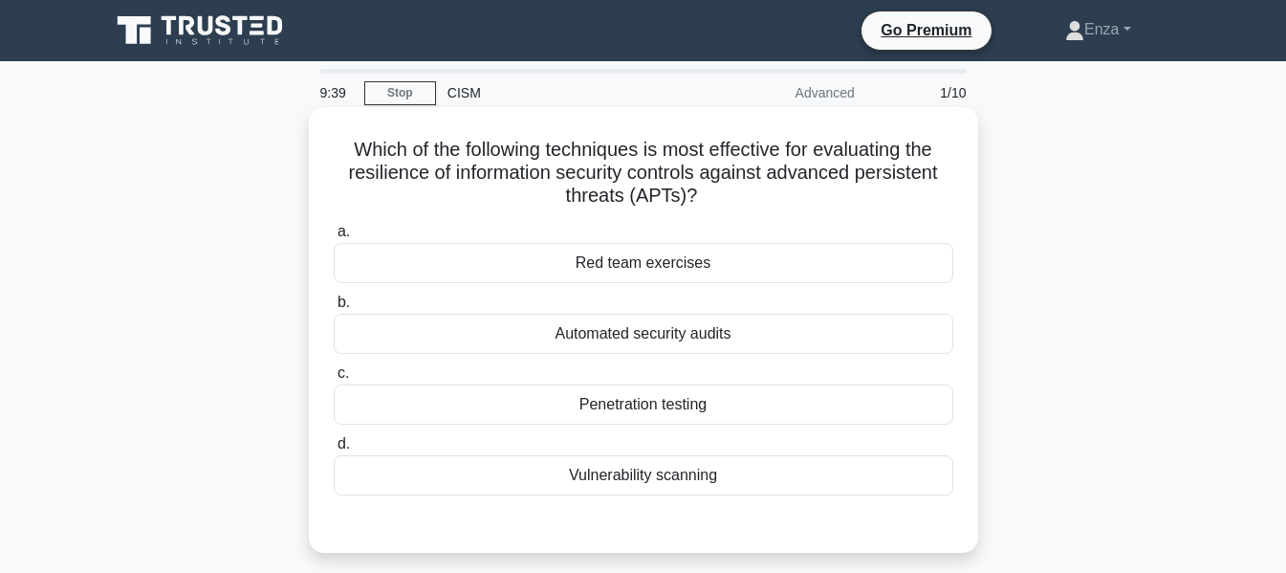
click at [691, 268] on div "Red team exercises" at bounding box center [644, 263] width 620 height 40
click at [334, 238] on input "a. Red team exercises" at bounding box center [334, 232] width 0 height 12
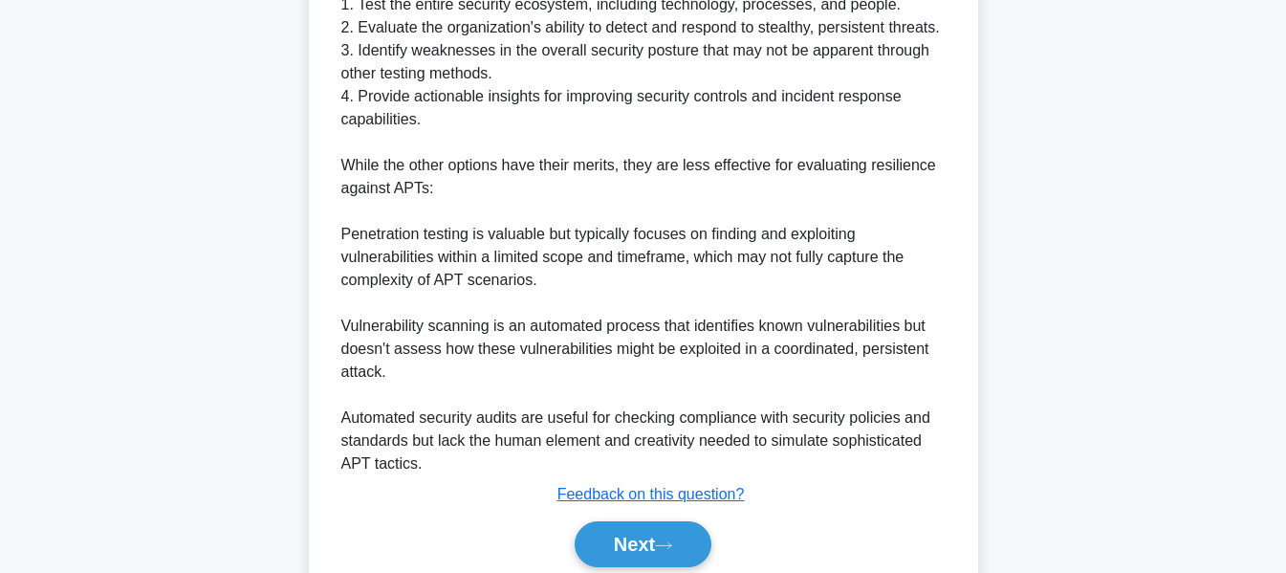
scroll to position [860, 0]
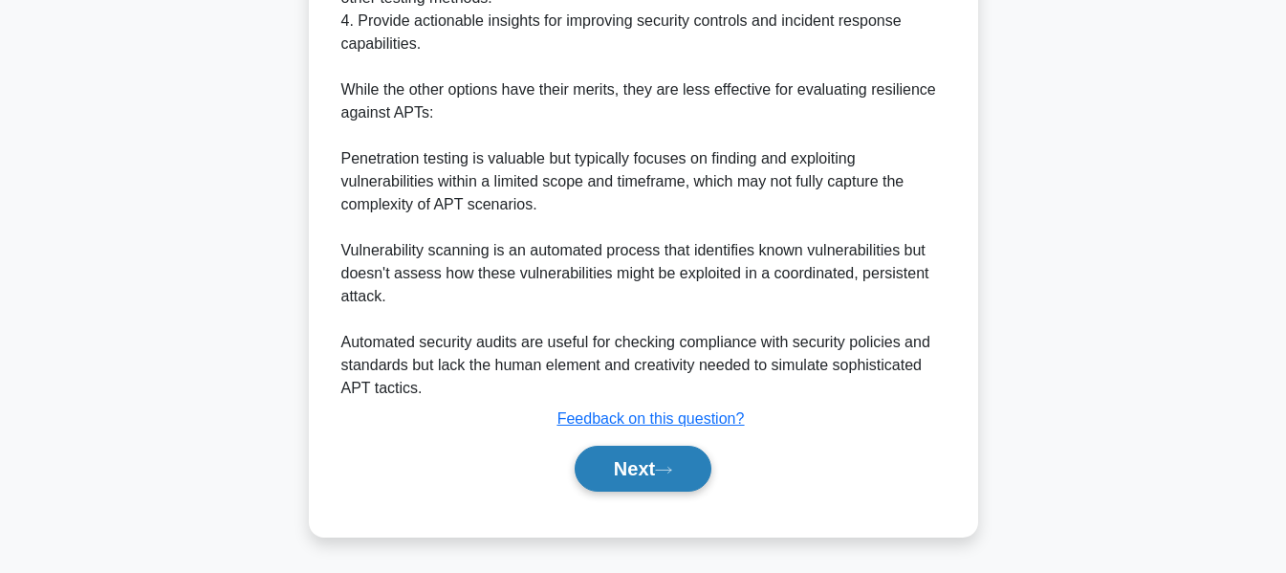
click at [669, 465] on icon at bounding box center [663, 470] width 17 height 11
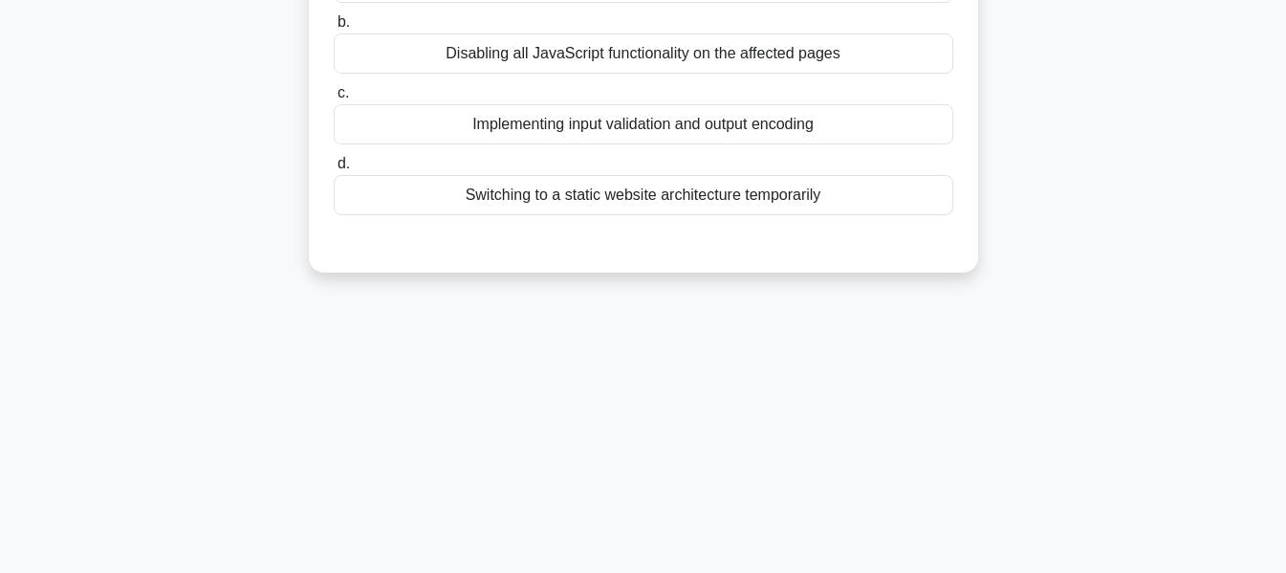
scroll to position [77, 0]
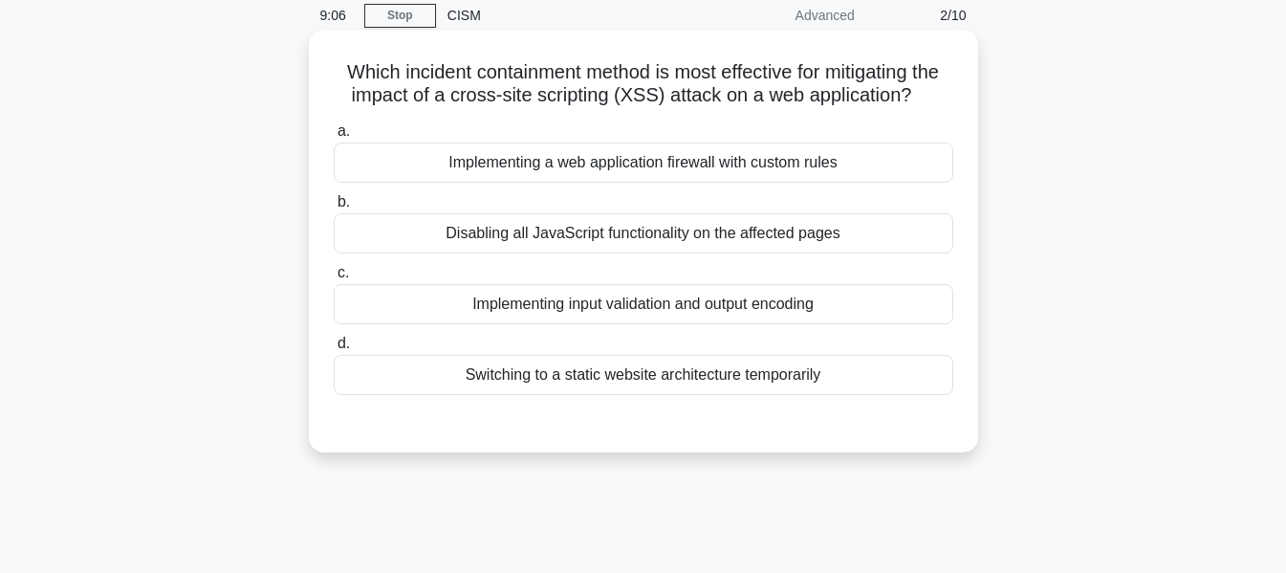
click at [666, 324] on div "Implementing input validation and output encoding" at bounding box center [644, 304] width 620 height 40
click at [334, 279] on input "c. Implementing input validation and output encoding" at bounding box center [334, 273] width 0 height 12
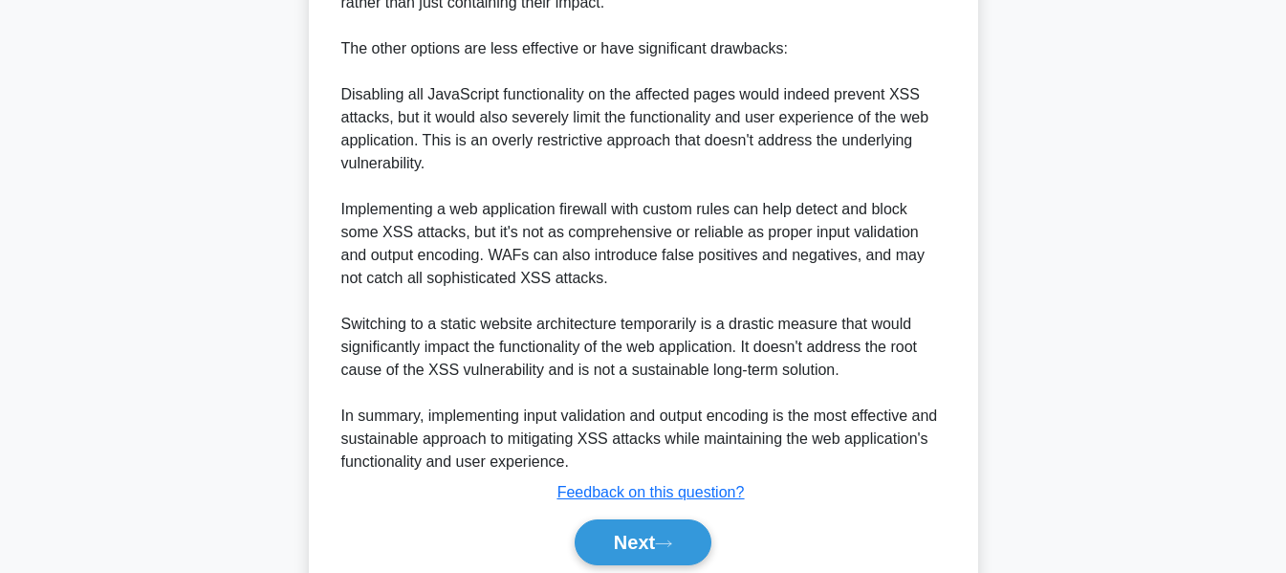
scroll to position [860, 0]
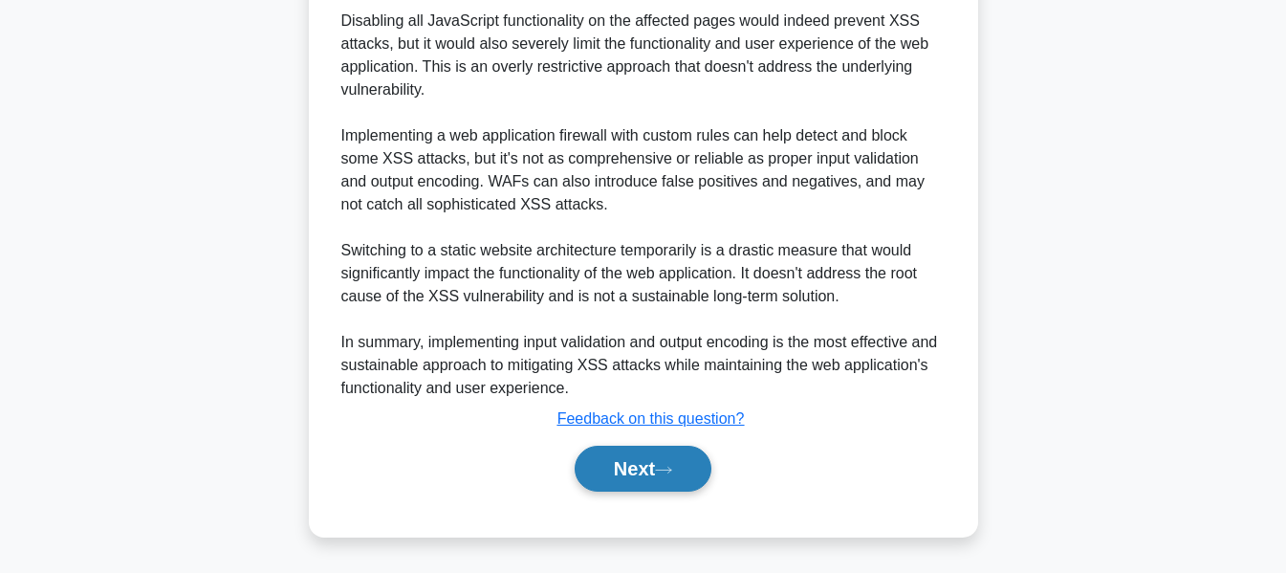
click at [633, 474] on button "Next" at bounding box center [643, 469] width 137 height 46
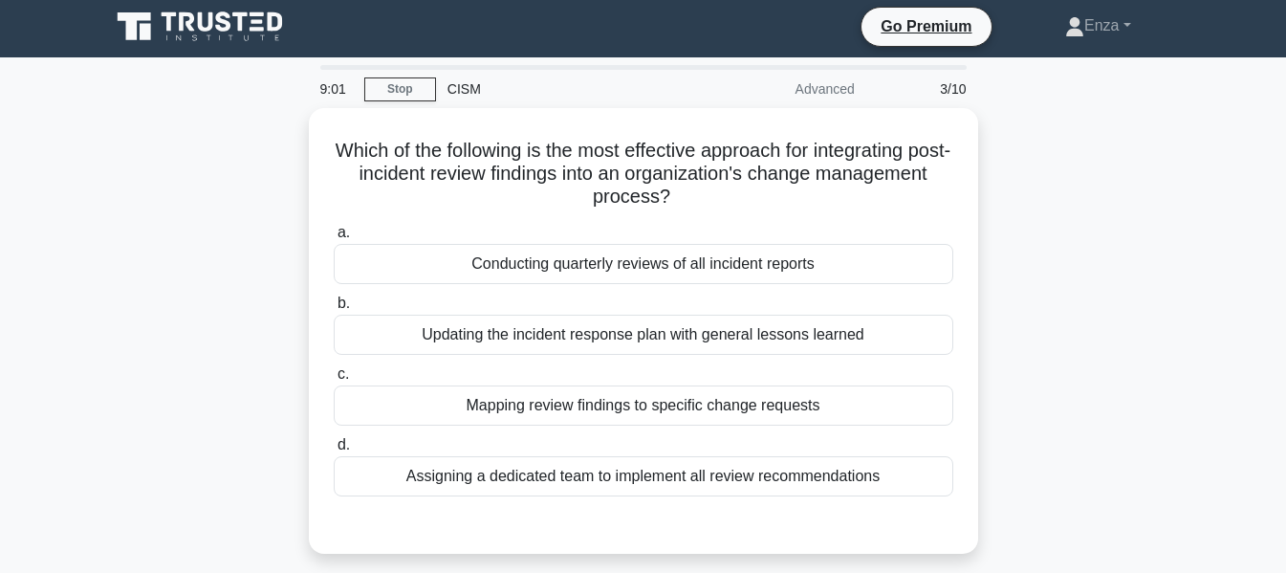
scroll to position [0, 0]
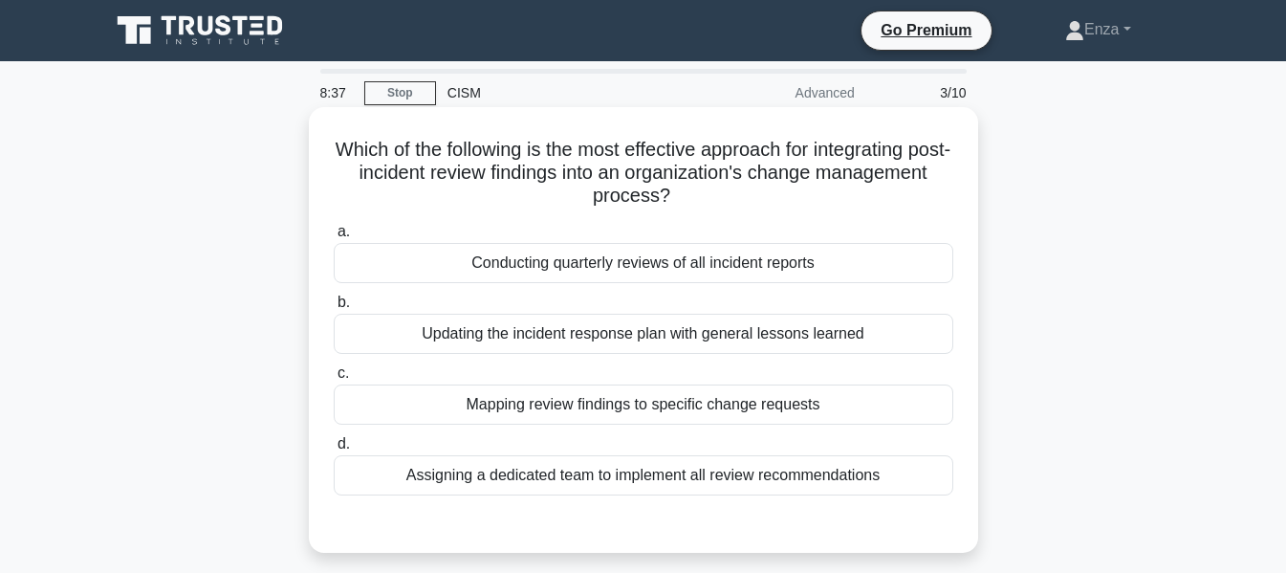
click at [707, 328] on div "Updating the incident response plan with general lessons learned" at bounding box center [644, 334] width 620 height 40
click at [334, 309] on input "b. Updating the incident response plan with general lessons learned" at bounding box center [334, 302] width 0 height 12
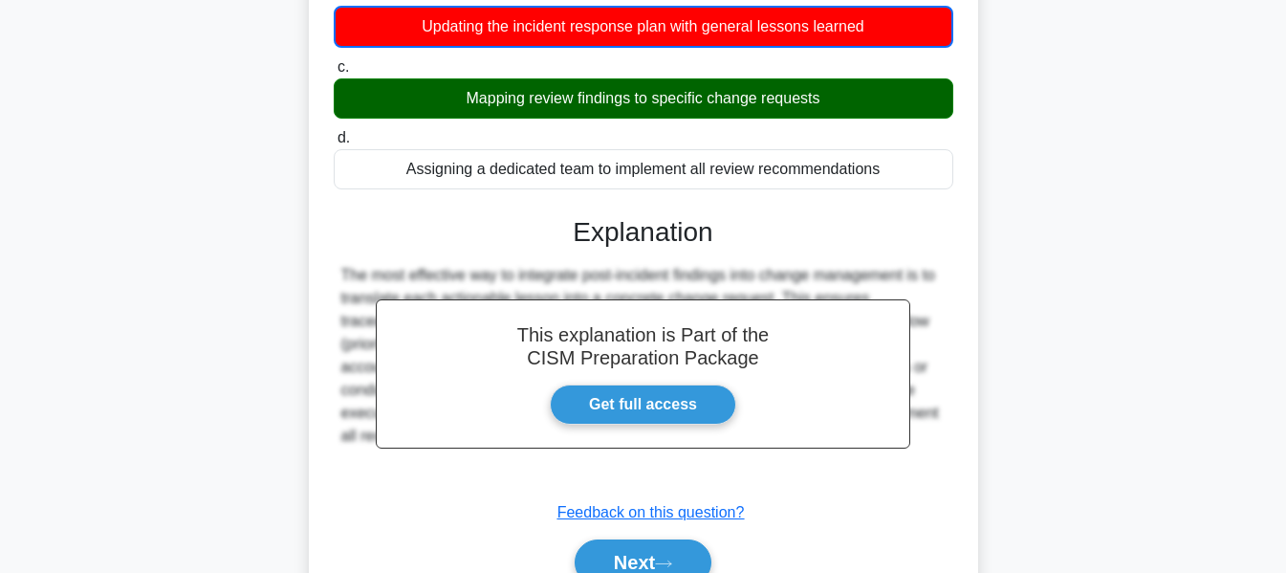
scroll to position [460, 0]
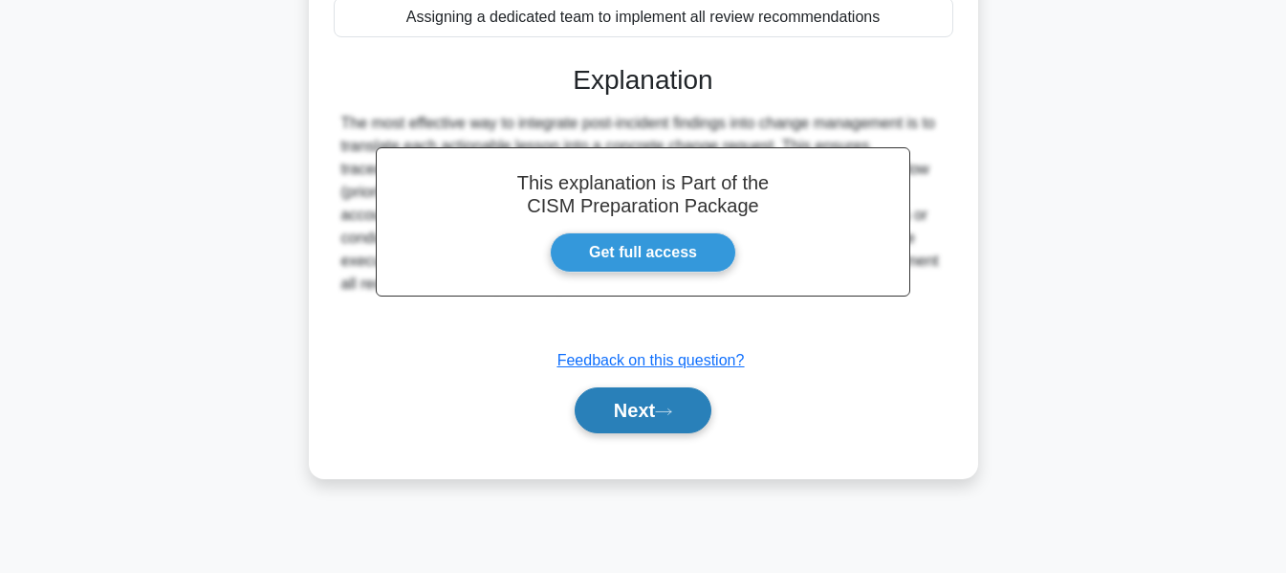
click at [672, 410] on icon at bounding box center [663, 411] width 17 height 11
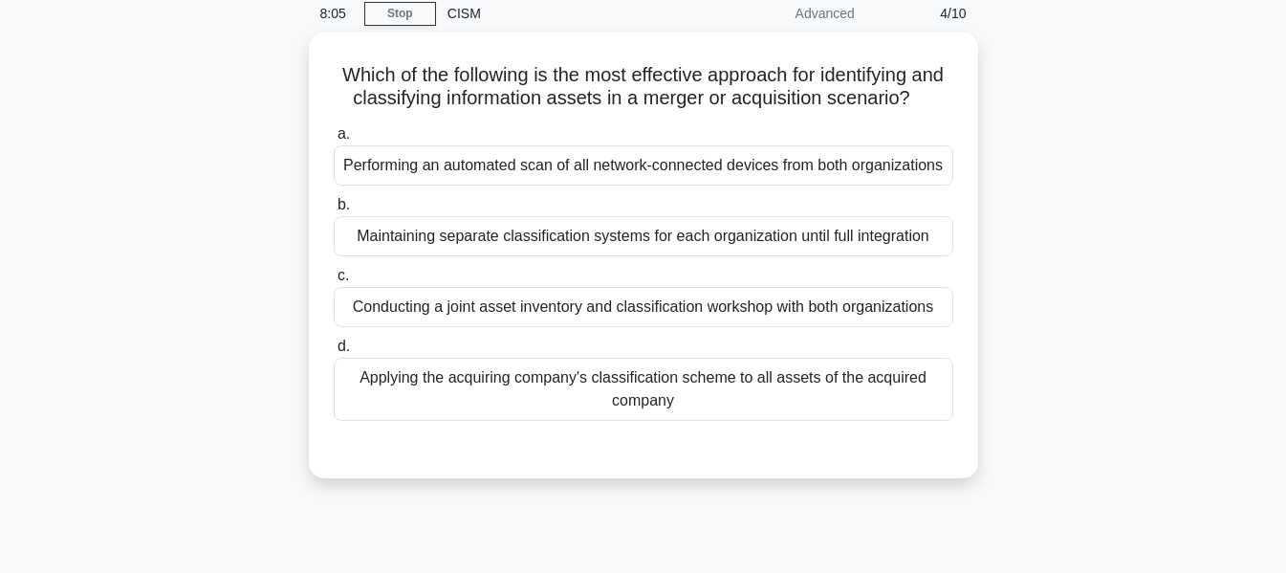
scroll to position [0, 0]
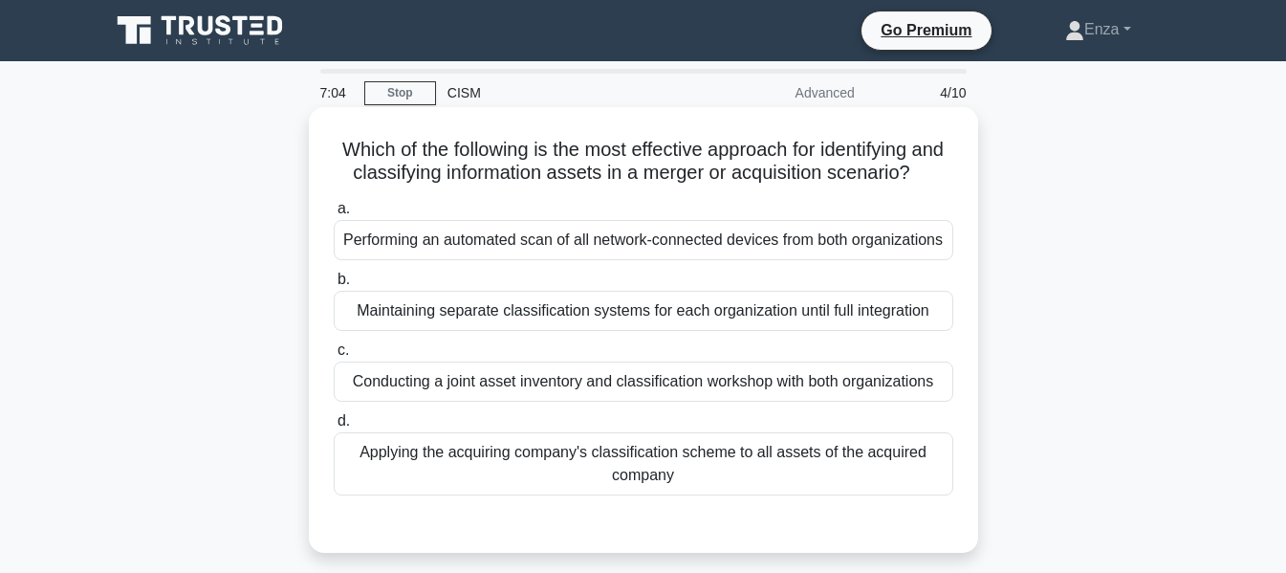
click at [629, 495] on div "Applying the acquiring company's classification scheme to all assets of the acq…" at bounding box center [644, 463] width 620 height 63
click at [334, 428] on input "d. Applying the acquiring company's classification scheme to all assets of the …" at bounding box center [334, 421] width 0 height 12
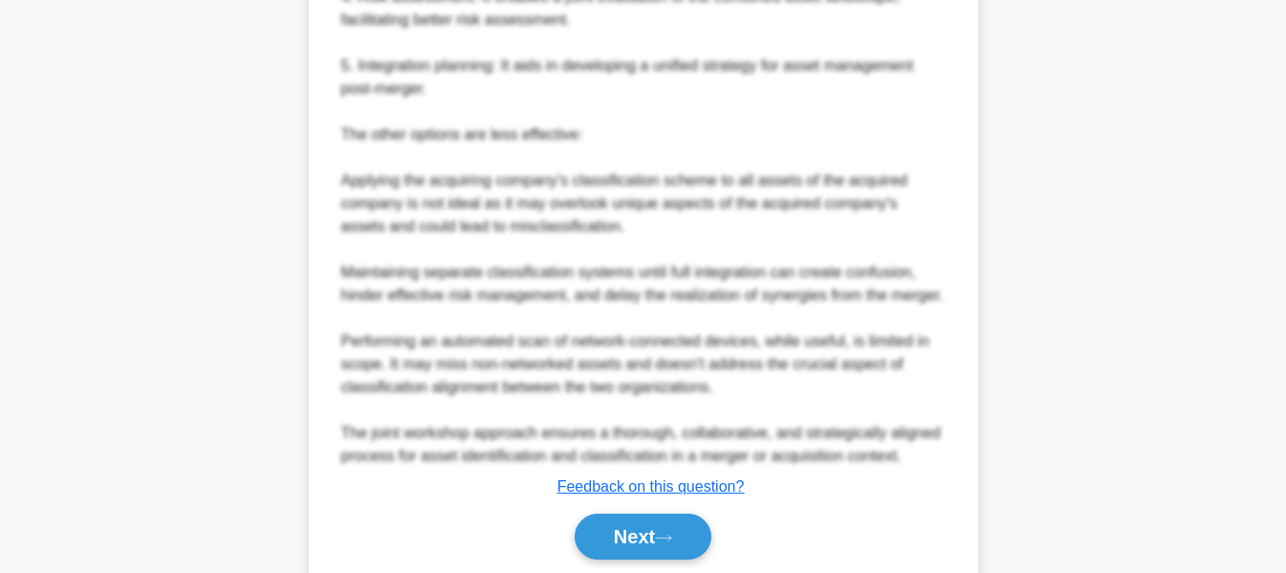
scroll to position [999, 0]
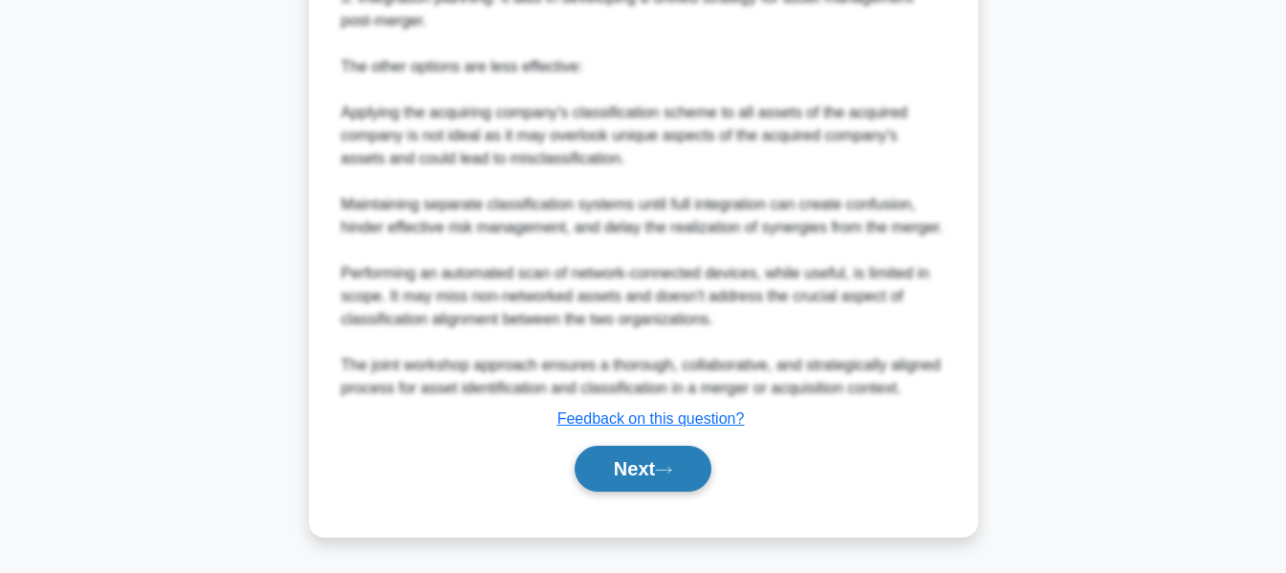
click at [656, 461] on button "Next" at bounding box center [643, 469] width 137 height 46
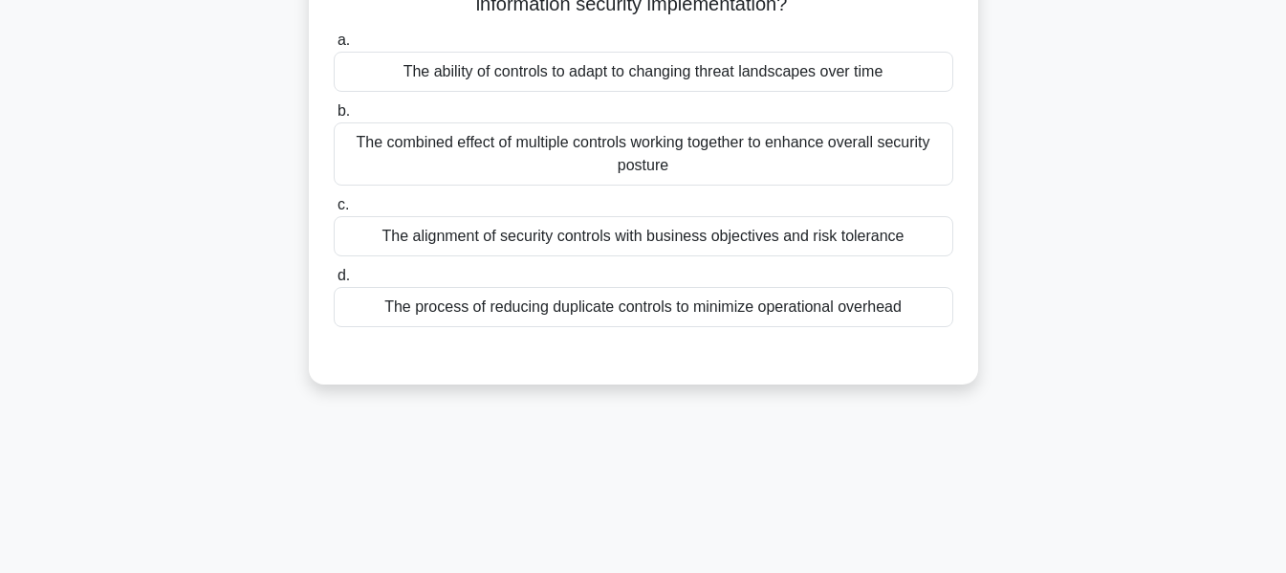
scroll to position [0, 0]
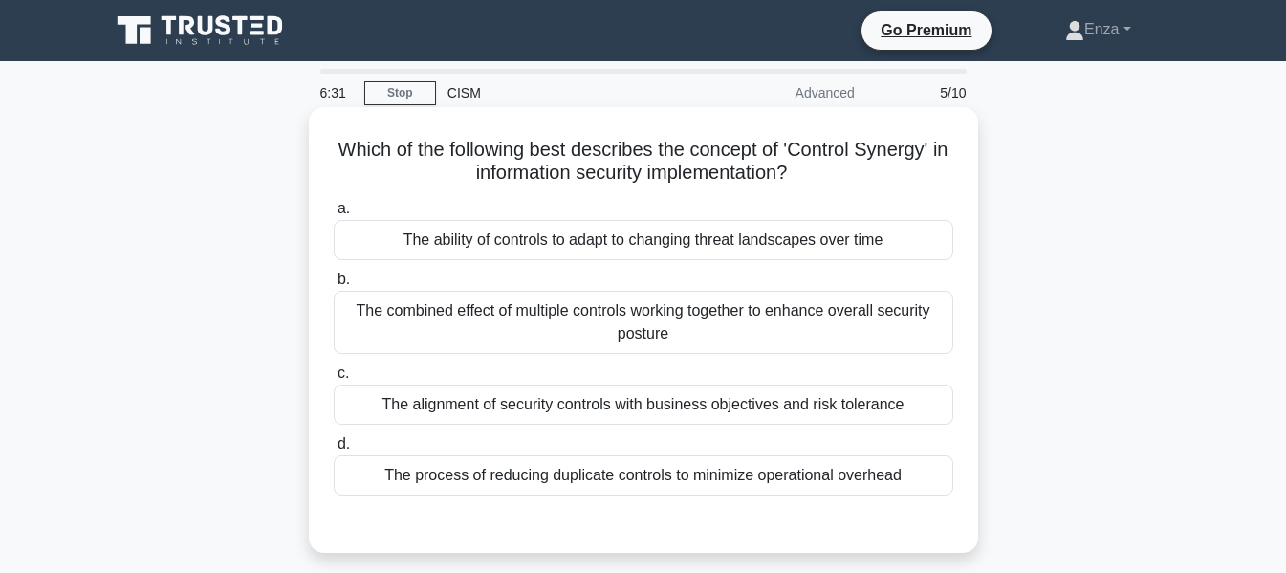
click at [688, 325] on div "The combined effect of multiple controls working together to enhance overall se…" at bounding box center [644, 322] width 620 height 63
click at [334, 286] on input "b. The combined effect of multiple controls working together to enhance overall…" at bounding box center [334, 280] width 0 height 12
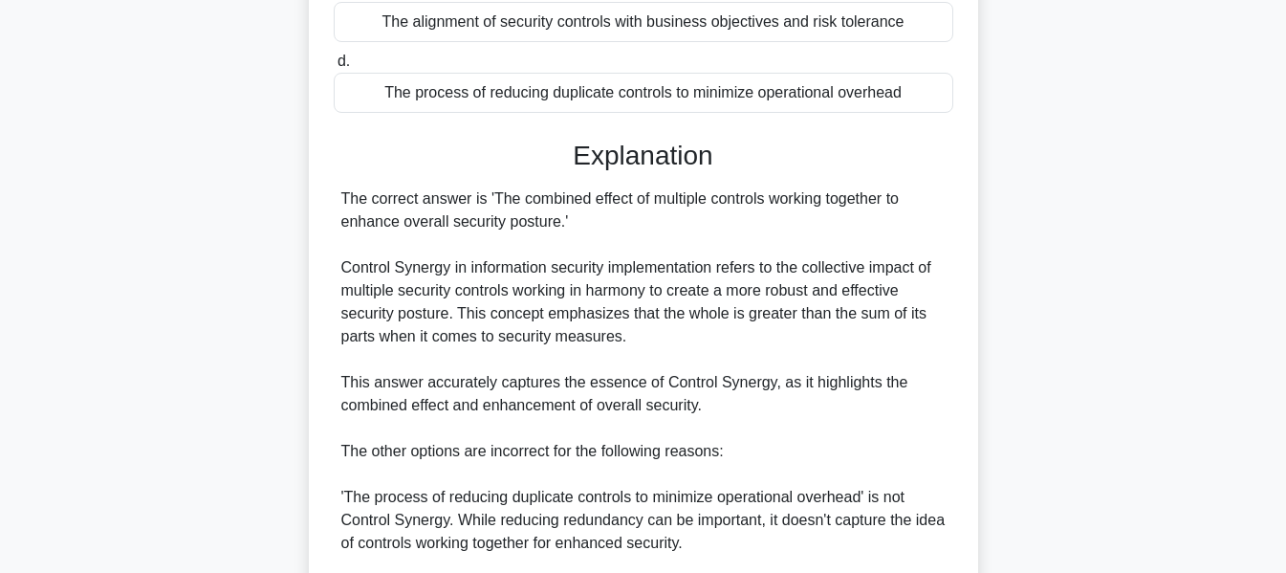
scroll to position [745, 0]
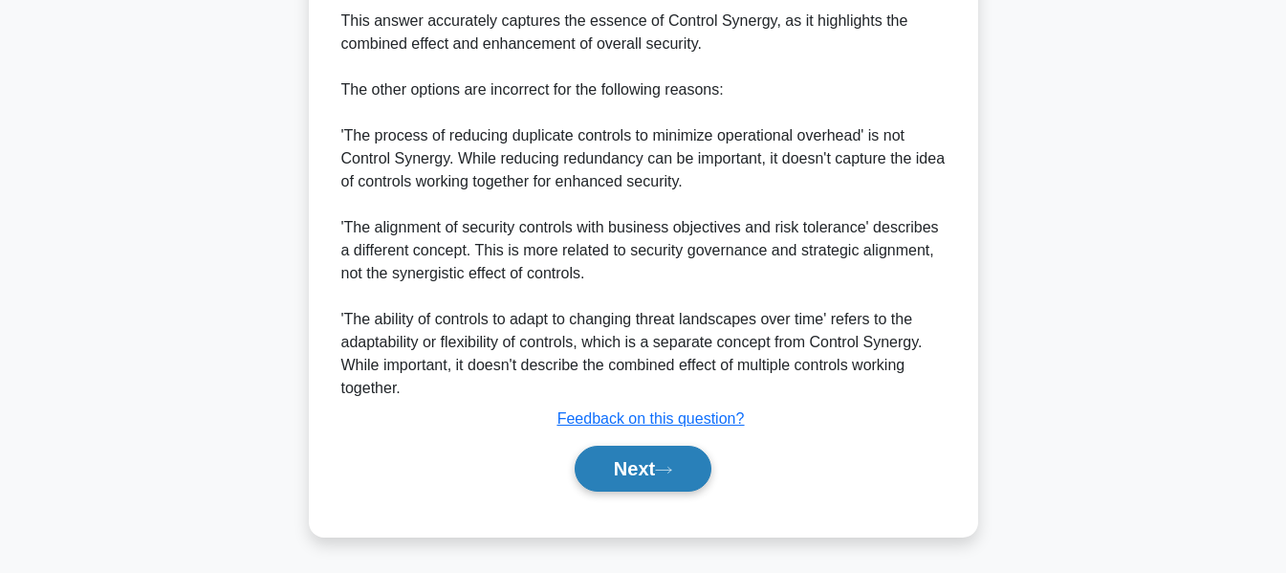
click at [645, 472] on button "Next" at bounding box center [643, 469] width 137 height 46
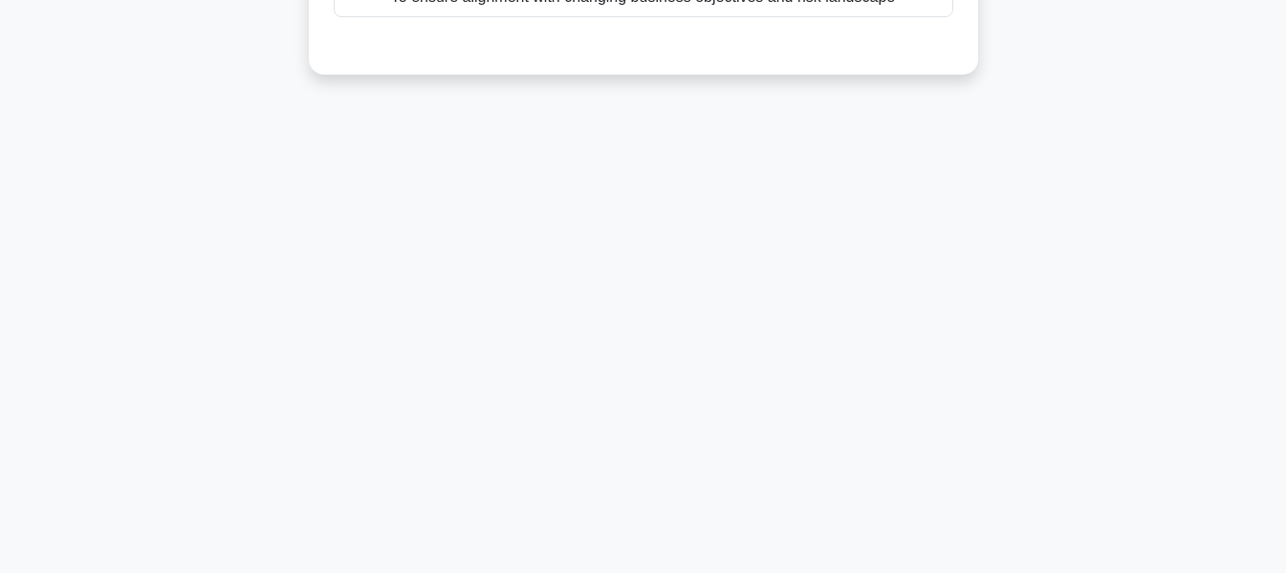
scroll to position [77, 0]
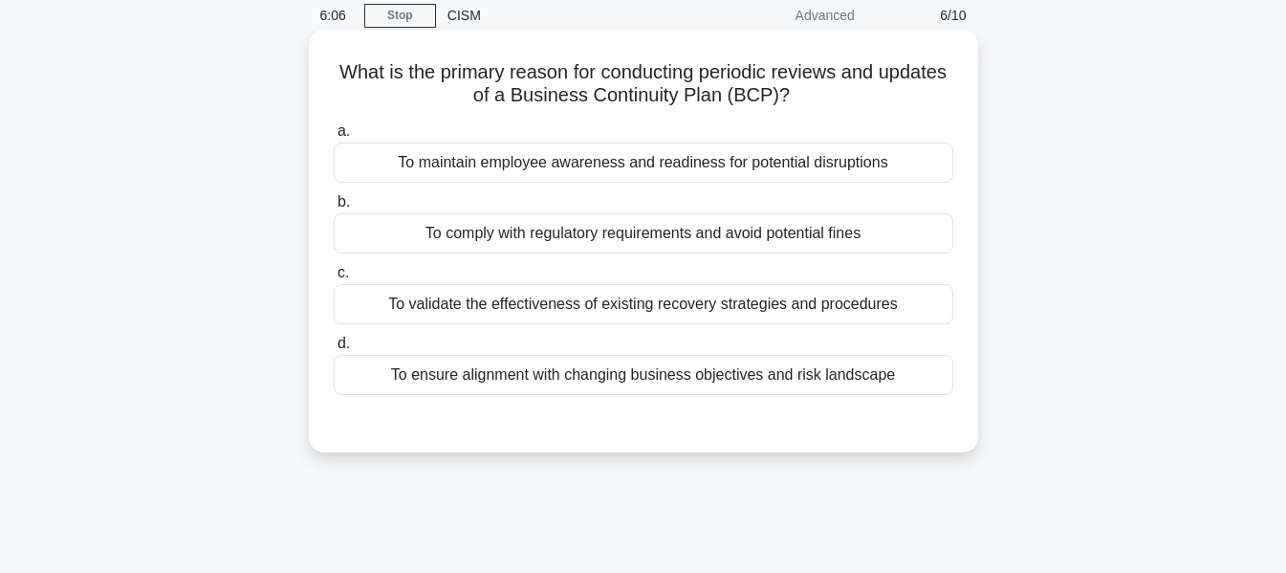
click at [650, 304] on div "To validate the effectiveness of existing recovery strategies and procedures" at bounding box center [644, 304] width 620 height 40
click at [334, 279] on input "c. To validate the effectiveness of existing recovery strategies and procedures" at bounding box center [334, 273] width 0 height 12
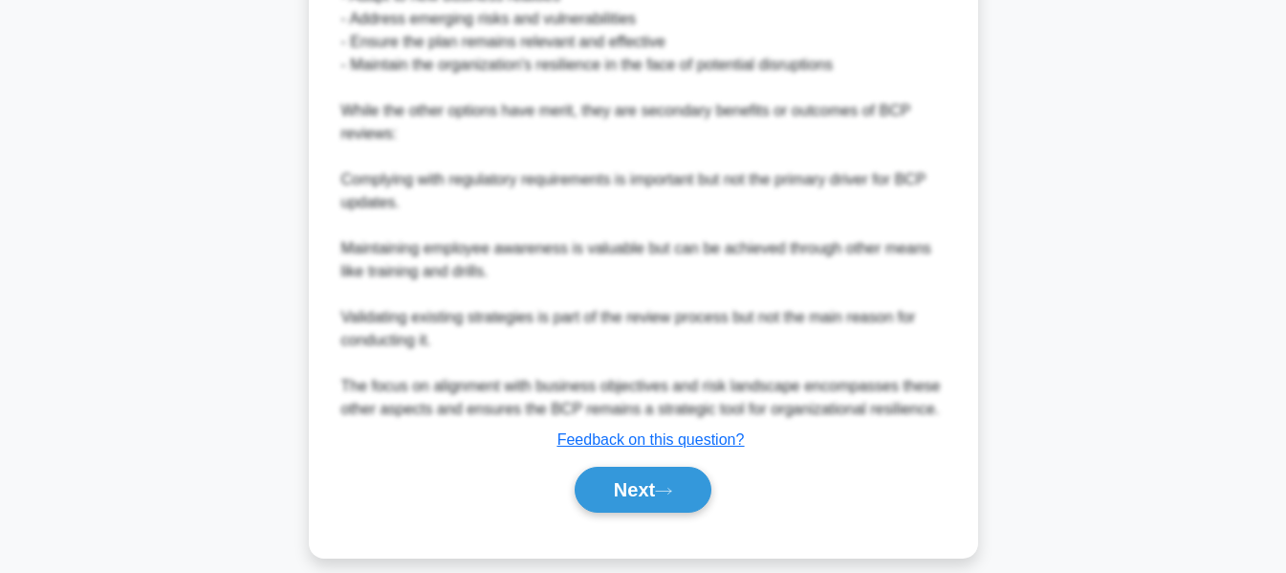
scroll to position [816, 0]
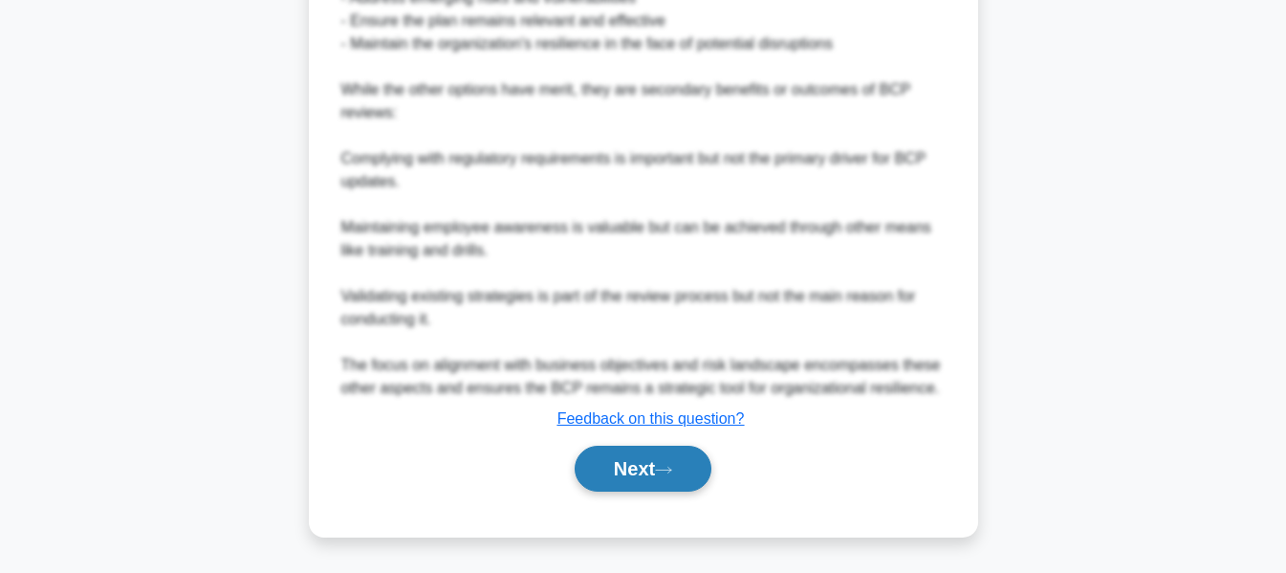
click at [664, 468] on icon at bounding box center [663, 470] width 17 height 11
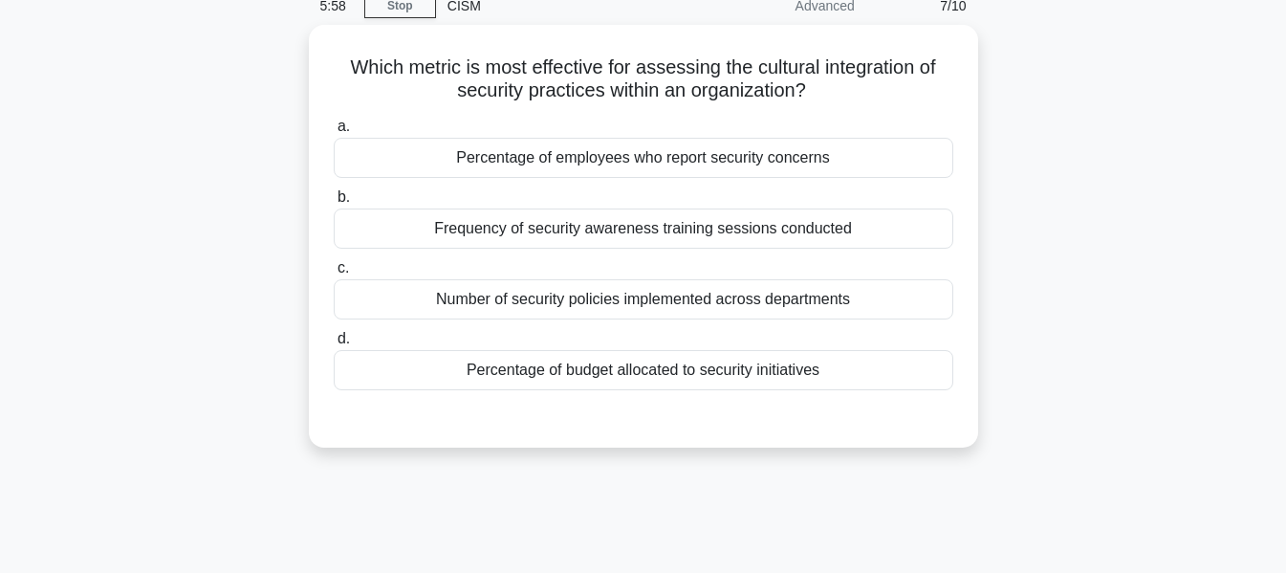
scroll to position [77, 0]
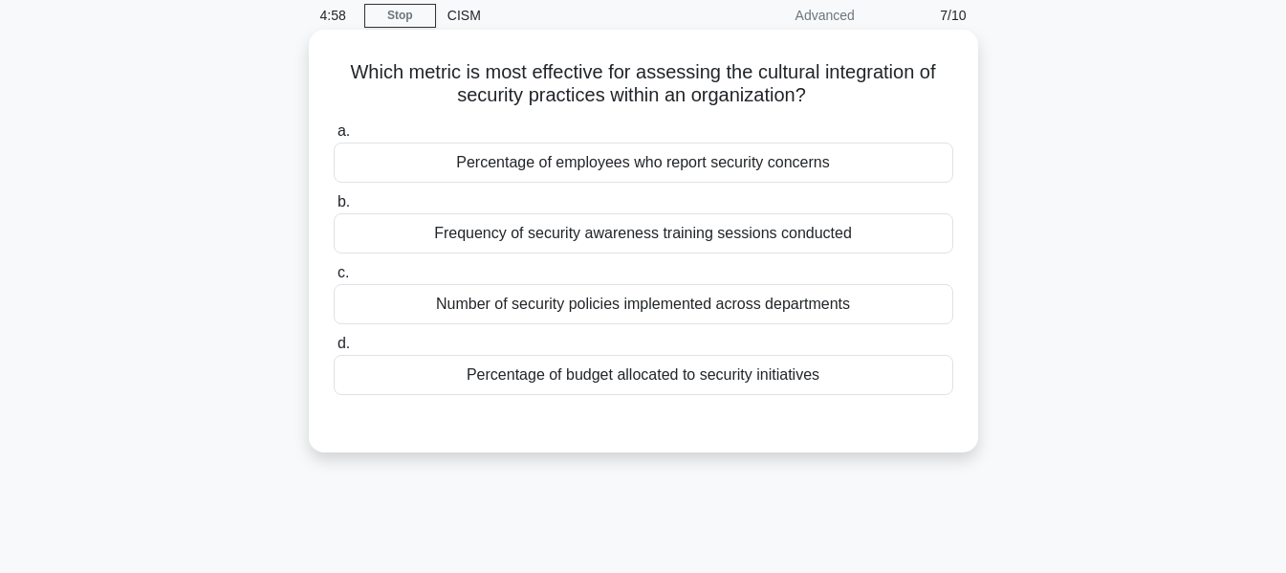
click at [612, 162] on div "Percentage of employees who report security concerns" at bounding box center [644, 163] width 620 height 40
click at [334, 138] on input "a. Percentage of employees who report security concerns" at bounding box center [334, 131] width 0 height 12
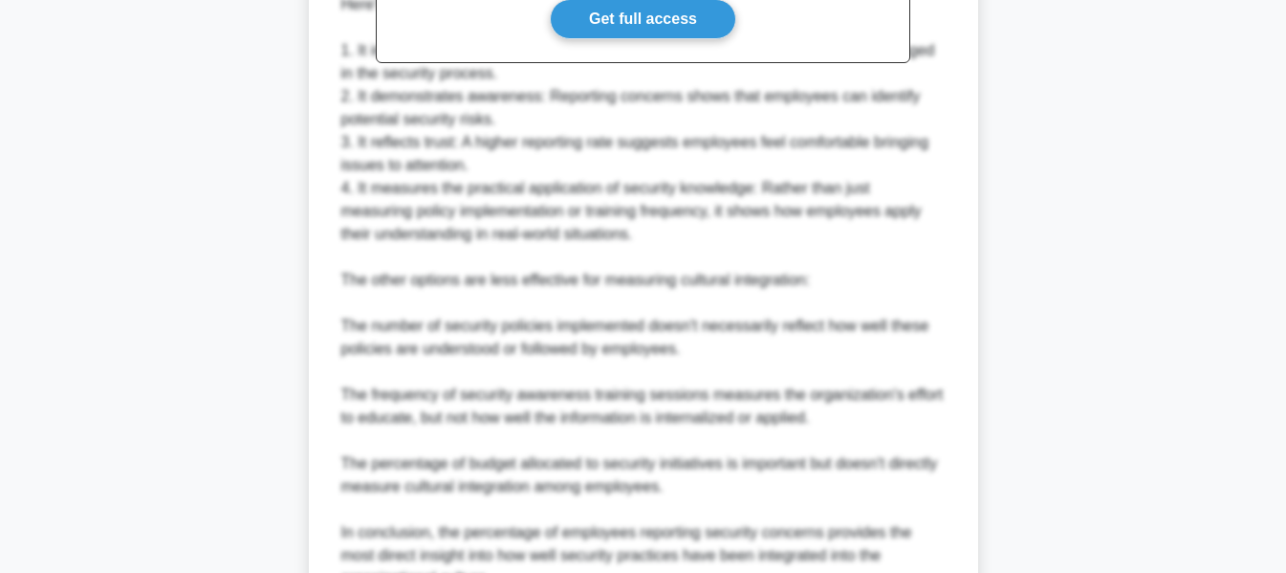
scroll to position [860, 0]
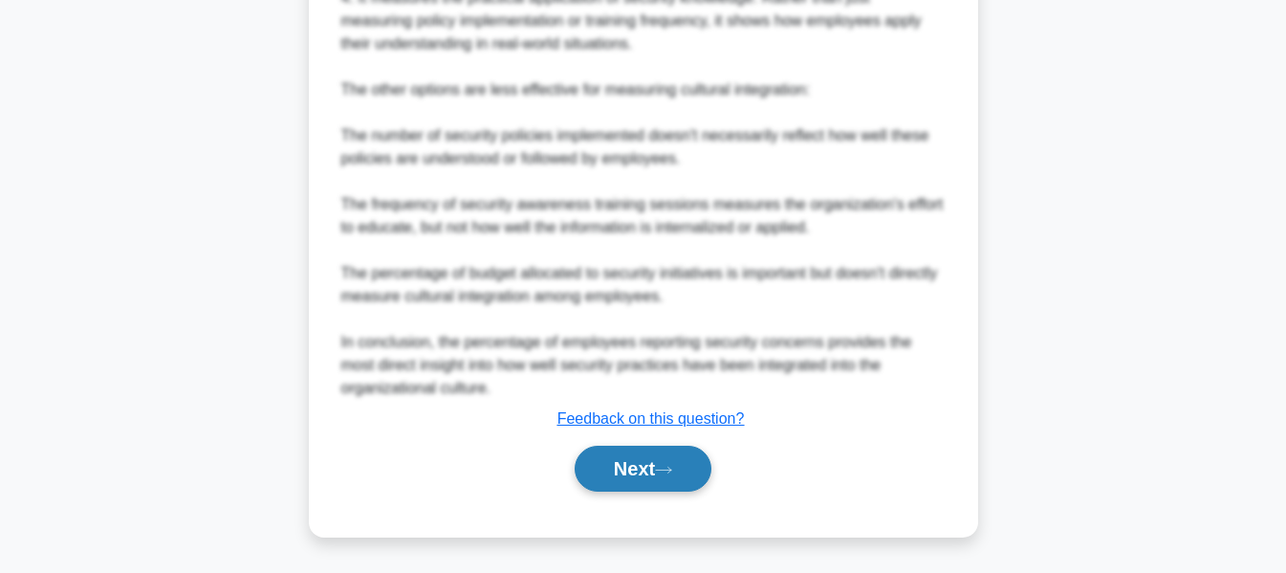
click at [657, 479] on button "Next" at bounding box center [643, 469] width 137 height 46
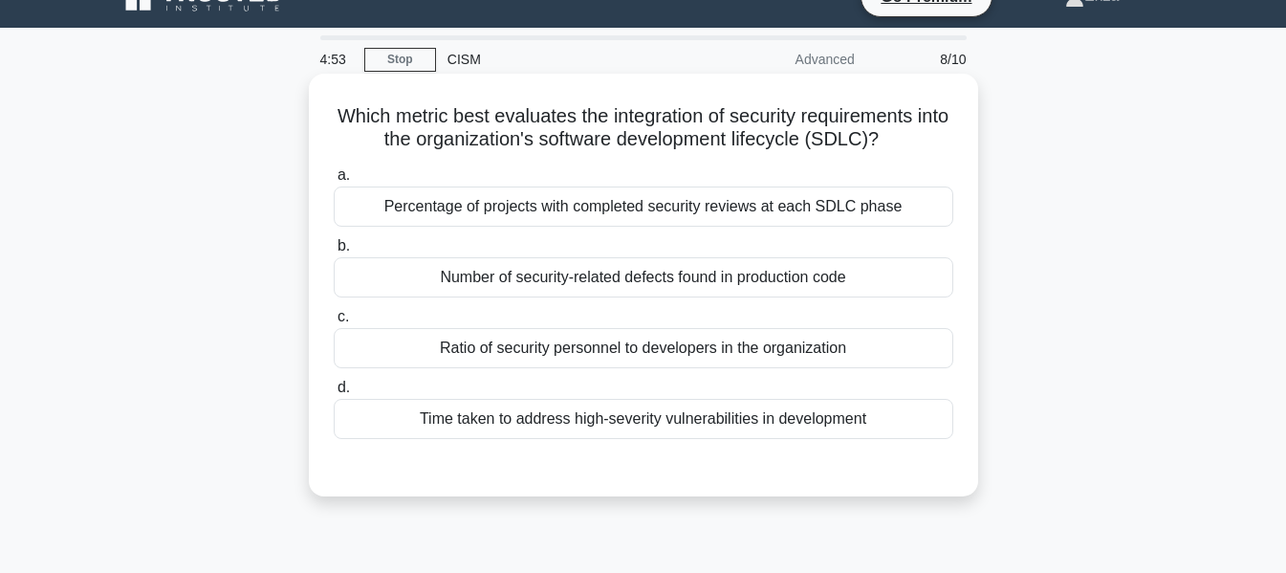
scroll to position [0, 0]
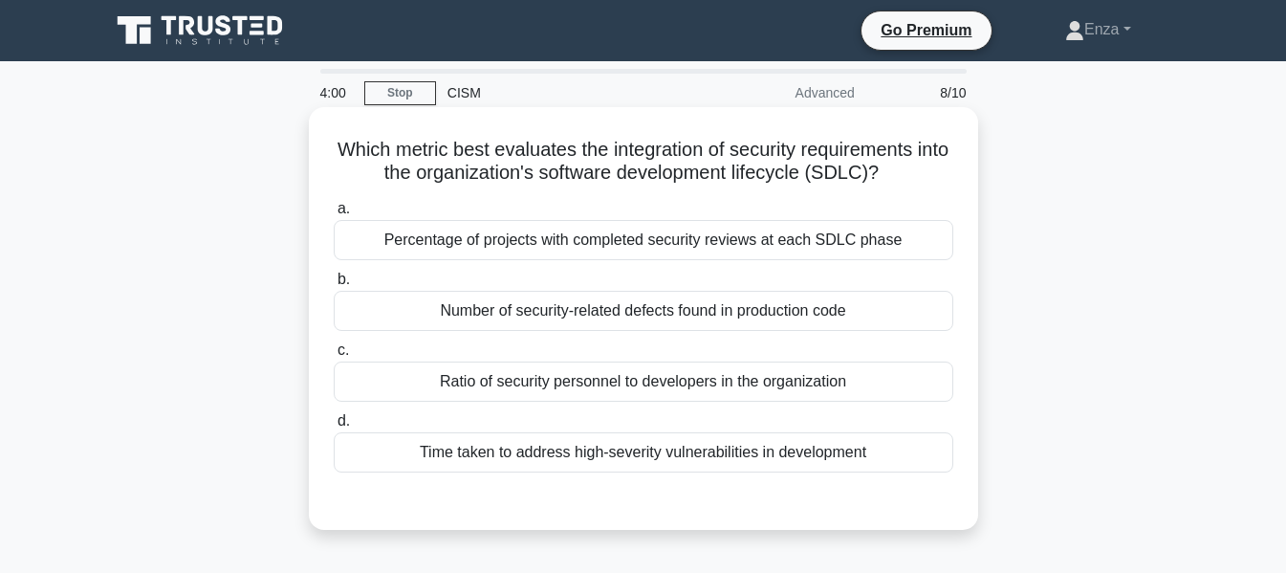
click at [754, 314] on div "Number of security-related defects found in production code" at bounding box center [644, 311] width 620 height 40
click at [334, 286] on input "b. Number of security-related defects found in production code" at bounding box center [334, 280] width 0 height 12
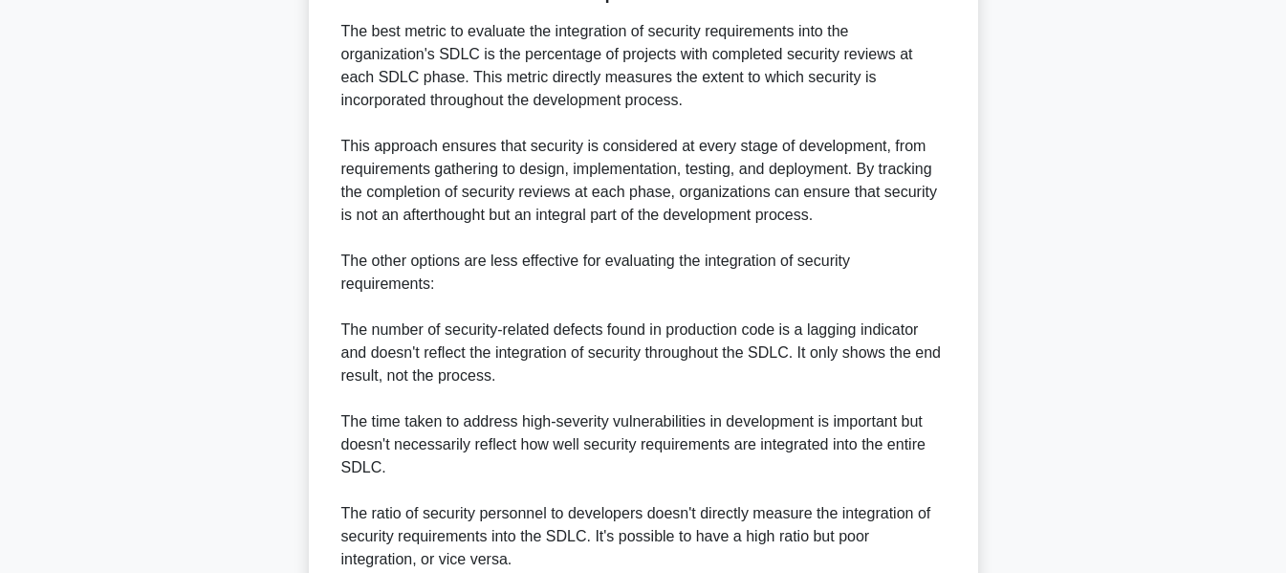
scroll to position [701, 0]
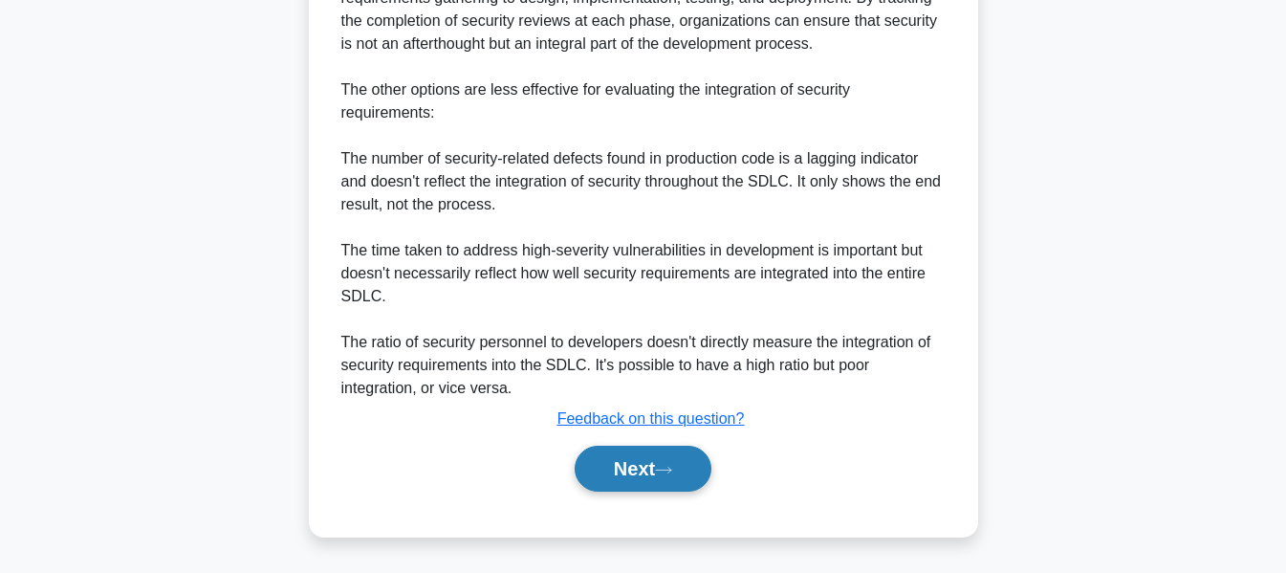
click at [685, 472] on button "Next" at bounding box center [643, 469] width 137 height 46
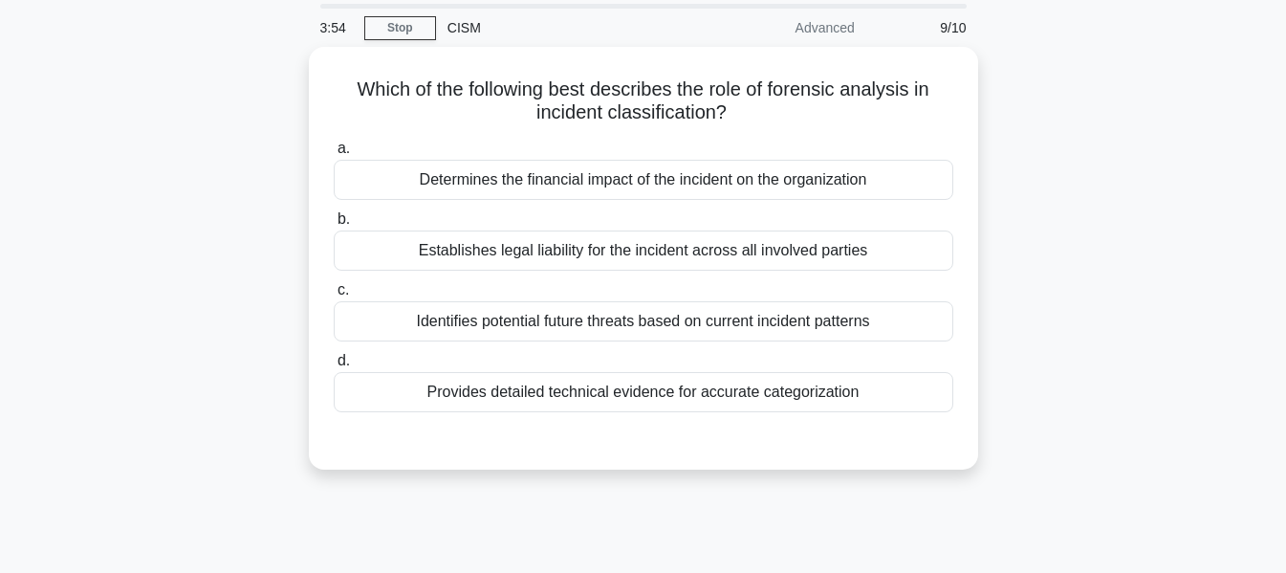
scroll to position [0, 0]
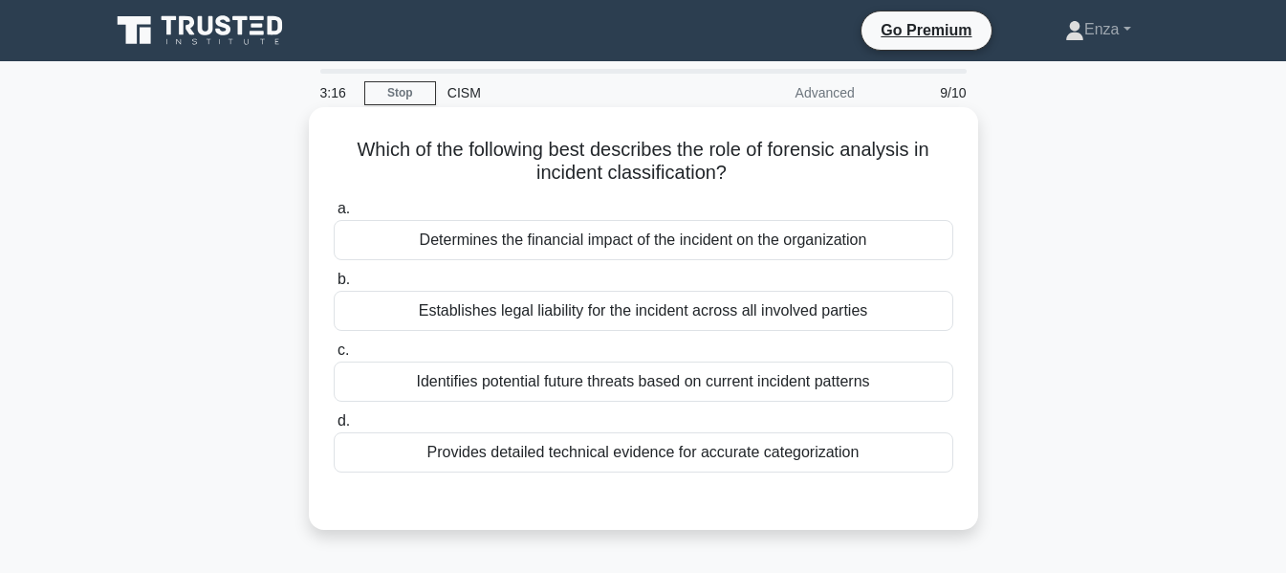
click at [746, 456] on div "Provides detailed technical evidence for accurate categorization" at bounding box center [644, 452] width 620 height 40
click at [334, 428] on input "d. Provides detailed technical evidence for accurate categorization" at bounding box center [334, 421] width 0 height 12
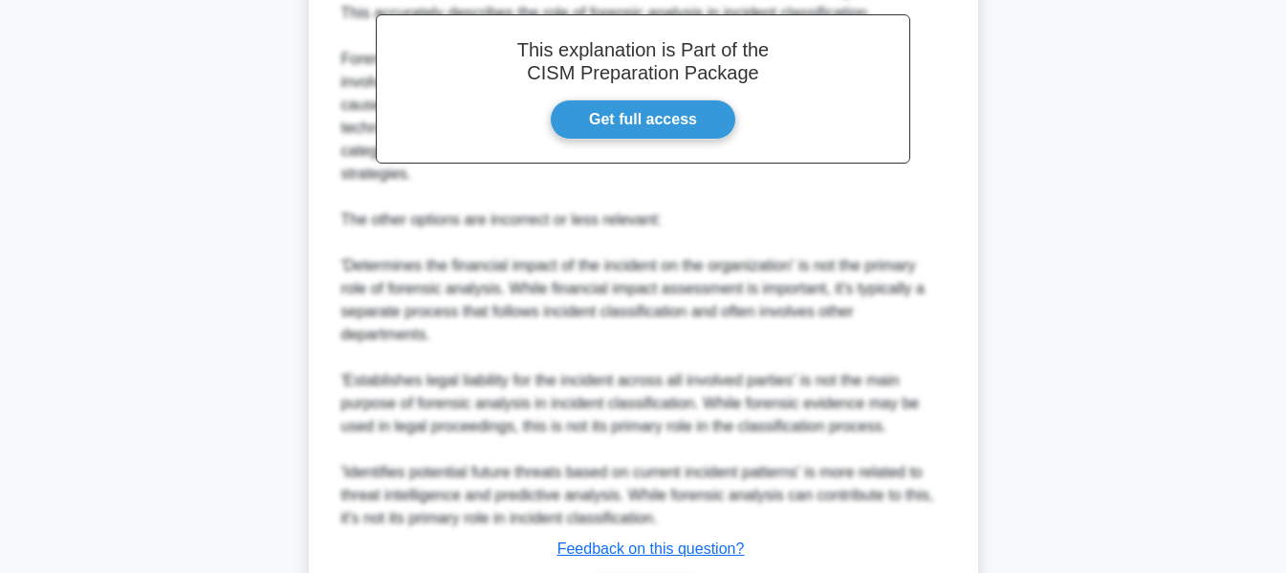
scroll to position [676, 0]
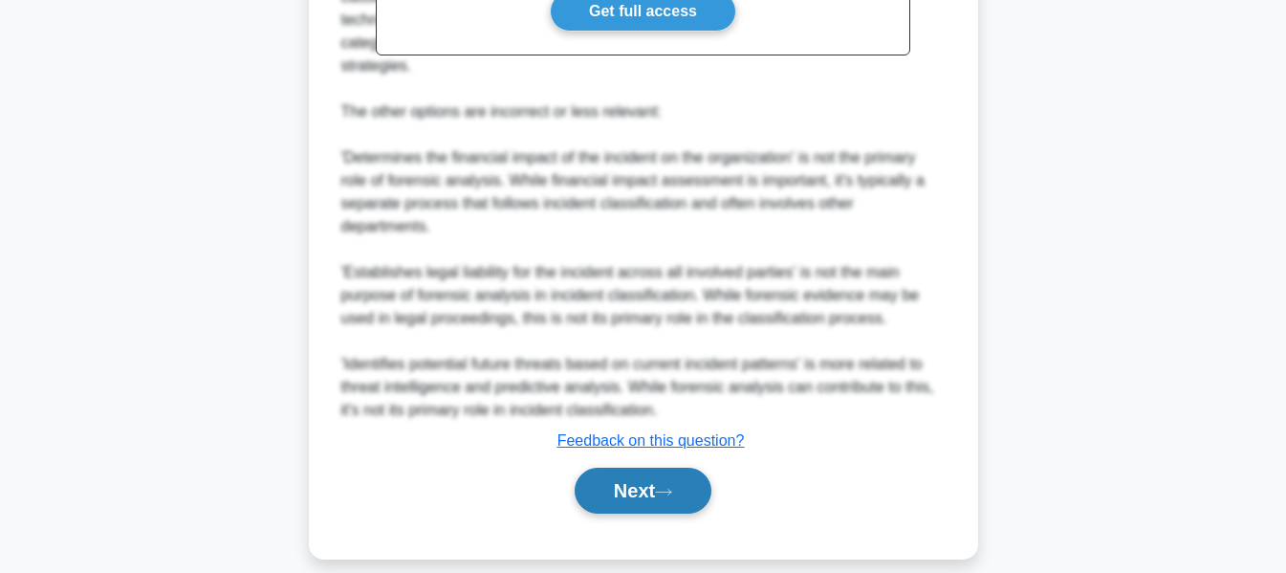
click at [686, 468] on button "Next" at bounding box center [643, 491] width 137 height 46
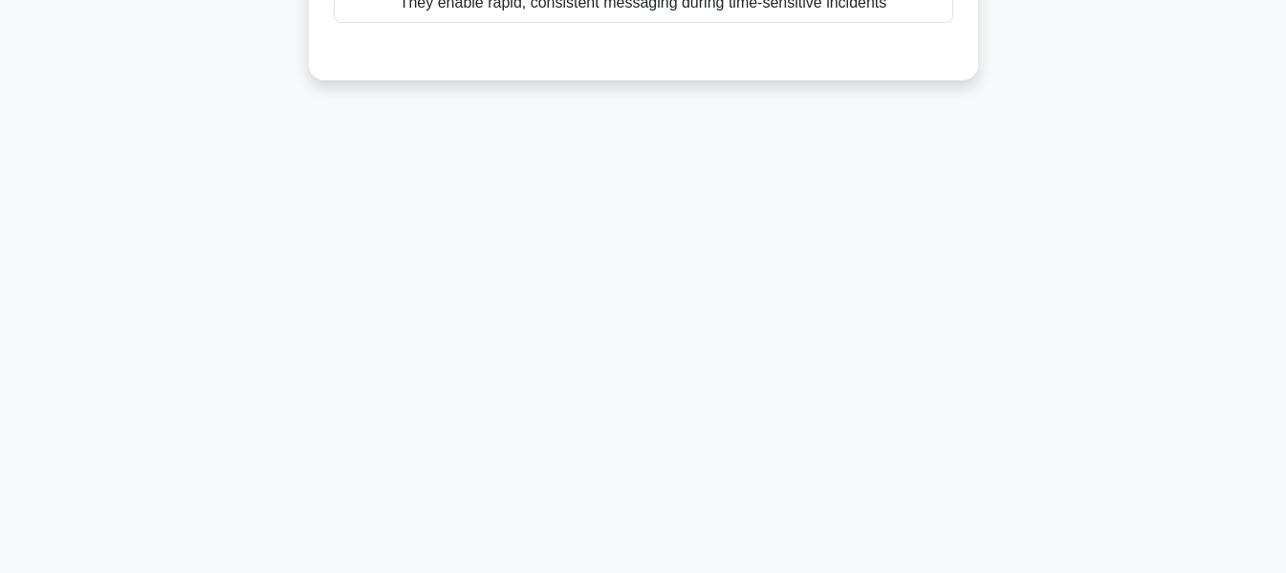
scroll to position [77, 0]
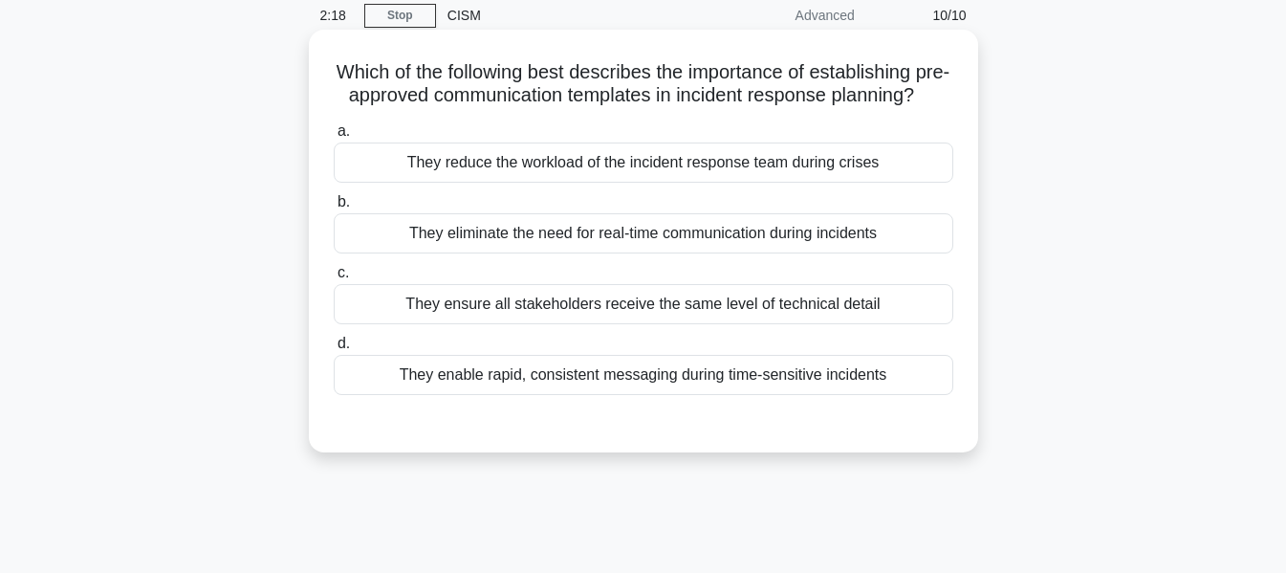
click at [733, 395] on div "They enable rapid, consistent messaging during time-sensitive incidents" at bounding box center [644, 375] width 620 height 40
click at [334, 350] on input "d. They enable rapid, consistent messaging during time-sensitive incidents" at bounding box center [334, 344] width 0 height 12
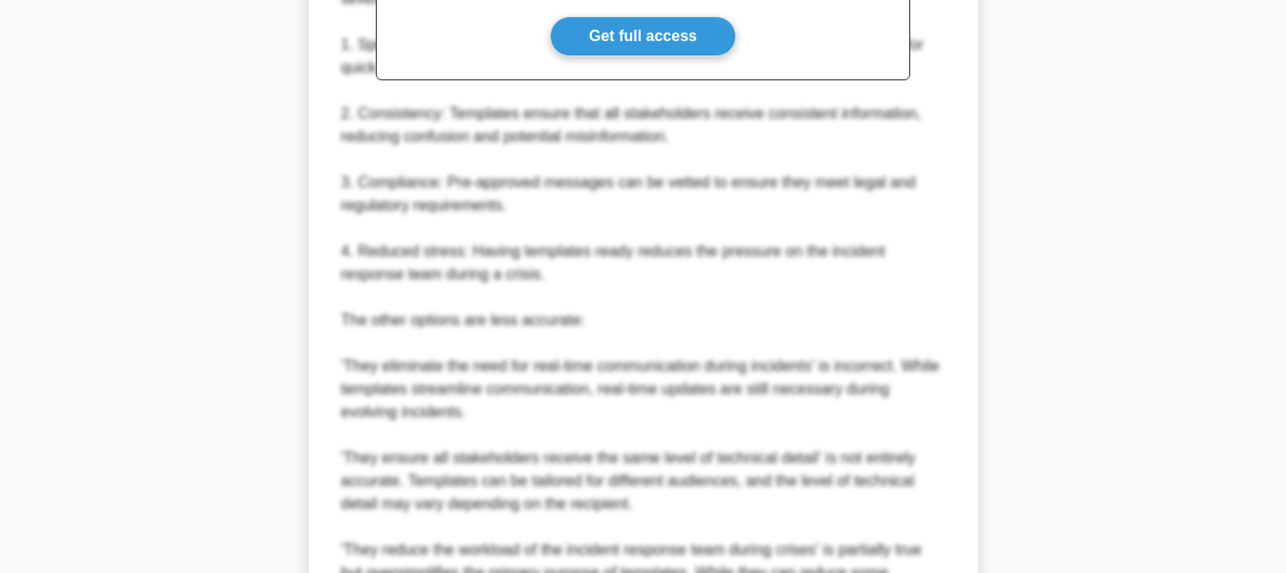
scroll to position [883, 0]
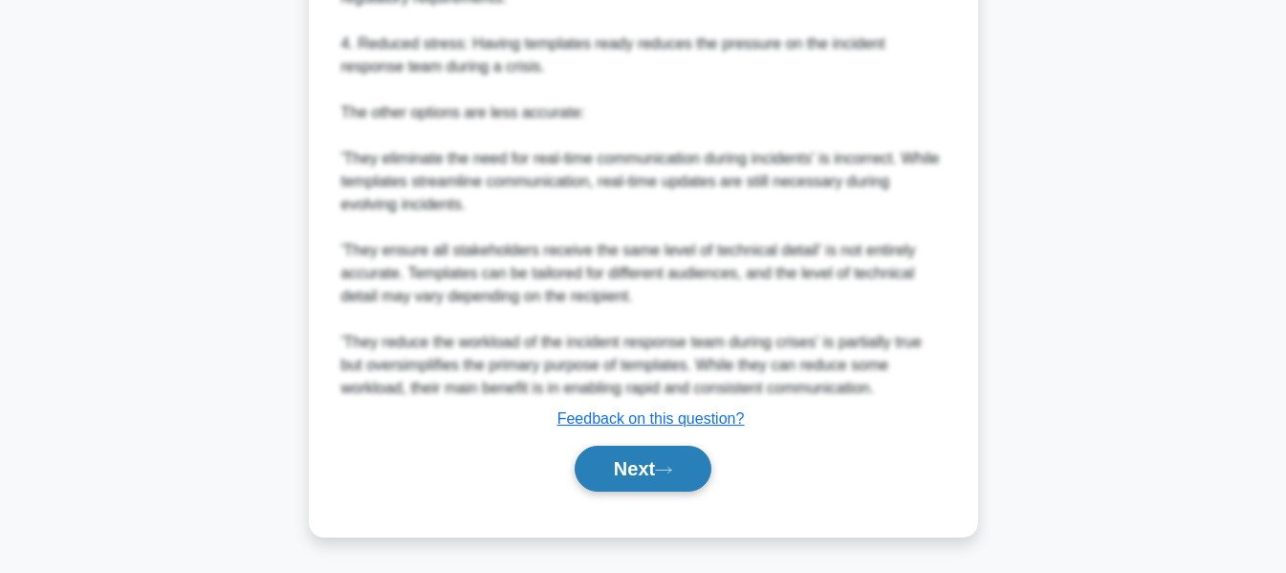
click at [658, 471] on button "Next" at bounding box center [643, 469] width 137 height 46
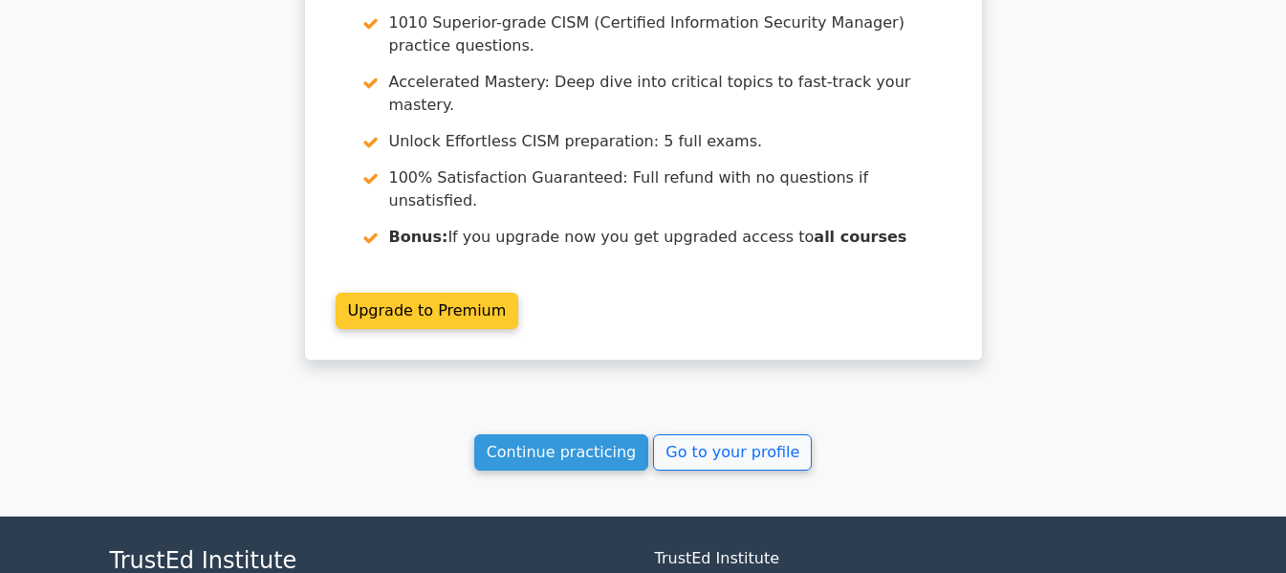
scroll to position [3517, 0]
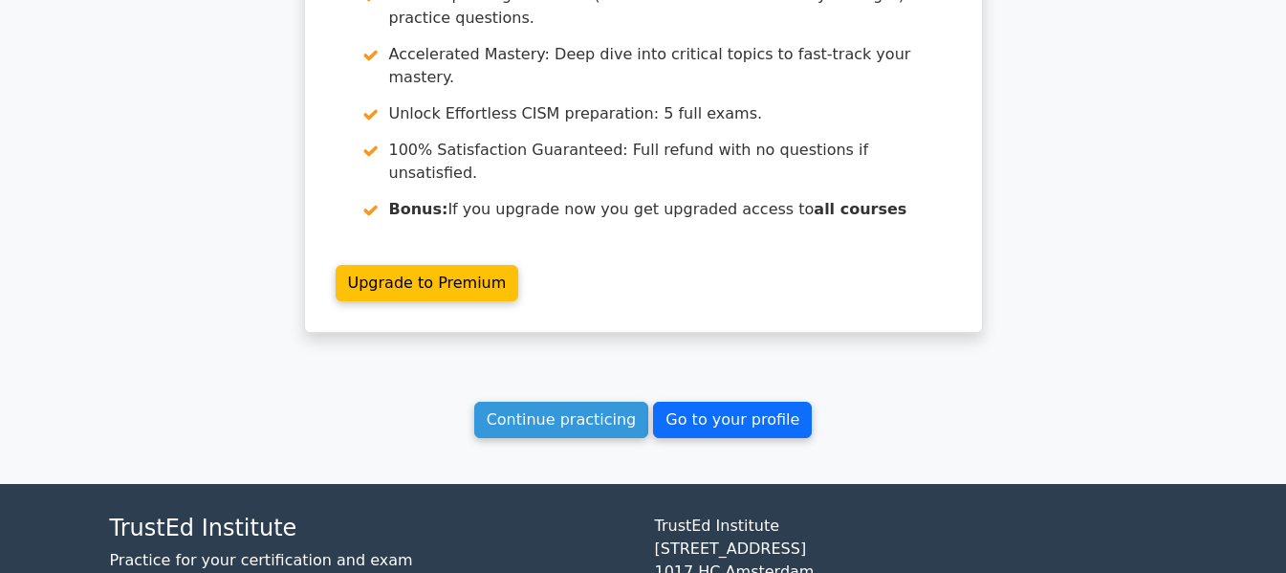
click at [737, 402] on link "Go to your profile" at bounding box center [732, 420] width 159 height 36
